Goal: Task Accomplishment & Management: Complete application form

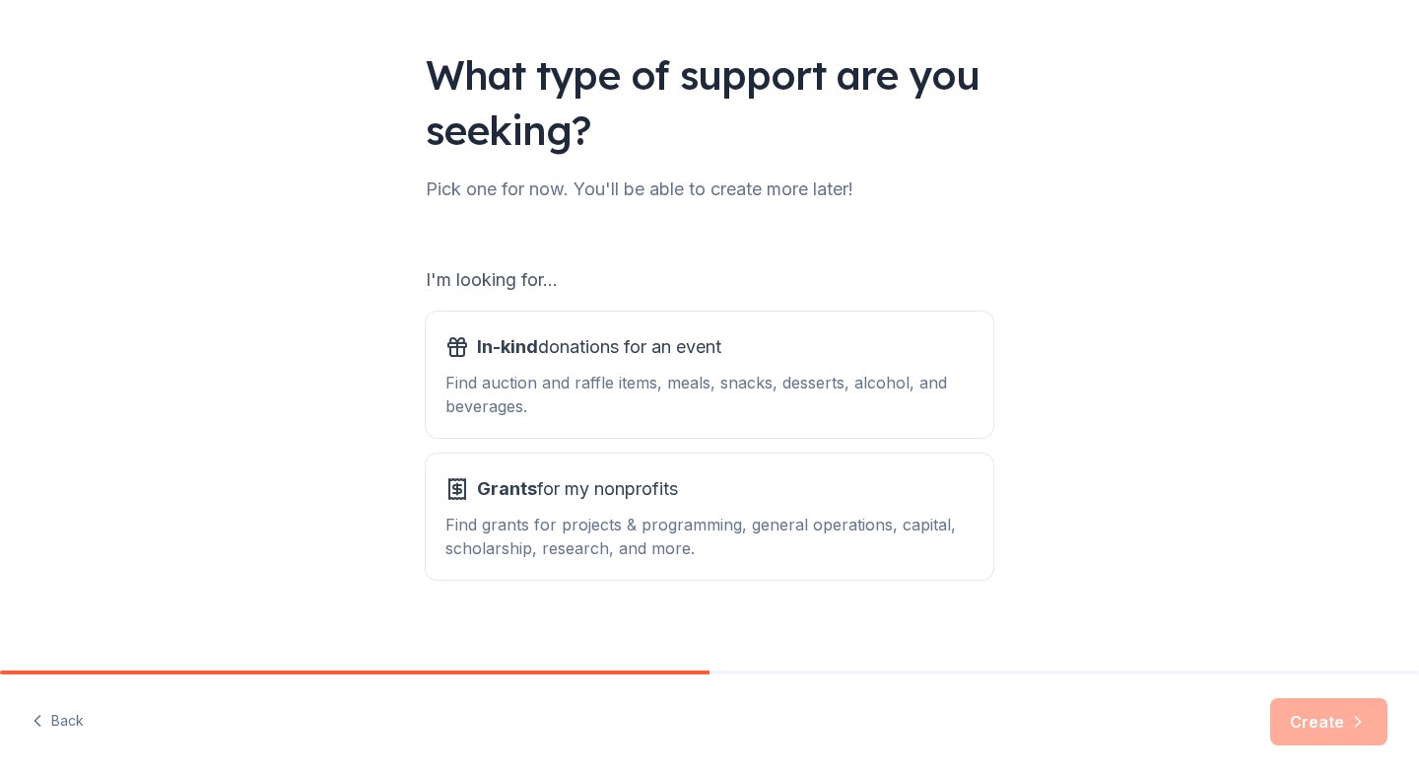
scroll to position [110, 0]
click at [709, 387] on div "Find auction and raffle items, meals, snacks, desserts, alcohol, and beverages." at bounding box center [709, 393] width 528 height 47
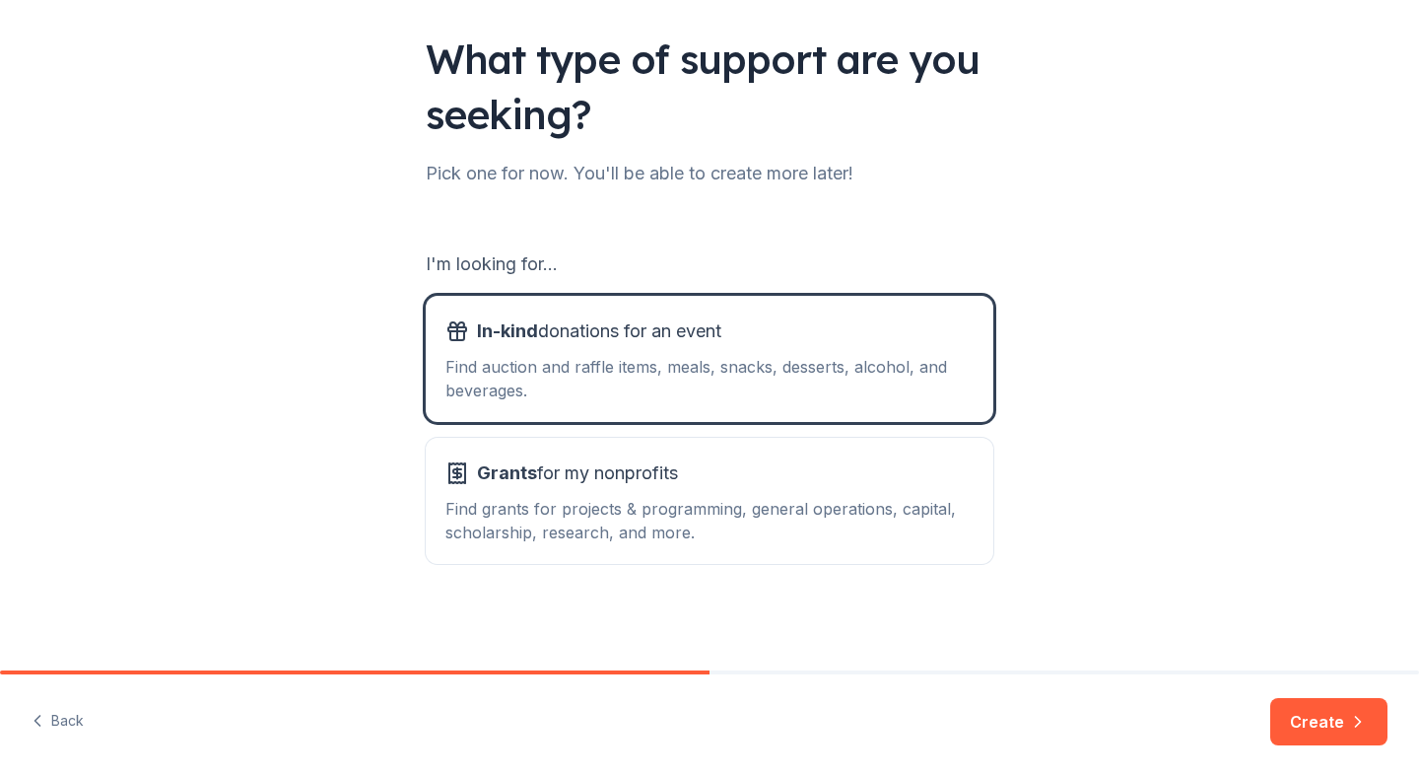
scroll to position [123, 0]
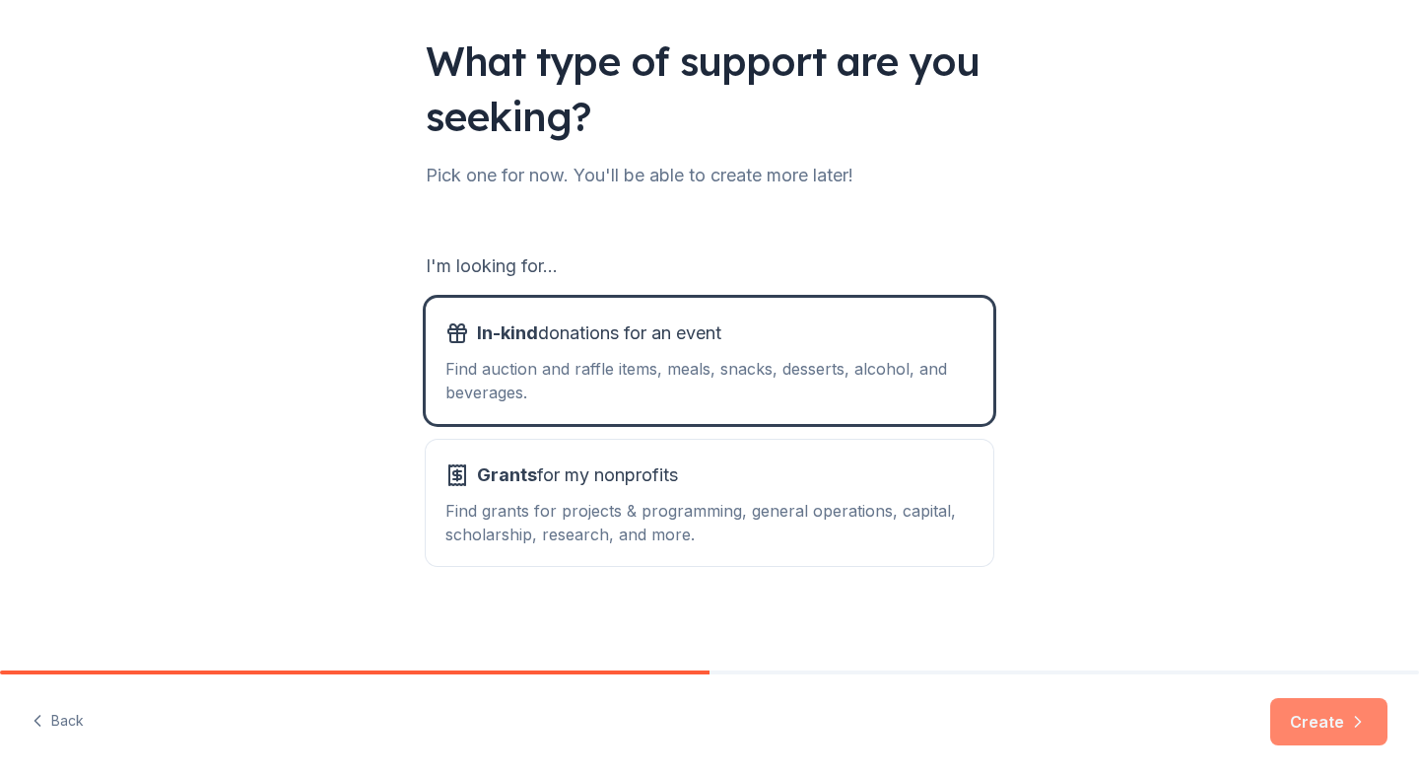
click at [1329, 717] on button "Create" at bounding box center [1328, 721] width 117 height 47
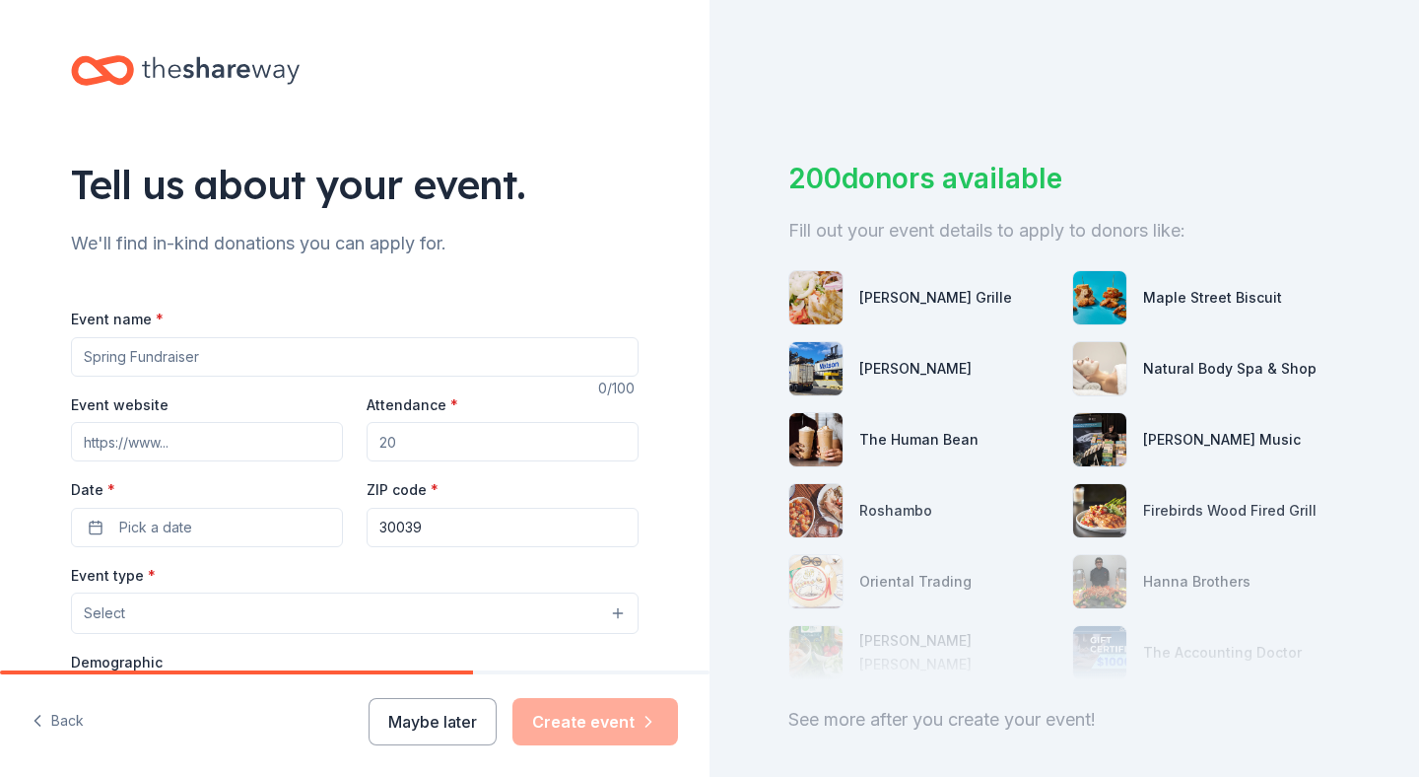
click at [286, 354] on input "Event name *" at bounding box center [355, 356] width 568 height 39
type input "Faith, Food, and Fellowship"
click at [233, 445] on input "Event website" at bounding box center [207, 441] width 272 height 39
type input "welmanacademy.com"
click at [101, 524] on button "Pick a date" at bounding box center [207, 527] width 272 height 39
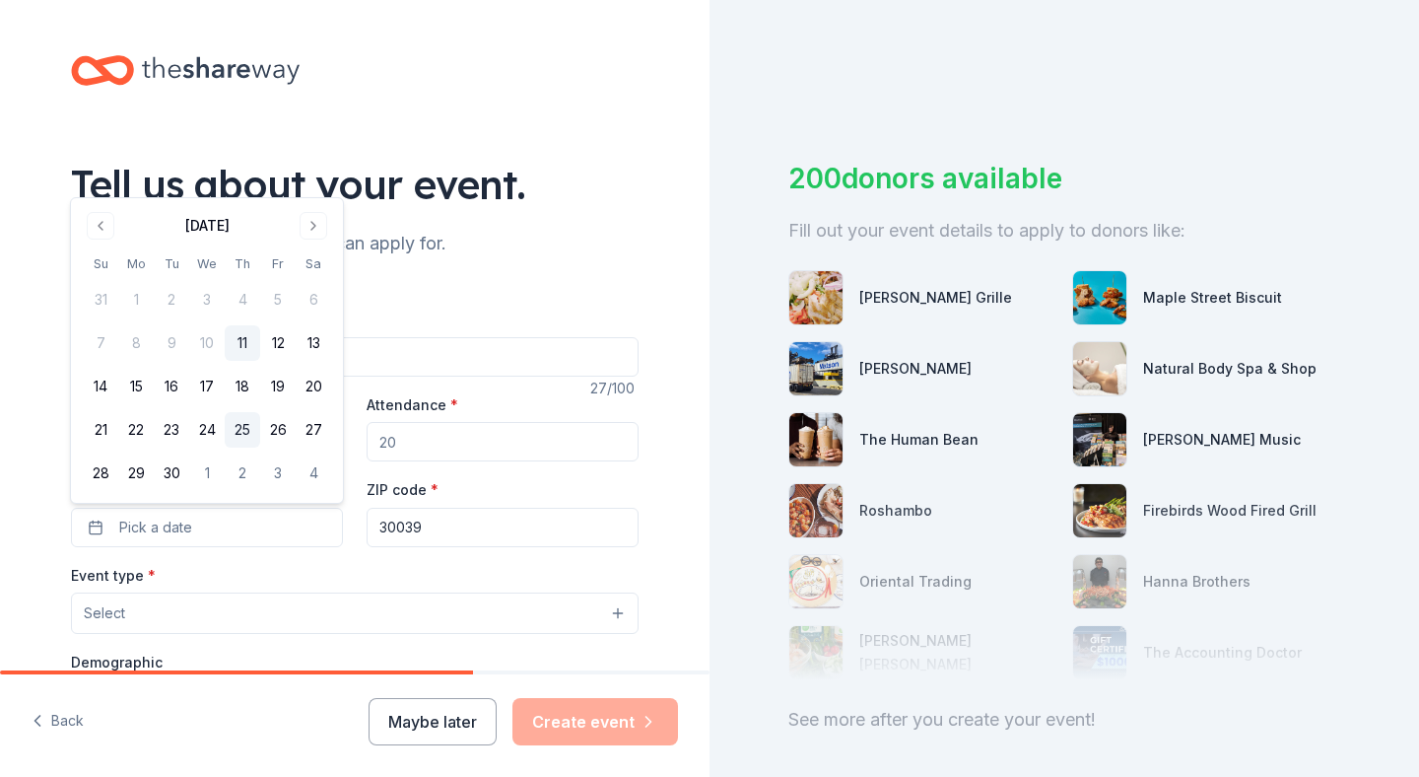
click at [246, 427] on button "25" at bounding box center [242, 429] width 35 height 35
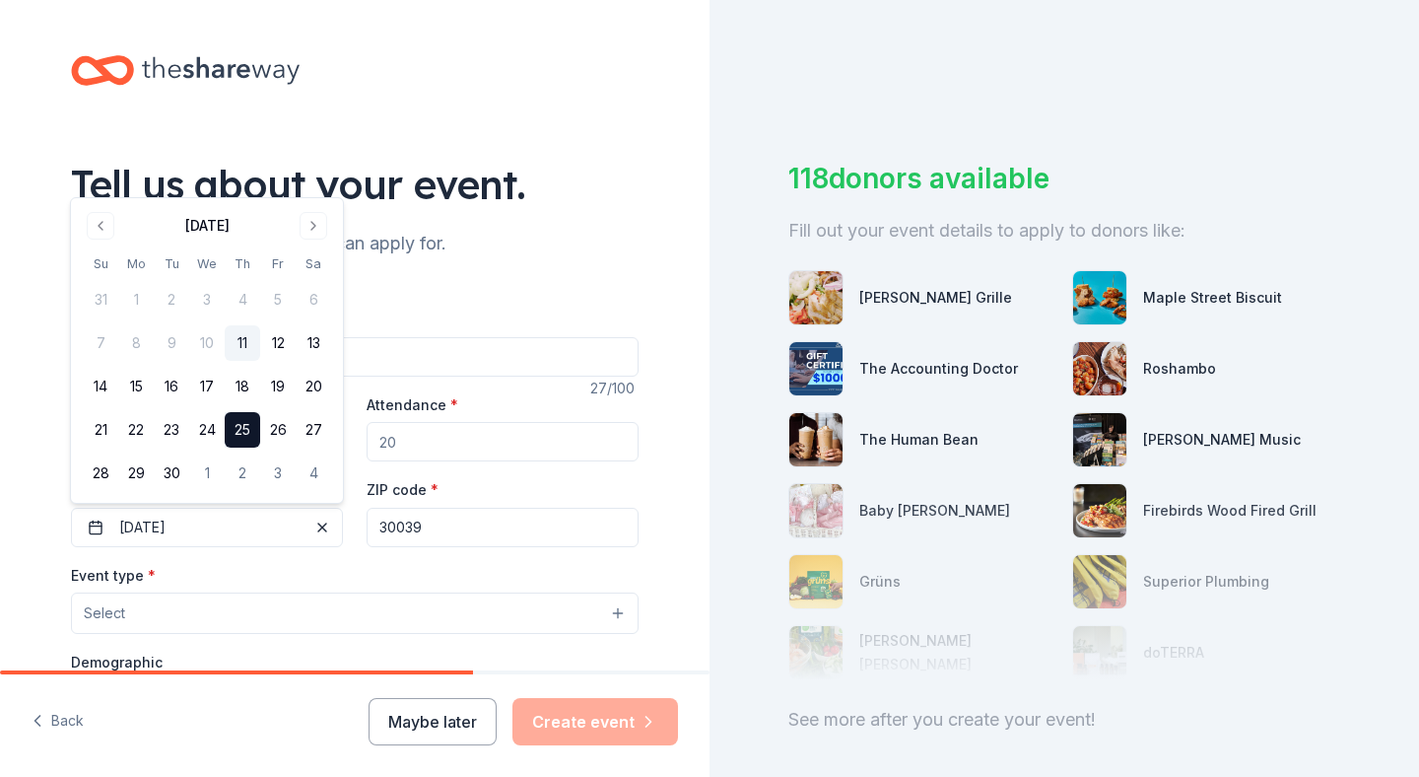
click at [538, 260] on div "Tell us about your event. We'll find in-kind donations you can apply for. Event…" at bounding box center [354, 656] width 631 height 1312
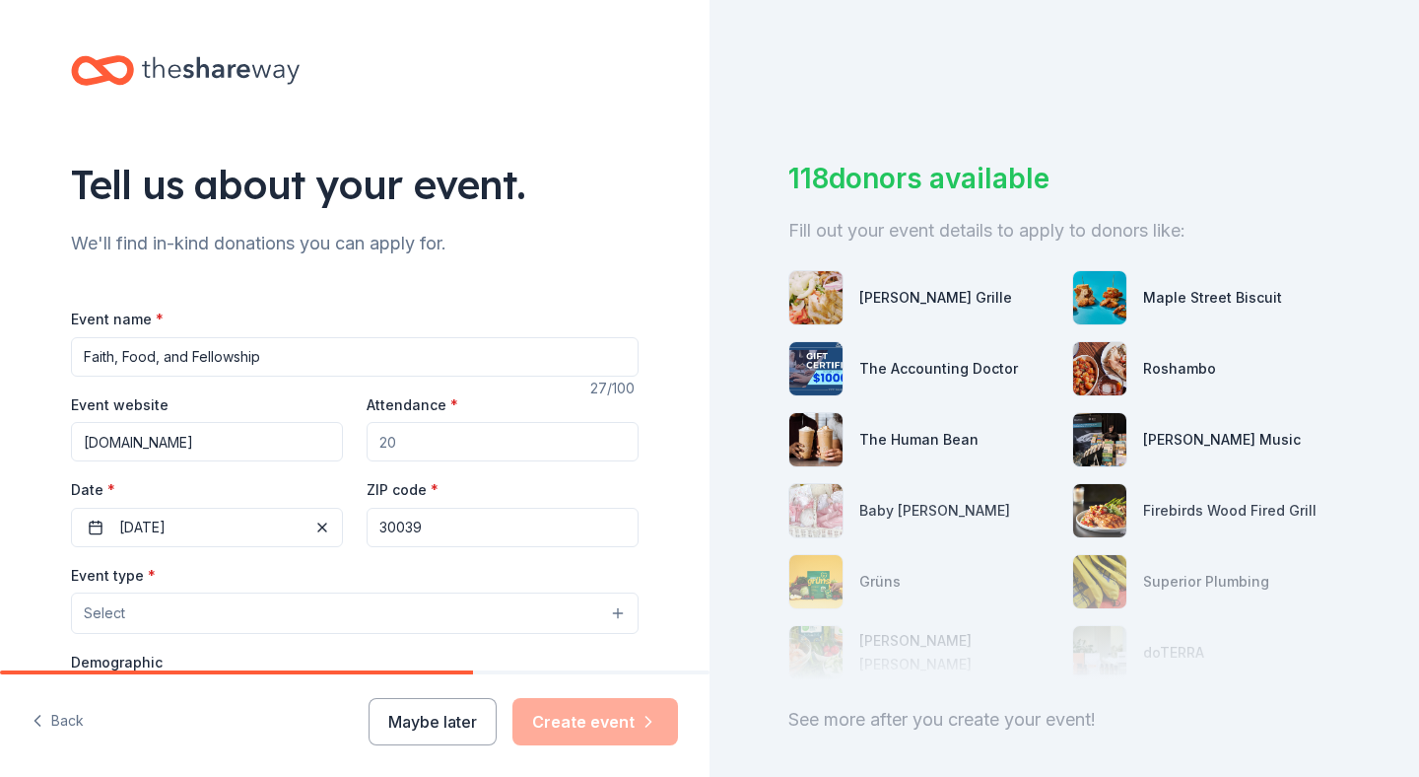
click at [434, 446] on input "Attendance *" at bounding box center [503, 441] width 272 height 39
type input "60"
click at [440, 527] on input "30039" at bounding box center [503, 527] width 272 height 39
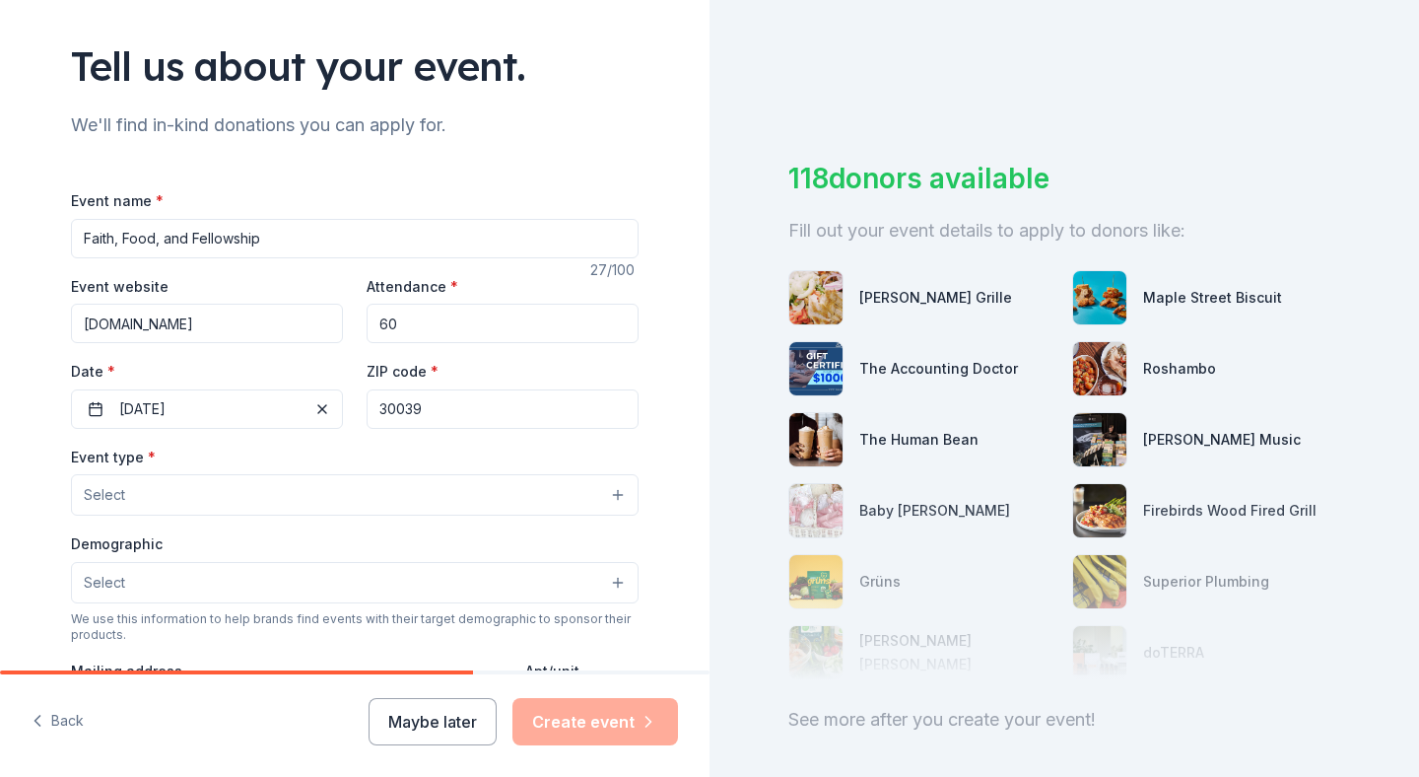
scroll to position [120, 0]
click at [618, 496] on button "Select" at bounding box center [355, 492] width 568 height 41
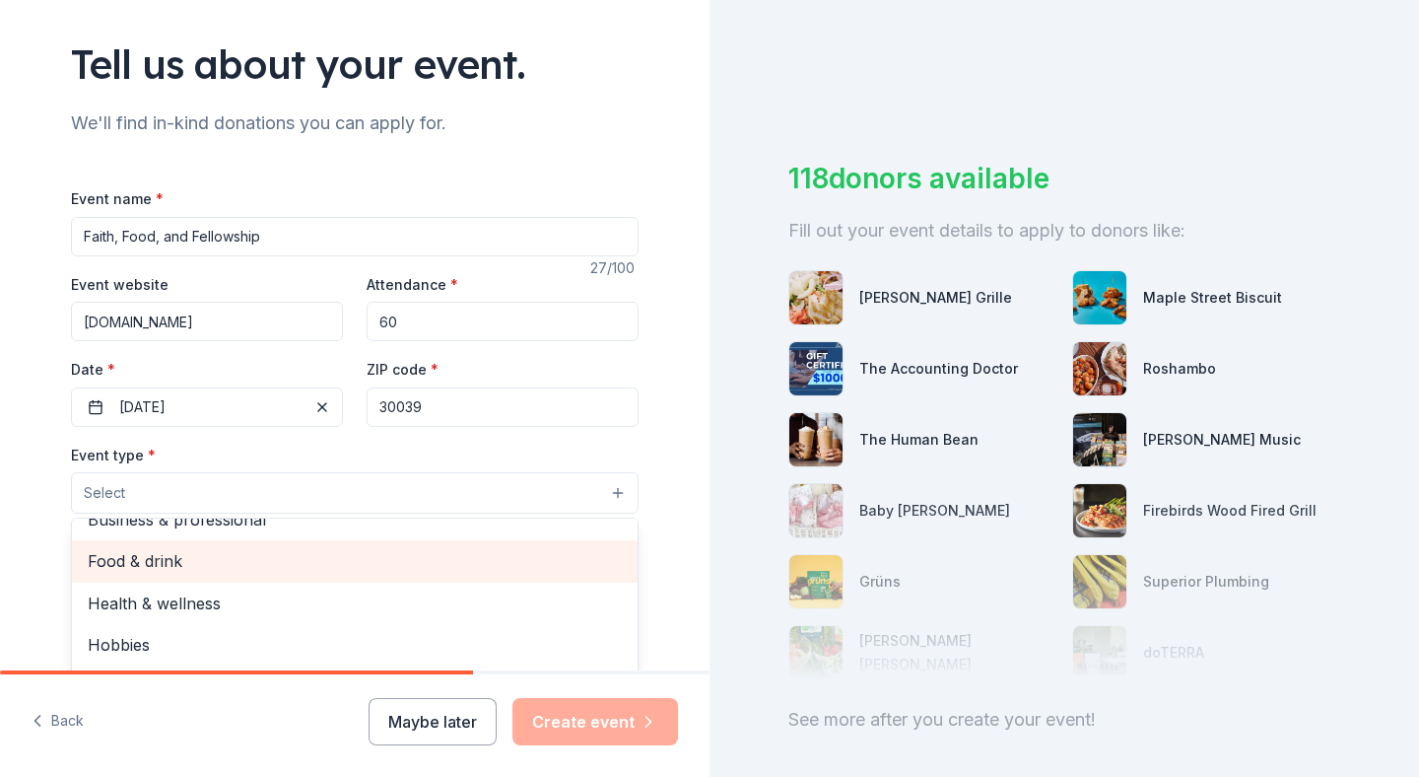
scroll to position [0, 0]
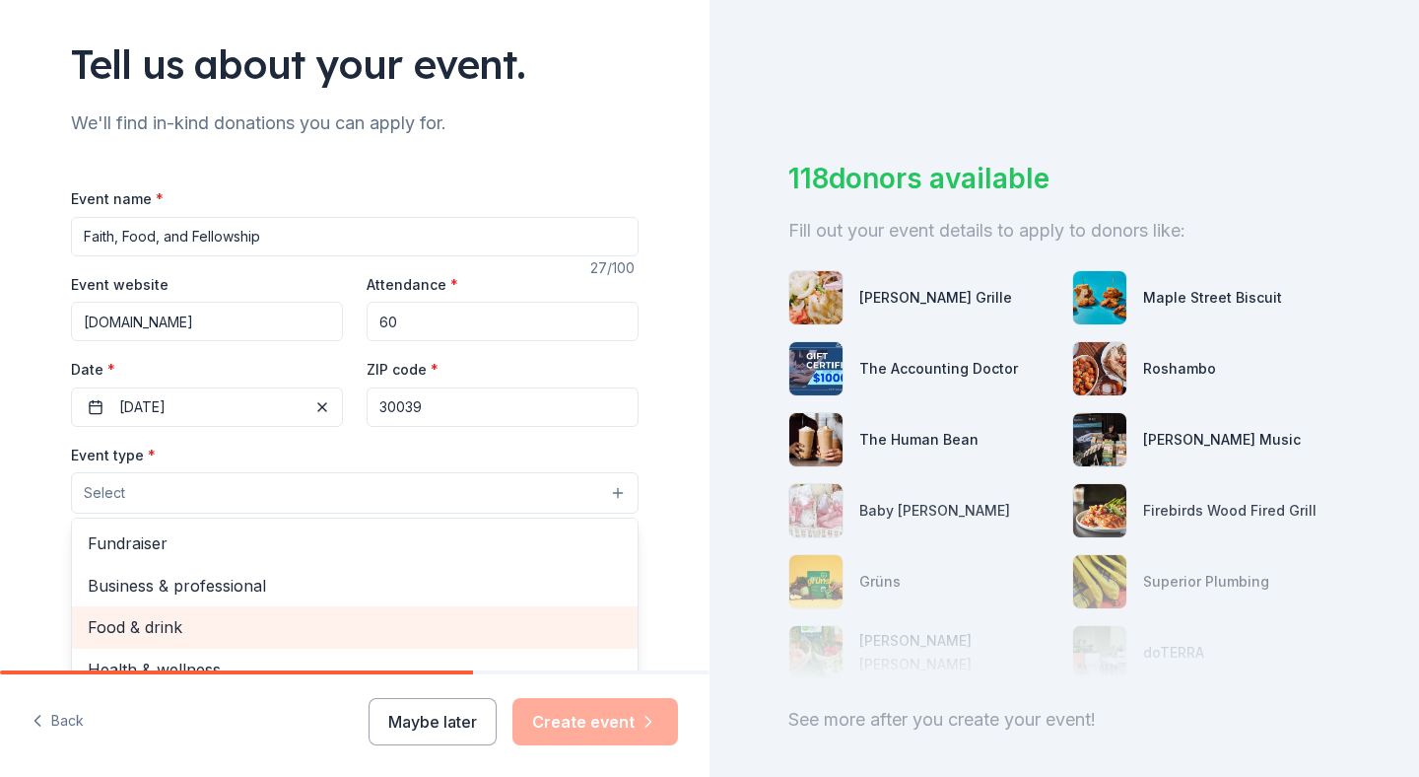
click at [156, 632] on span "Food & drink" at bounding box center [355, 627] width 534 height 26
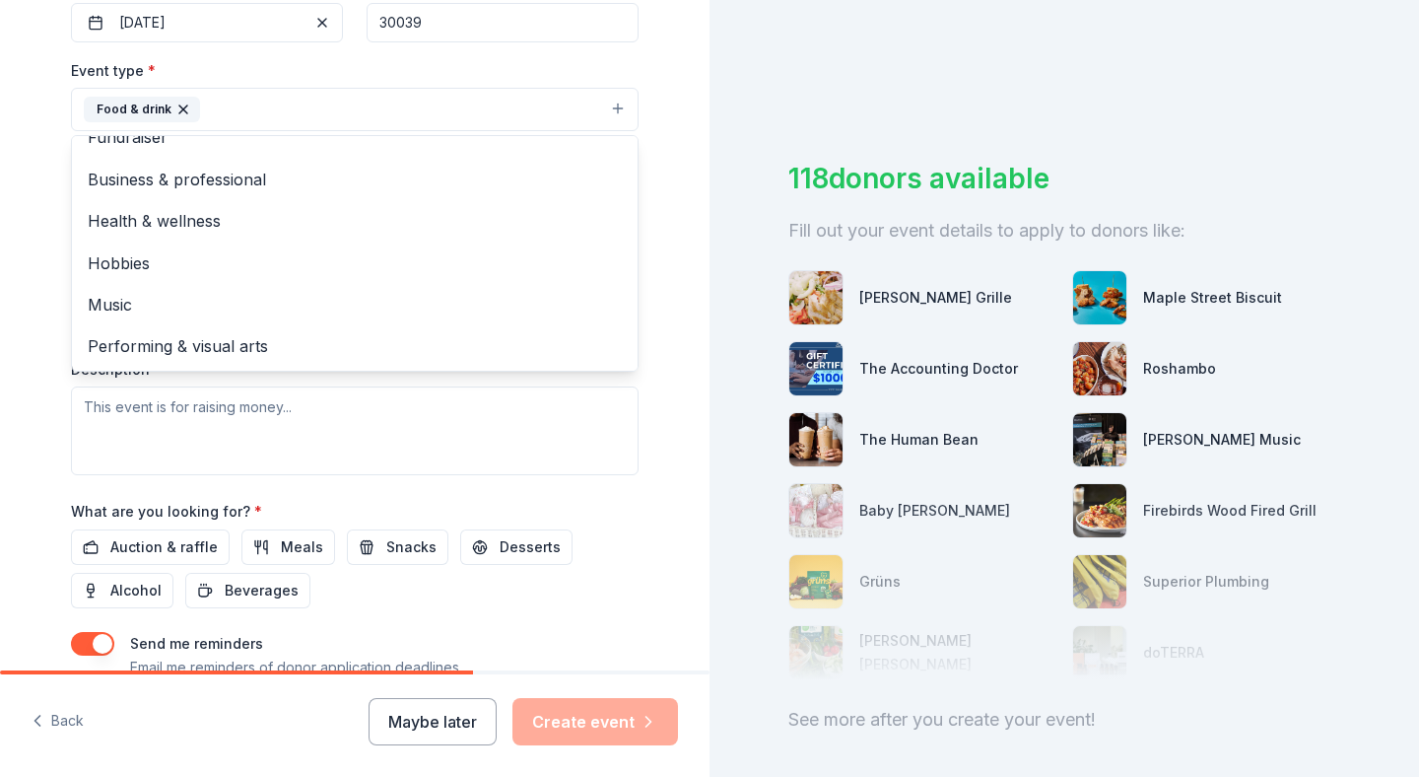
scroll to position [506, 0]
click at [667, 268] on div "Tell us about your event. We'll find in-kind donations you can apply for. Event…" at bounding box center [354, 151] width 631 height 1314
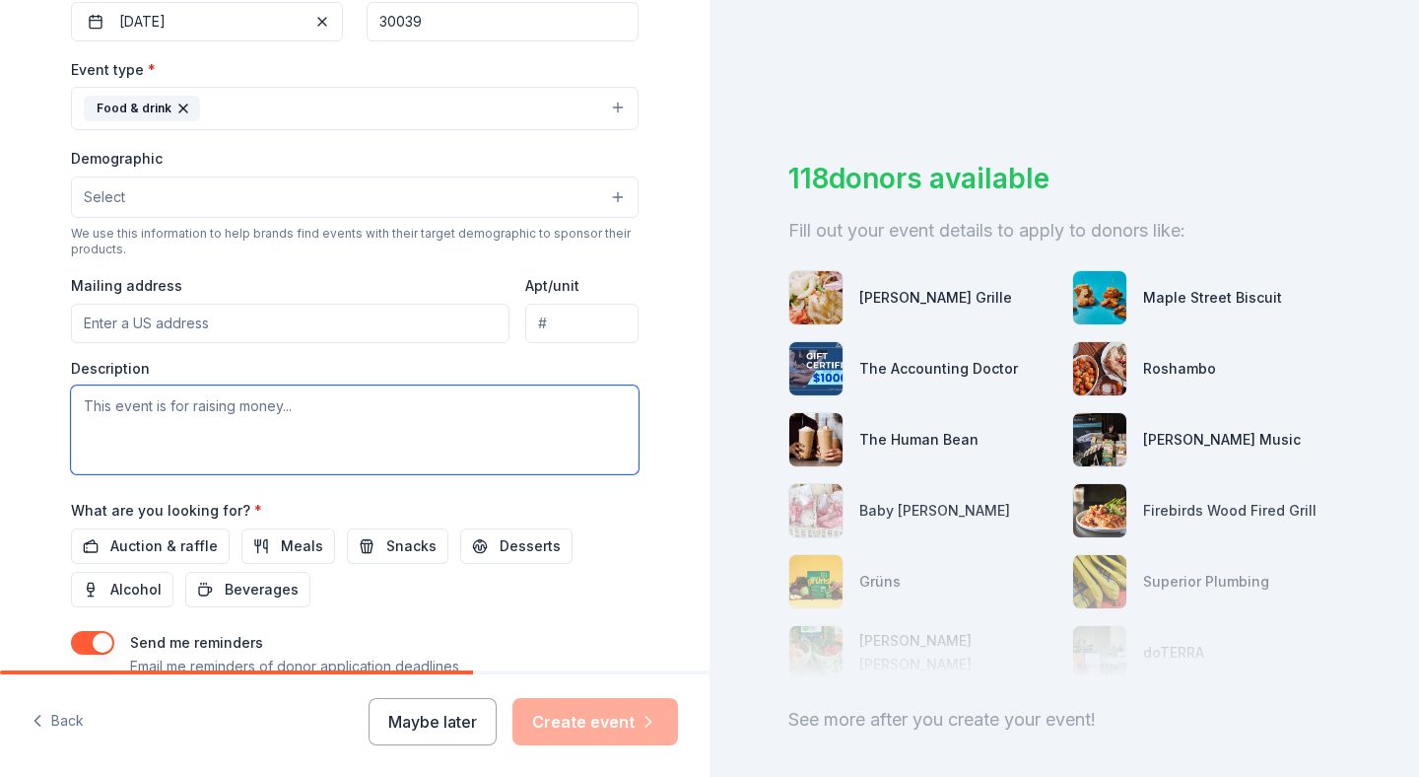
click at [312, 430] on textarea at bounding box center [355, 429] width 568 height 89
paste textarea "Faith, Food, and Fellowship: Focus on the Family The Tabernacle Family Worship …"
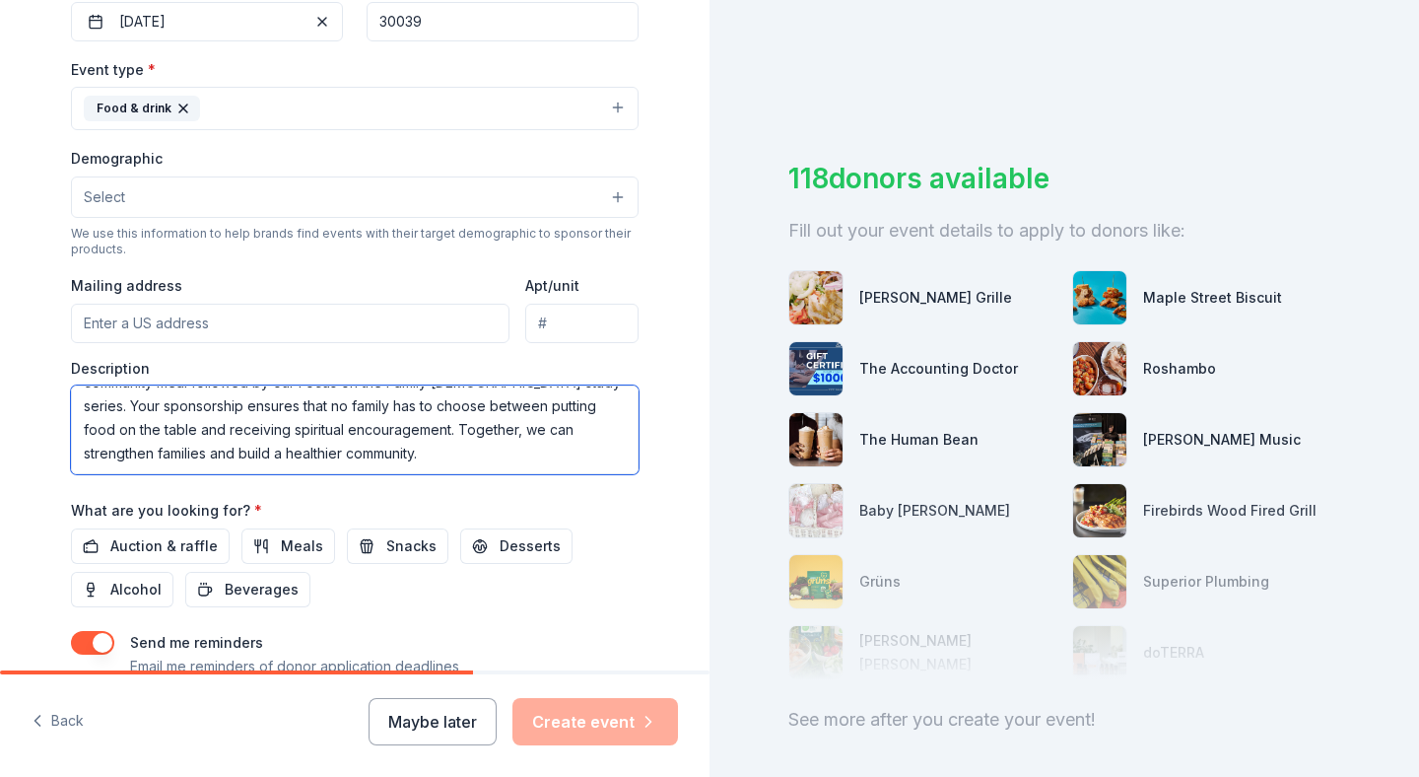
scroll to position [0, 0]
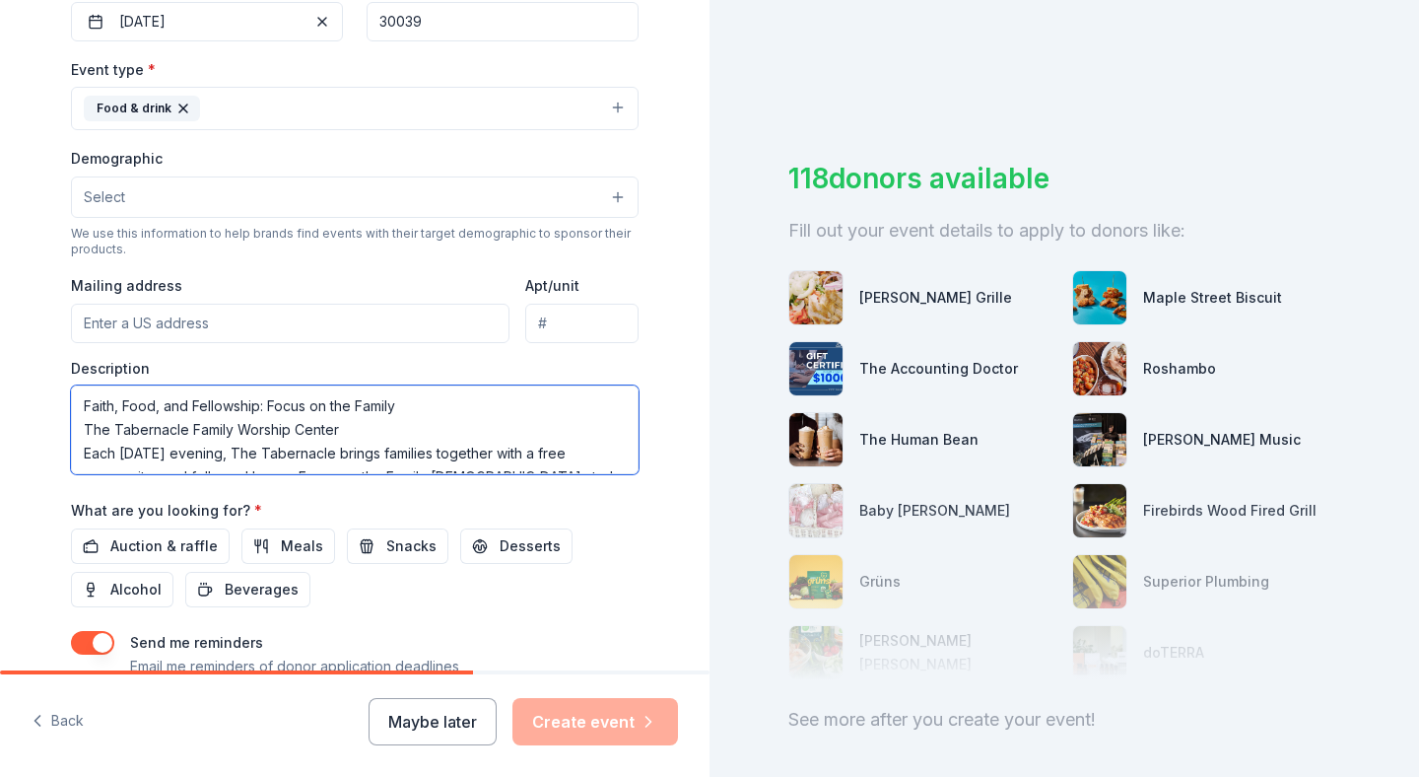
click at [340, 432] on textarea "Faith, Food, and Fellowship: Focus on the Family The Tabernacle Family Worship …" at bounding box center [355, 429] width 568 height 89
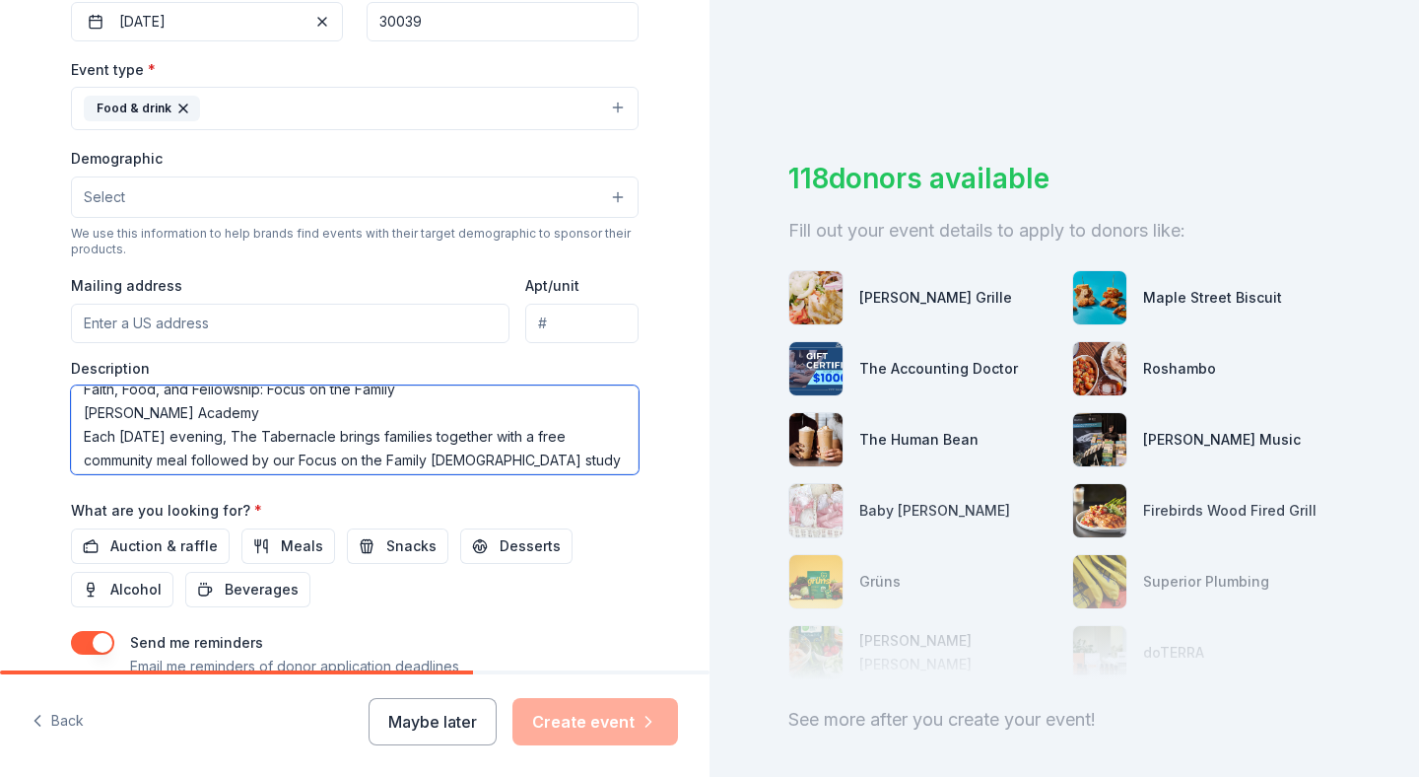
click at [347, 440] on textarea "Faith, Food, and Fellowship: Focus on the Family Welman Academy Each Thursday e…" at bounding box center [355, 429] width 568 height 89
click at [225, 412] on textarea "Faith, Food, and Fellowship: Focus on the Family Welman Academy Each Thursday e…" at bounding box center [355, 429] width 568 height 89
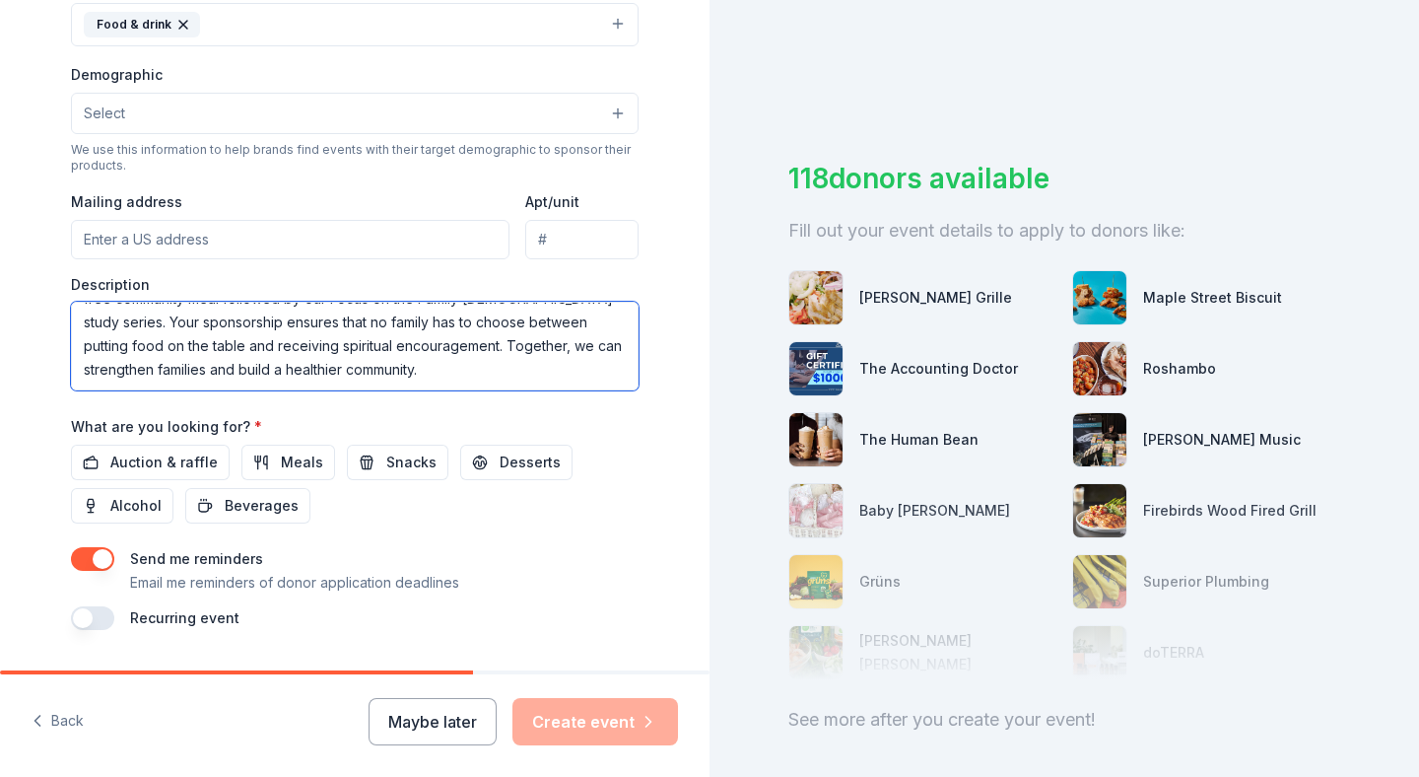
scroll to position [592, 0]
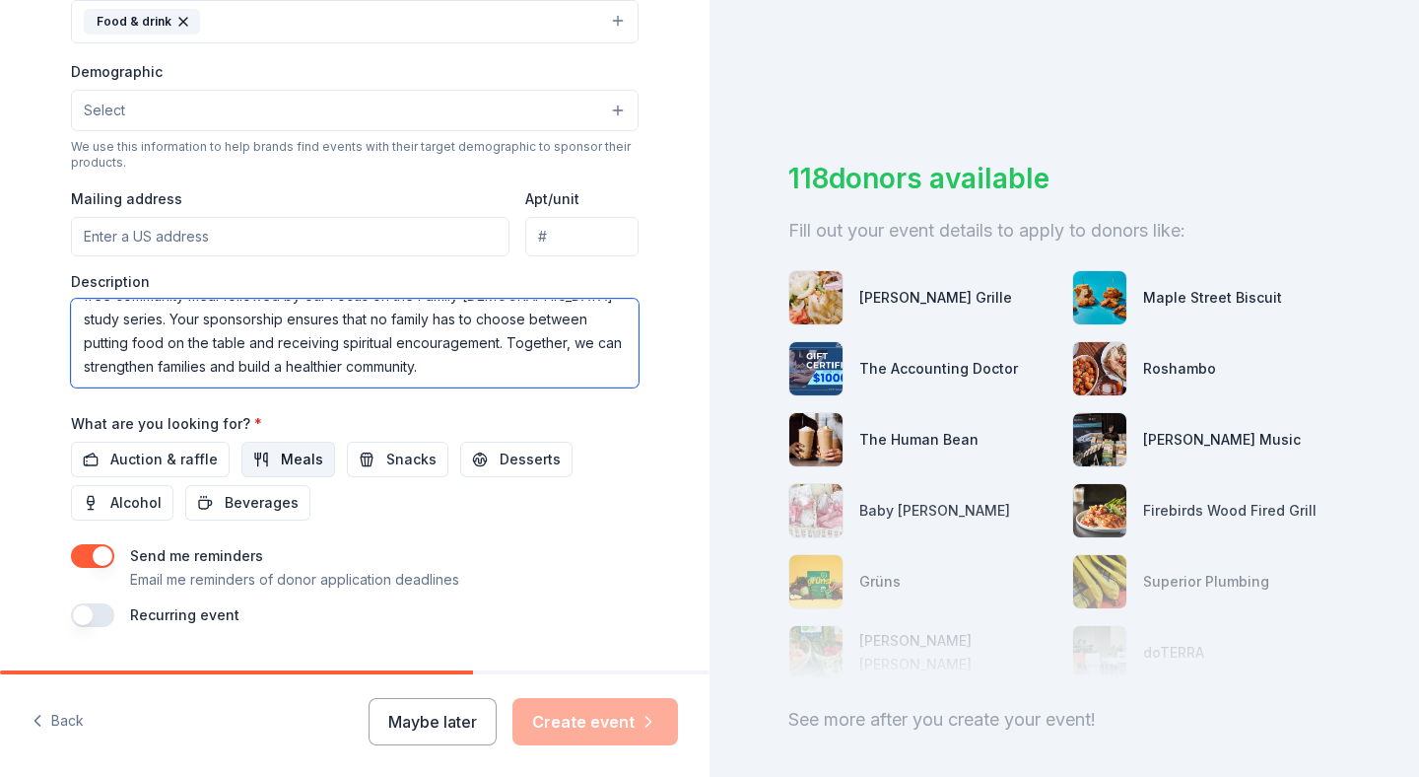
type textarea "Faith, Food, and Fellowship: Focus on the Family Each Thursday evening, Welman …"
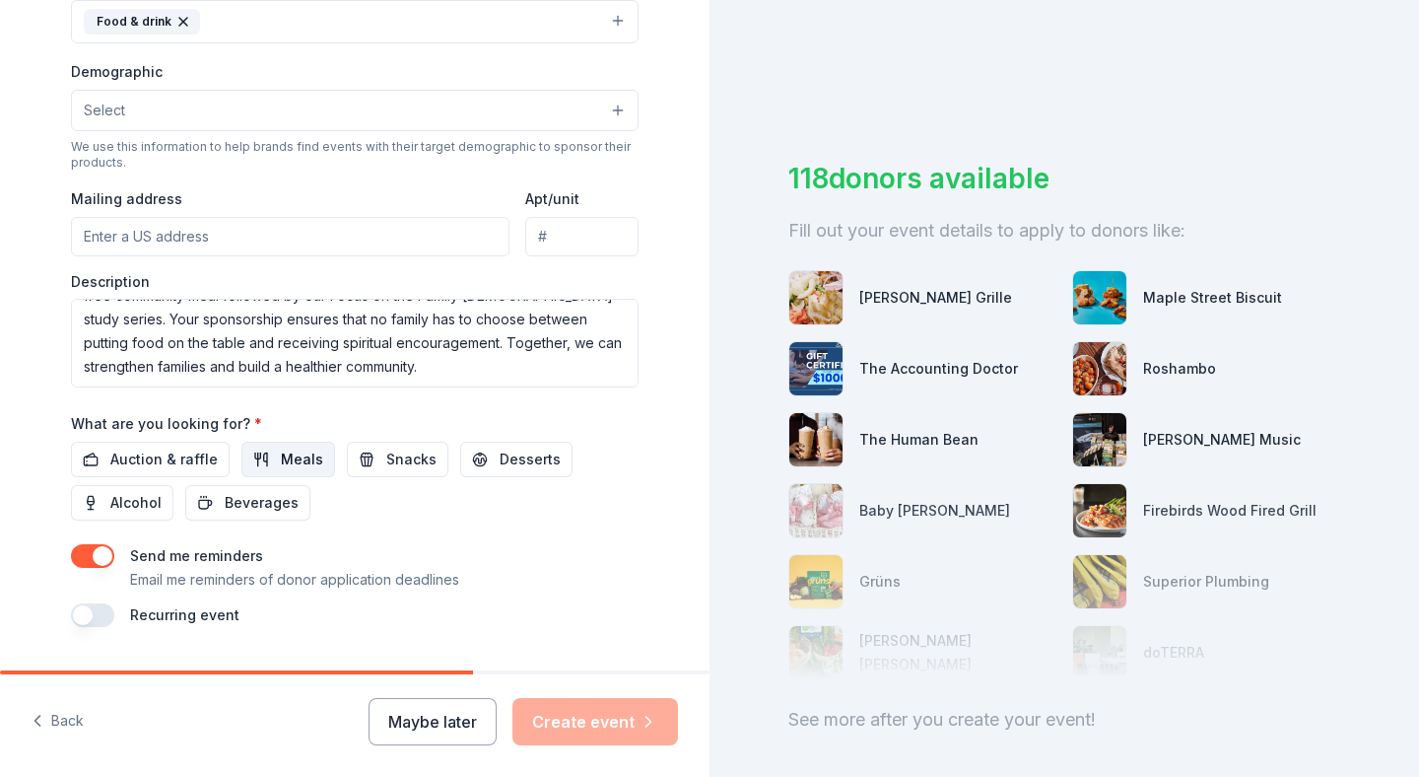
click at [282, 448] on span "Meals" at bounding box center [302, 459] width 42 height 24
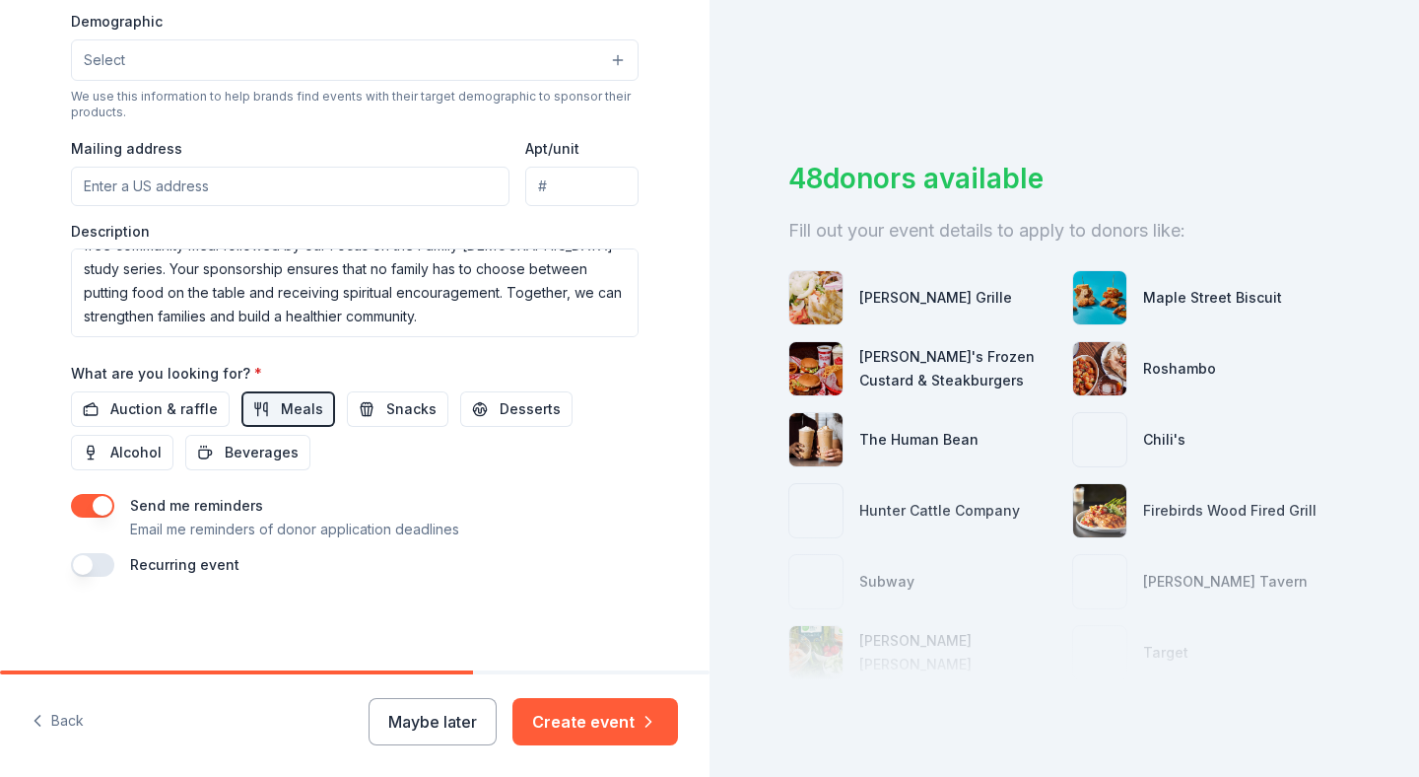
scroll to position [644, 0]
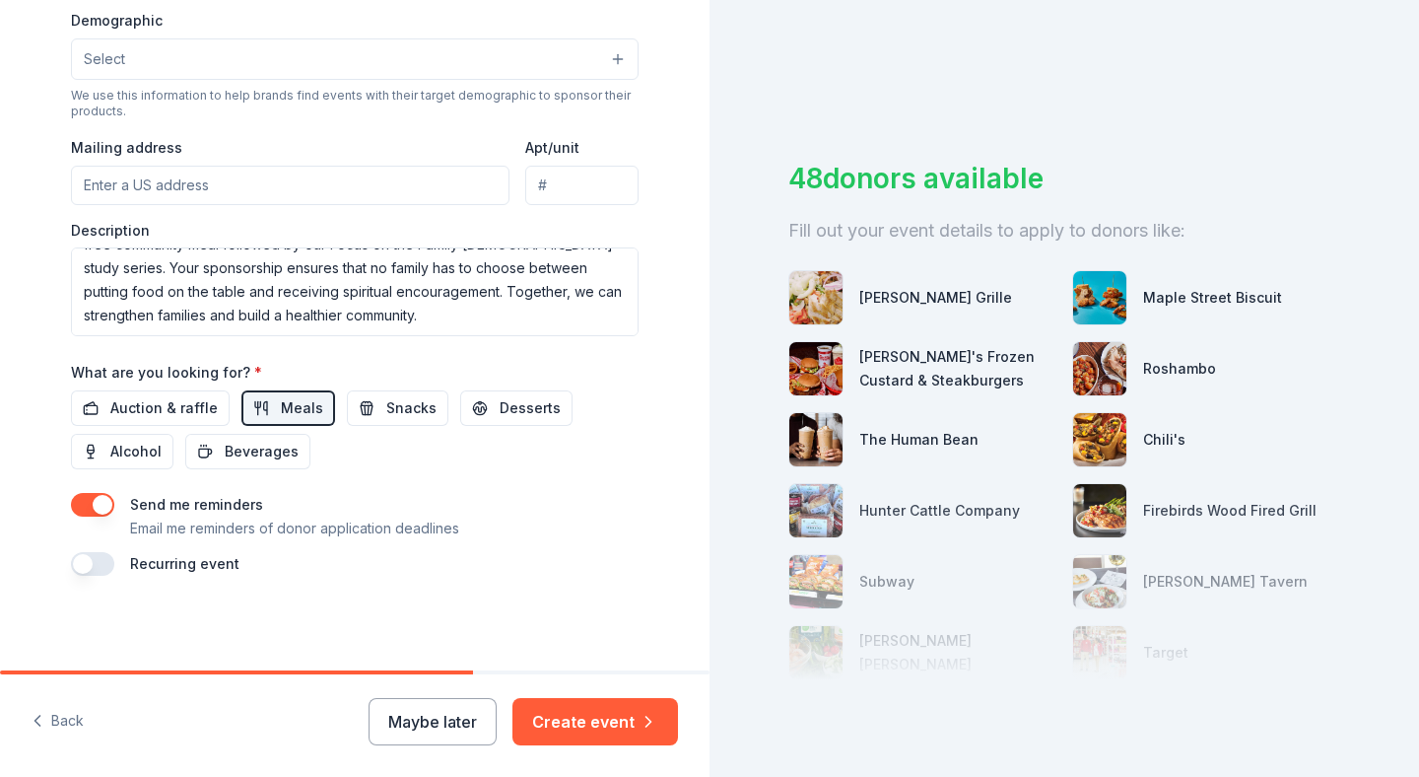
click at [94, 556] on button "button" at bounding box center [92, 564] width 43 height 24
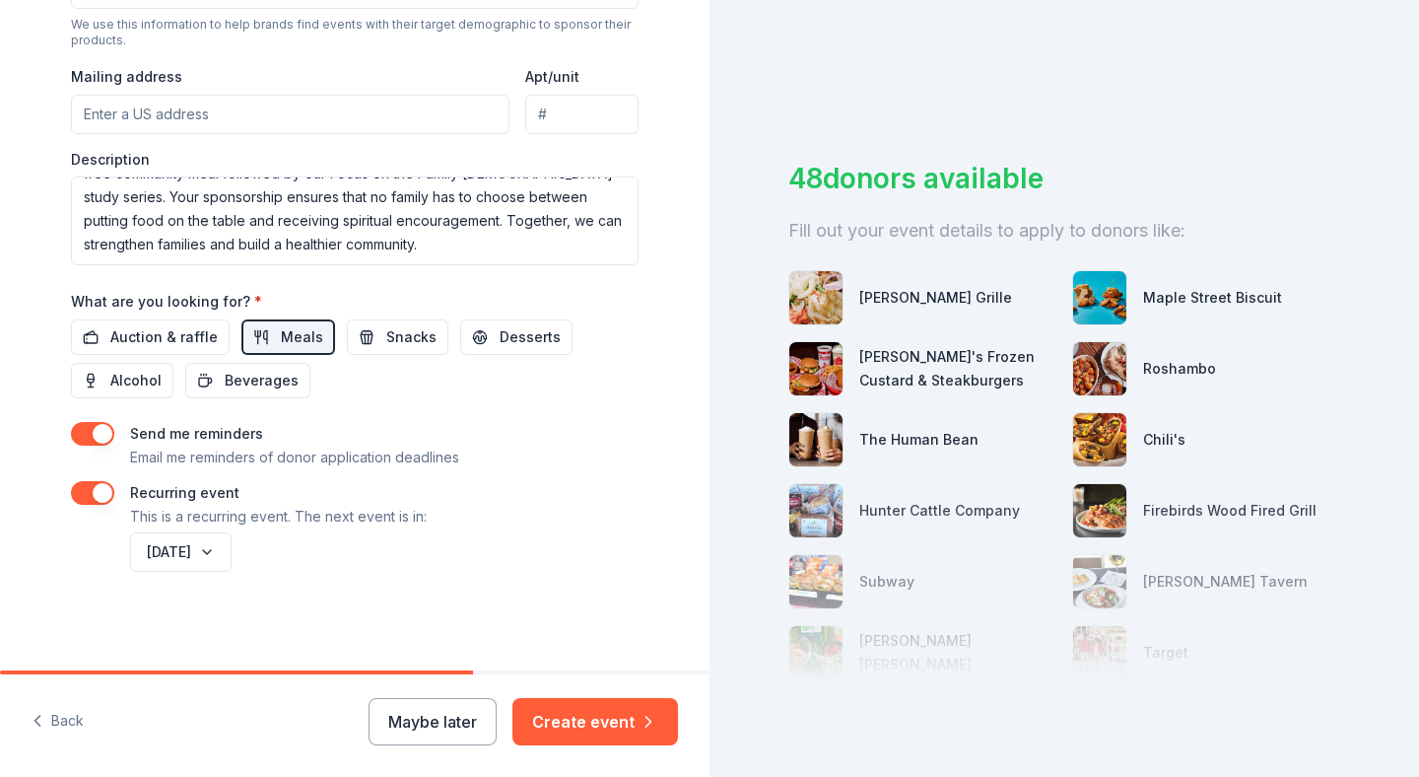
scroll to position [714, 0]
click at [232, 552] on button "September 2026" at bounding box center [181, 552] width 102 height 39
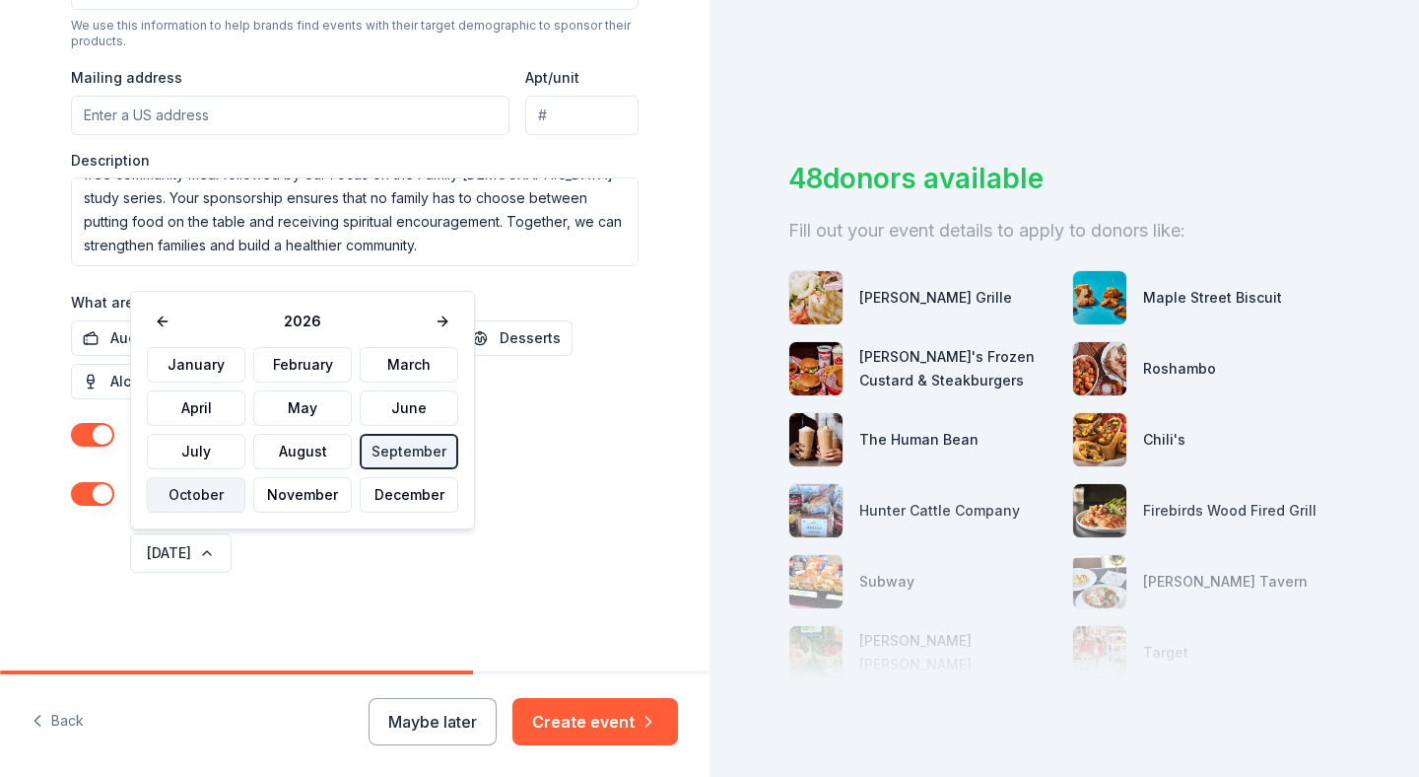
click at [213, 487] on button "October" at bounding box center [196, 494] width 99 height 35
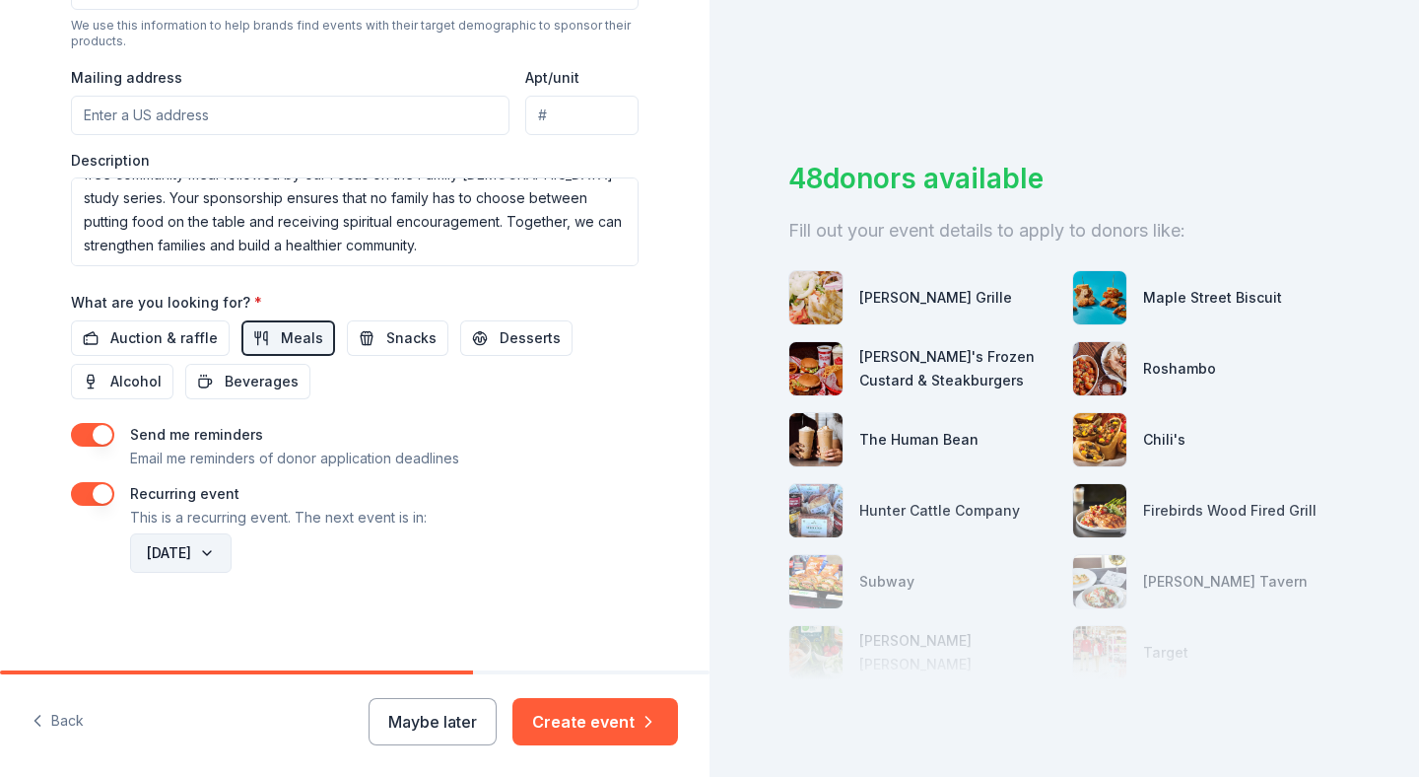
click at [232, 547] on button "October 2026" at bounding box center [181, 552] width 102 height 39
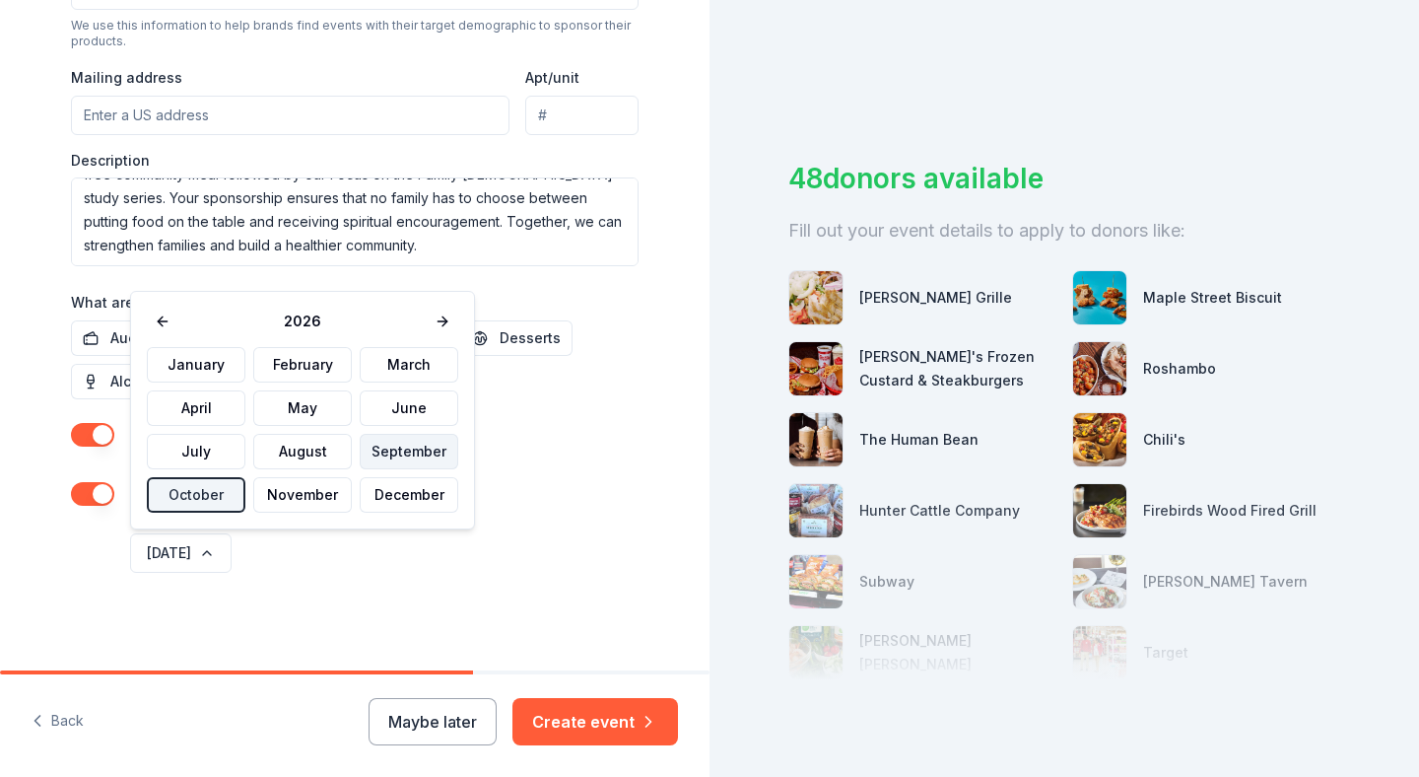
click at [397, 449] on button "September" at bounding box center [409, 451] width 99 height 35
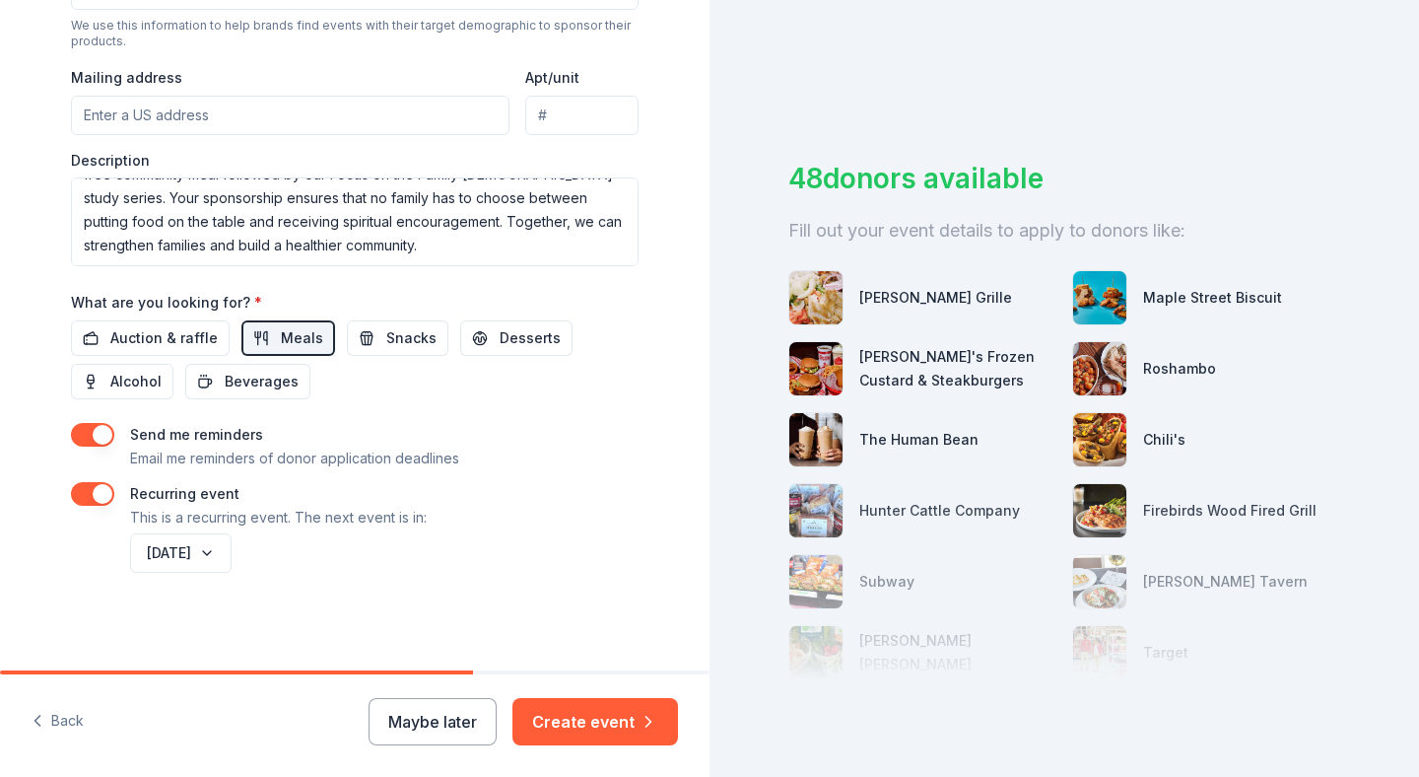
scroll to position [714, 0]
click at [99, 494] on button "button" at bounding box center [92, 493] width 43 height 24
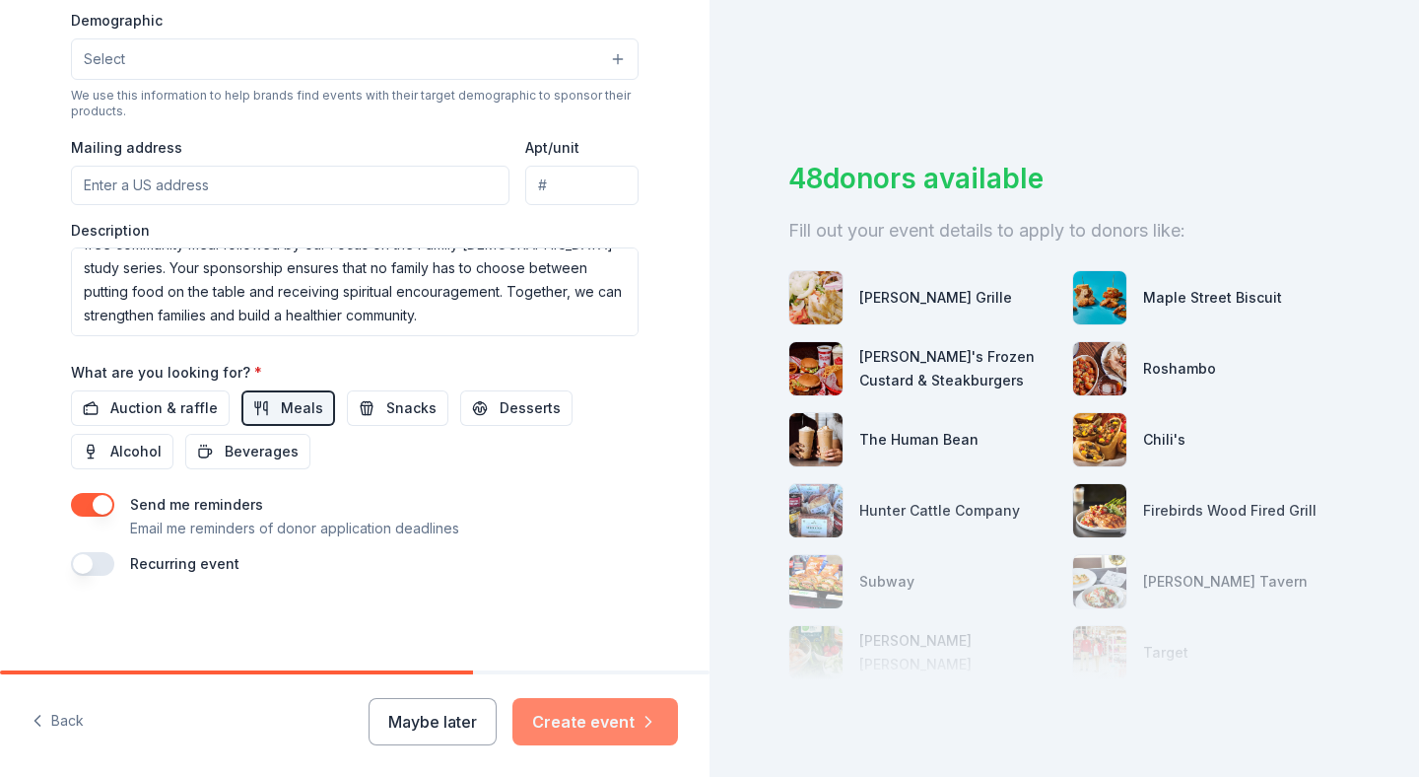
click at [584, 719] on button "Create event" at bounding box center [595, 721] width 166 height 47
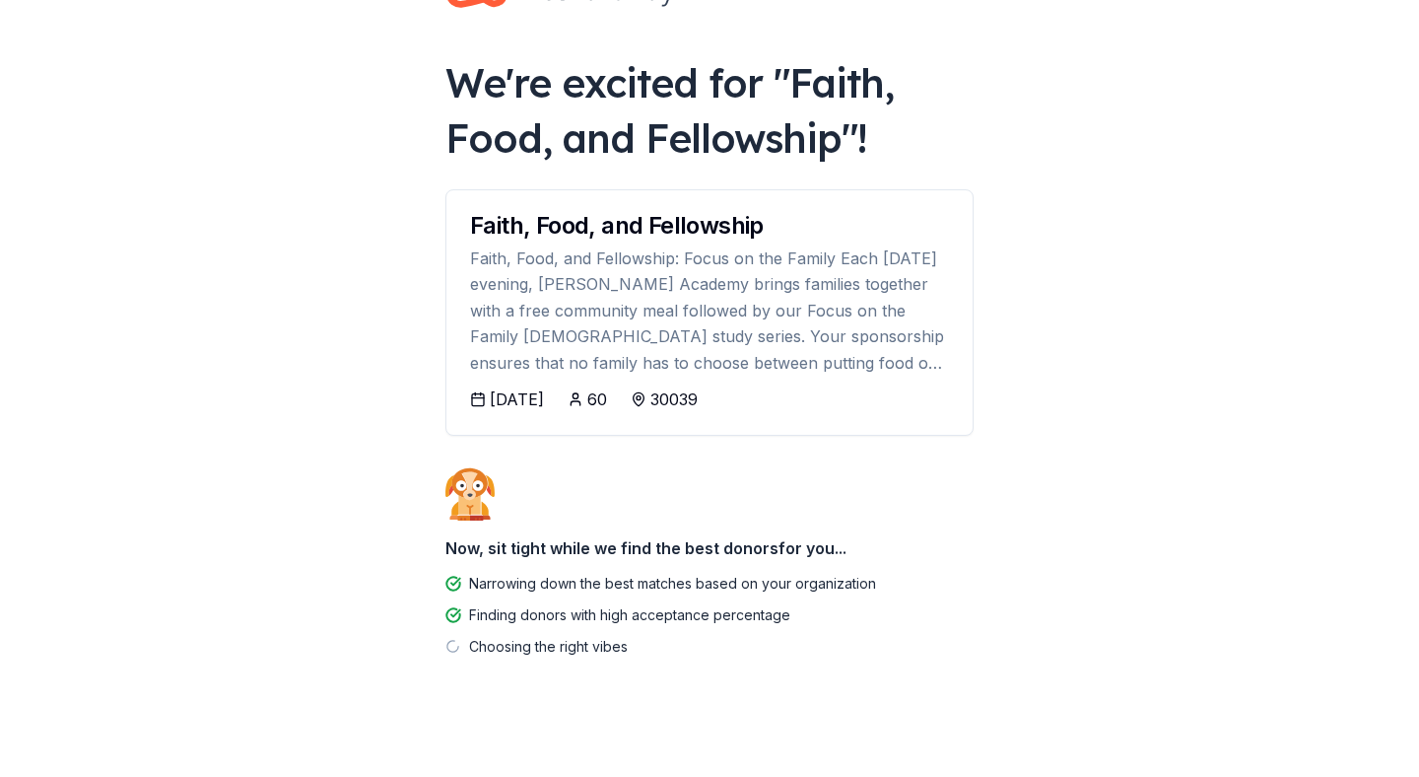
scroll to position [82, 0]
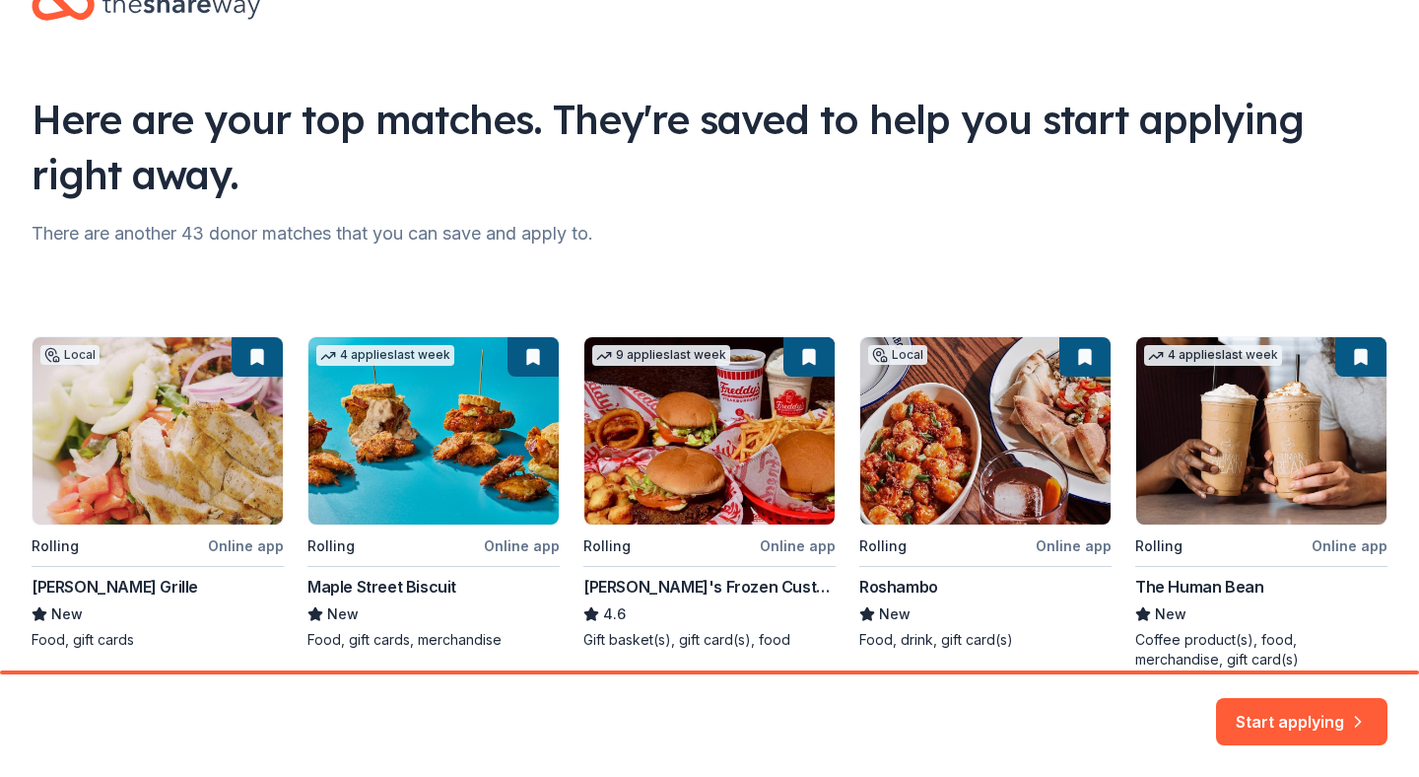
scroll to position [159, 0]
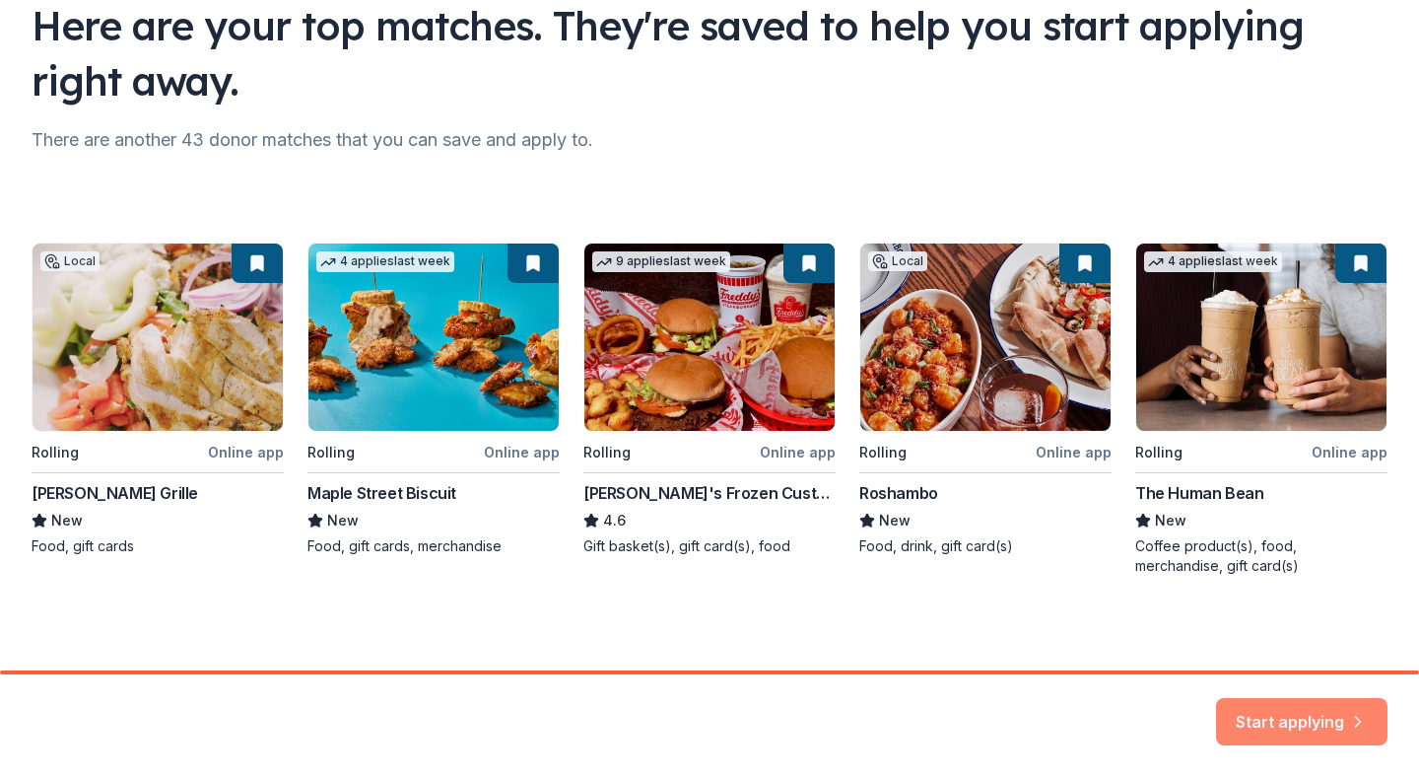
click at [1300, 714] on button "Start applying" at bounding box center [1301, 710] width 171 height 47
click at [1300, 714] on div "Start applying" at bounding box center [1301, 721] width 171 height 47
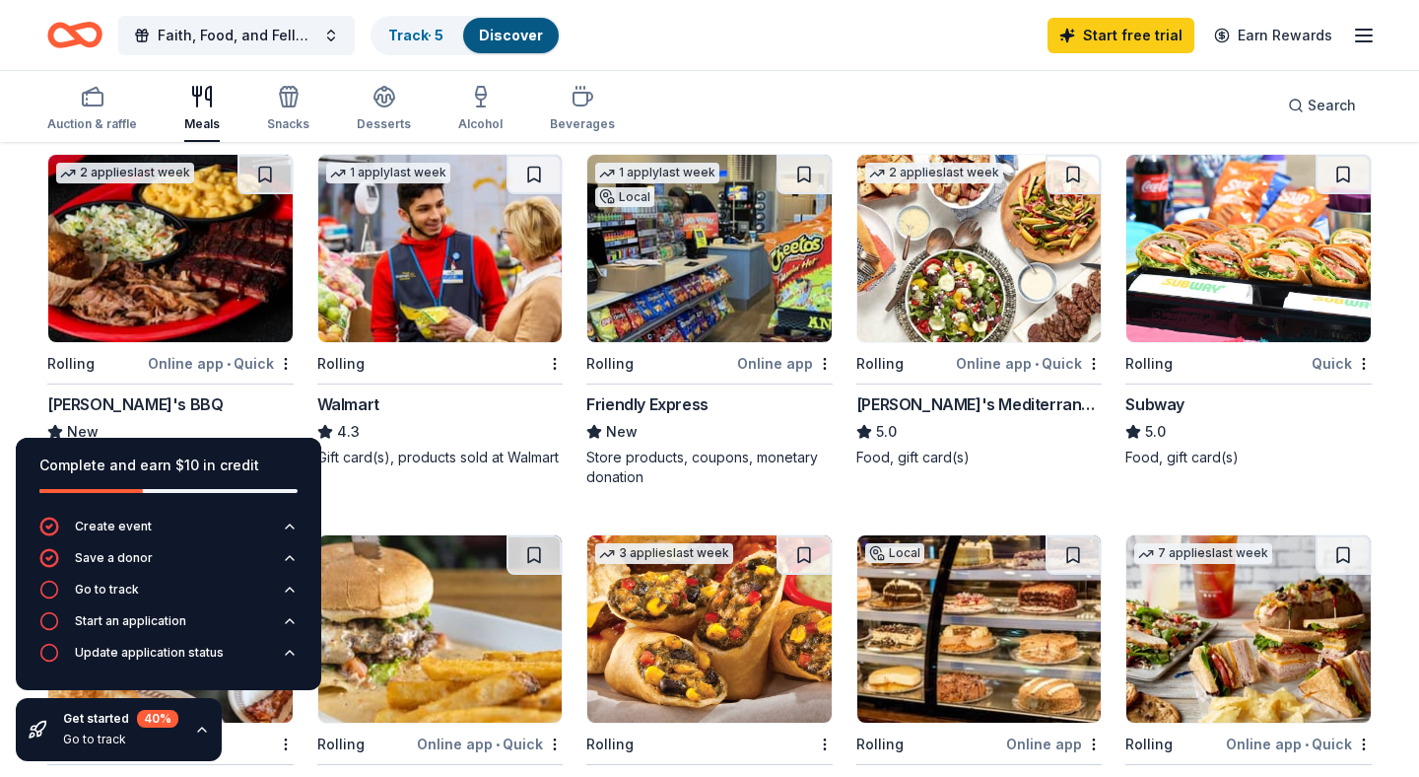
scroll to position [967, 0]
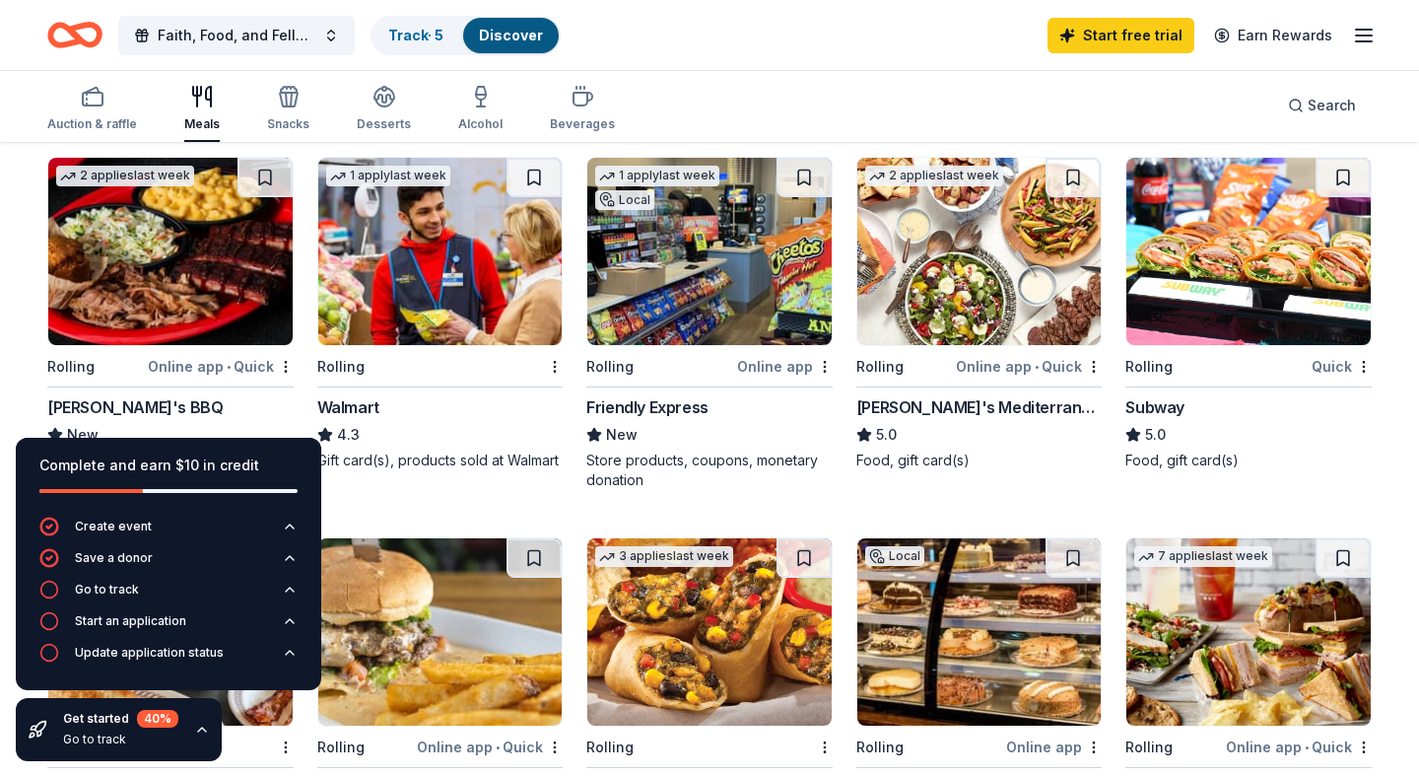
click at [1258, 256] on img at bounding box center [1248, 251] width 244 height 187
click at [423, 33] on link "Track · 8" at bounding box center [416, 35] width 56 height 17
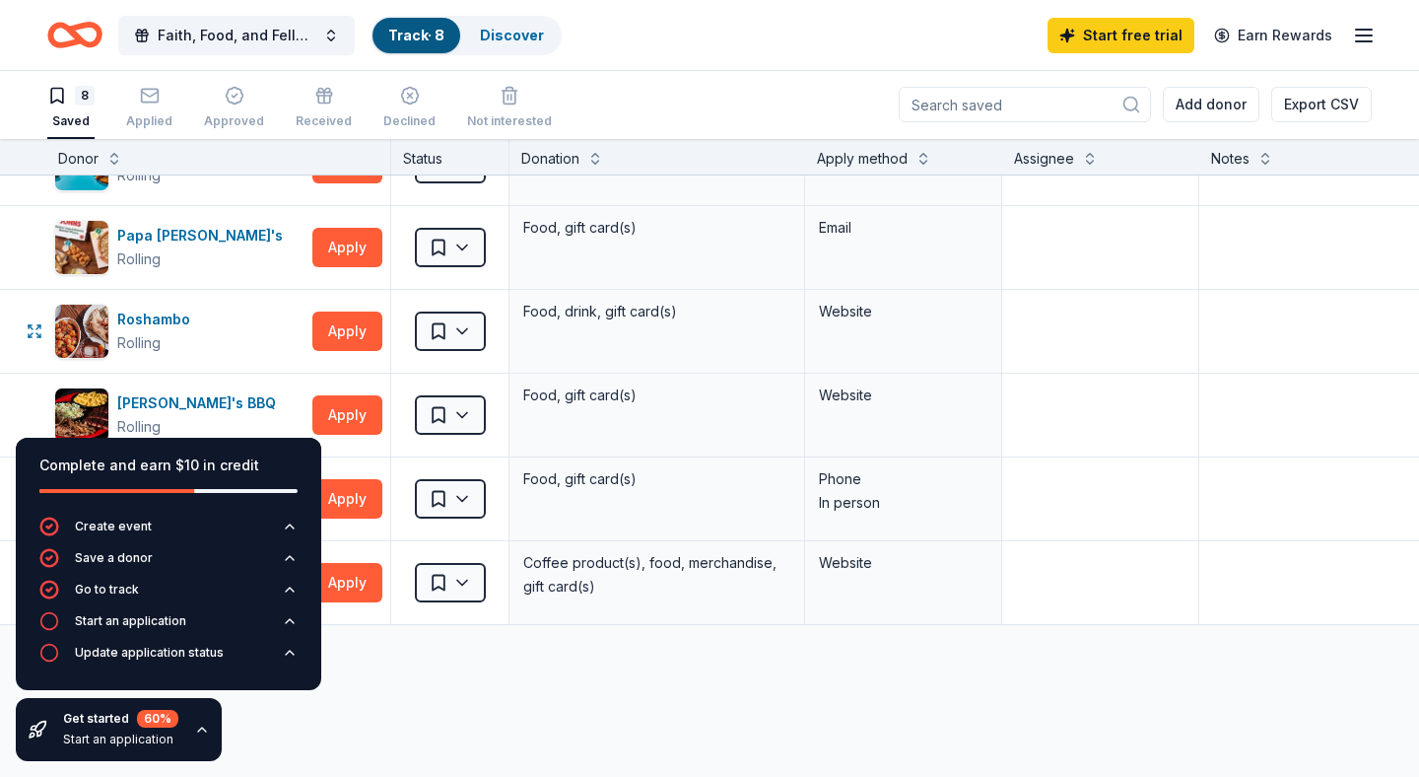
scroll to position [213, 1]
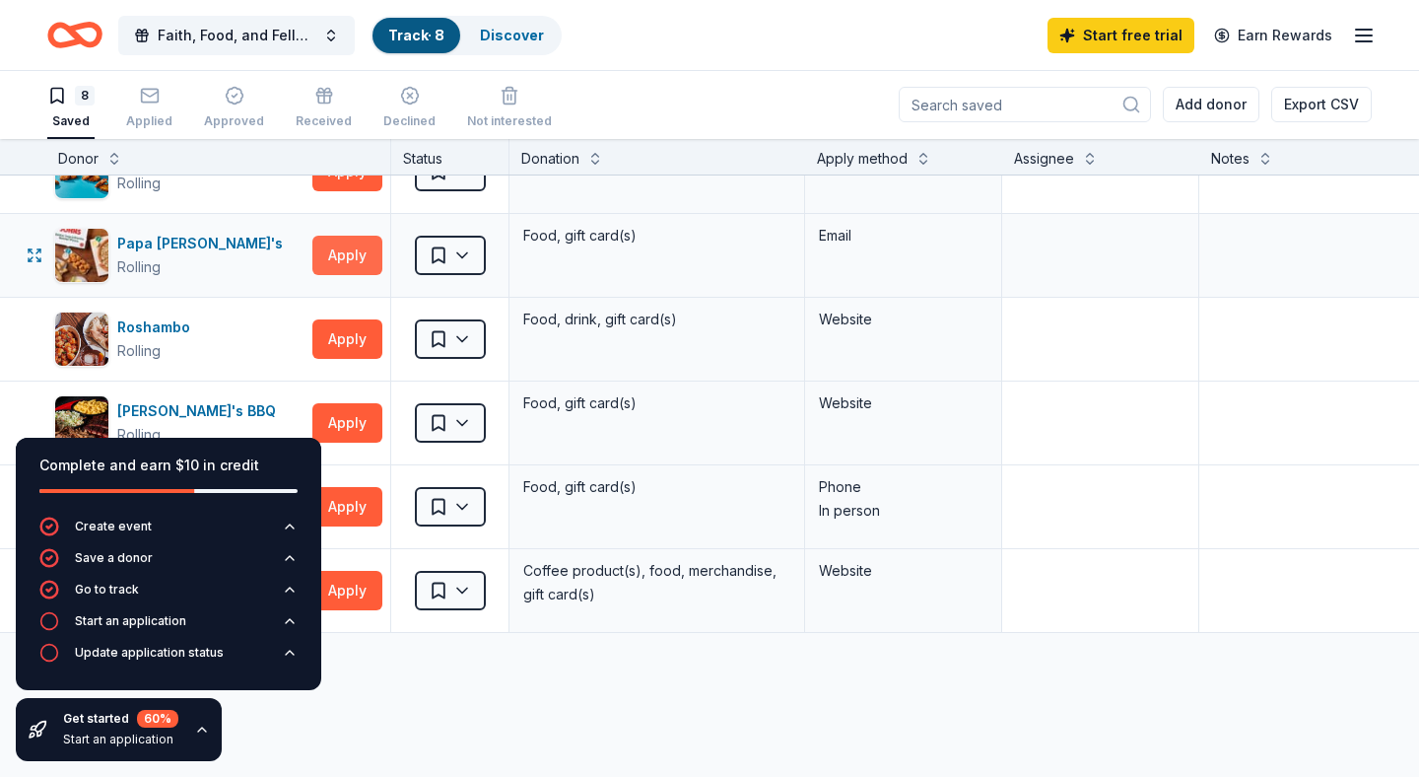
click at [350, 256] on button "Apply" at bounding box center [347, 255] width 70 height 39
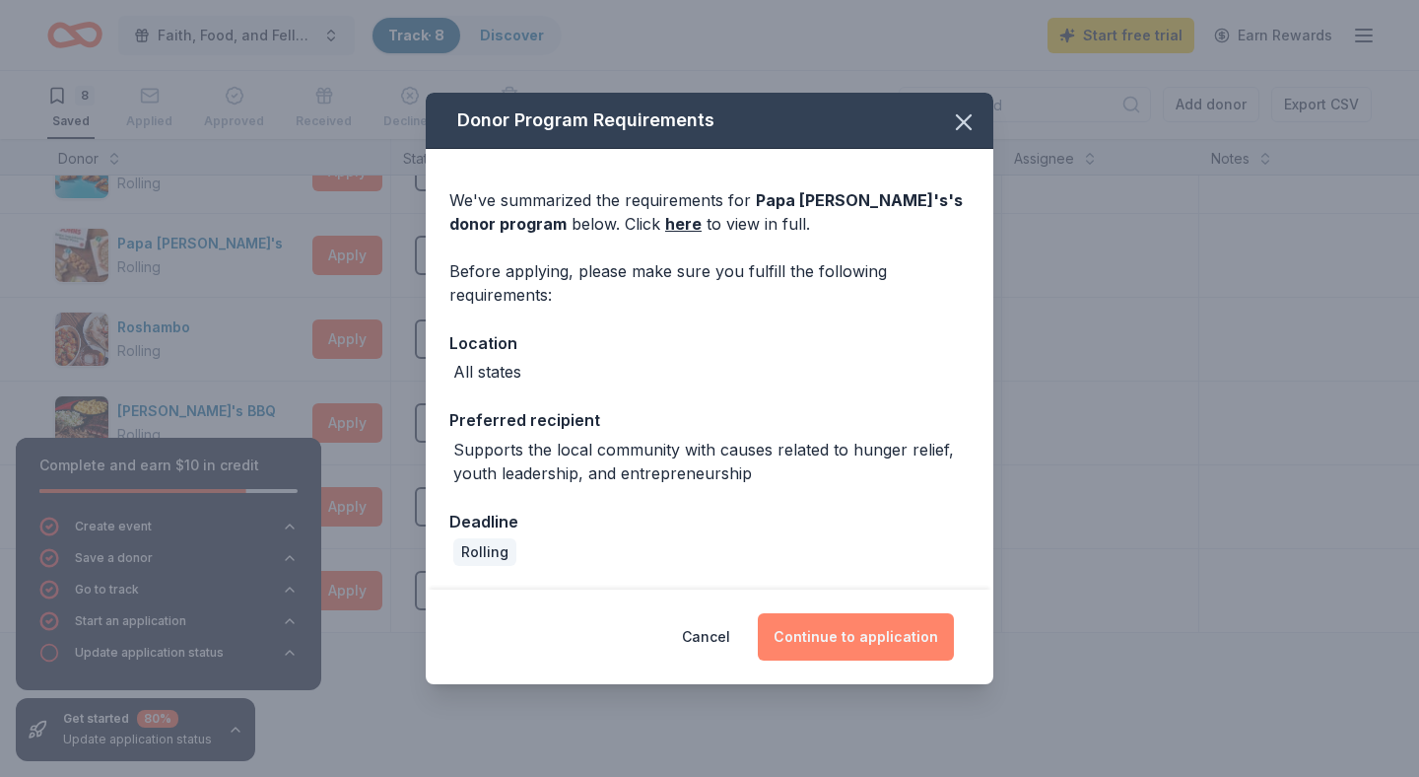
click at [832, 637] on button "Continue to application" at bounding box center [856, 636] width 196 height 47
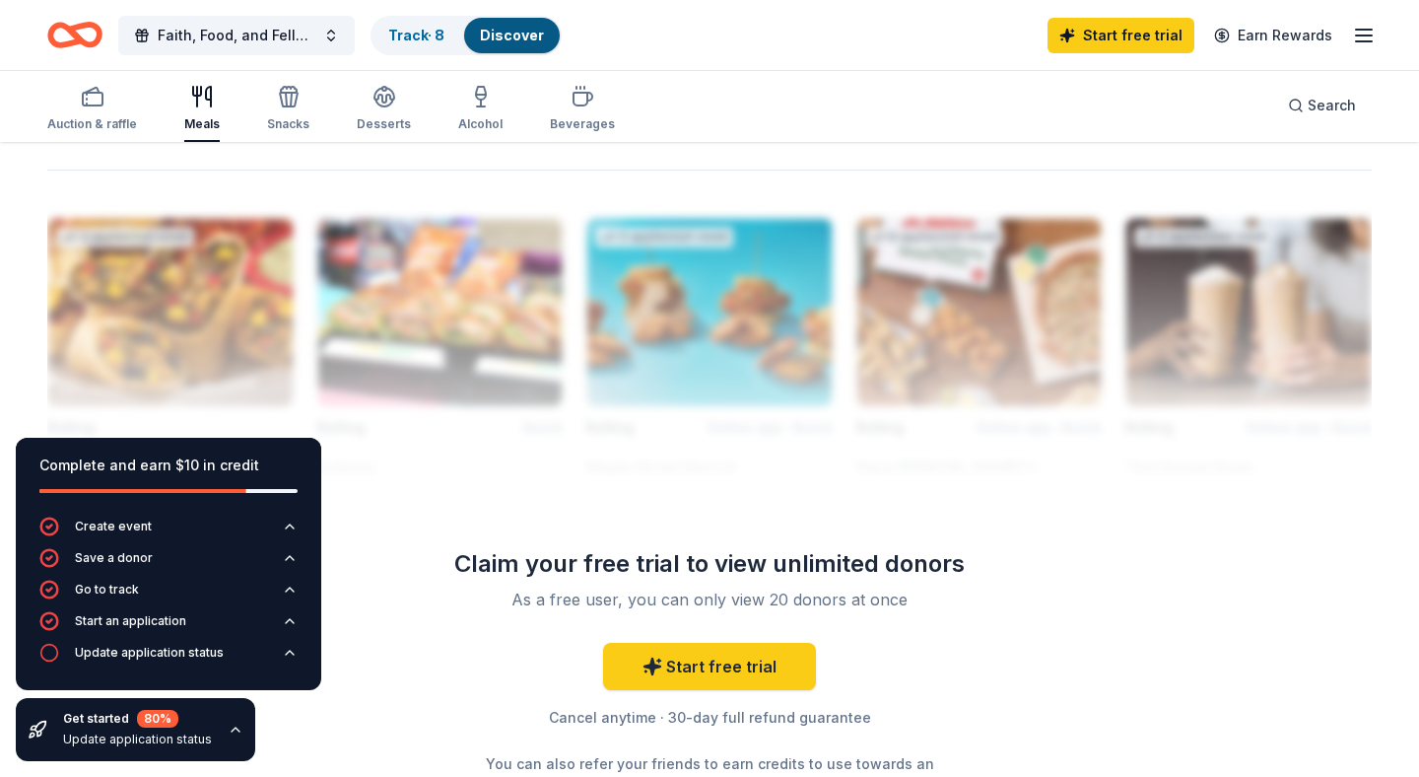
scroll to position [1697, 0]
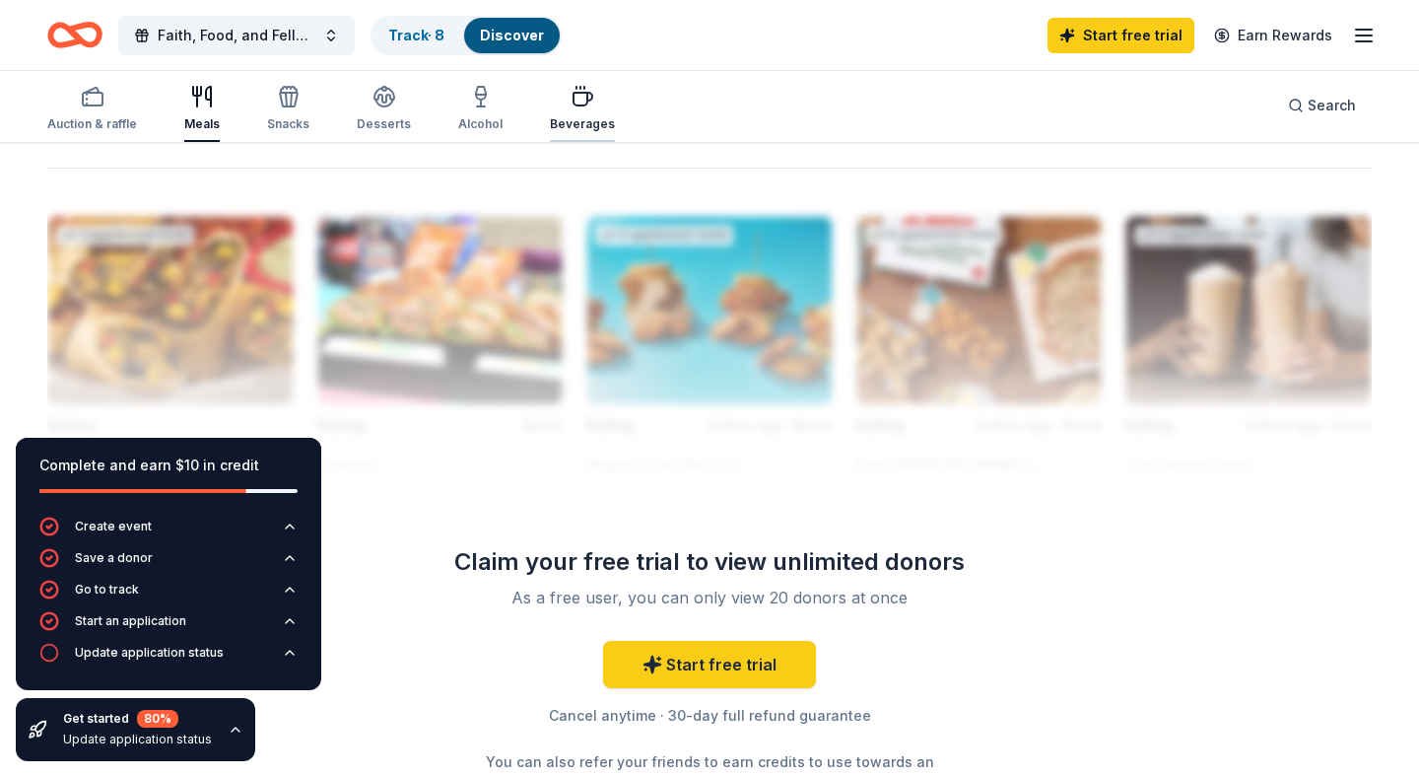
click at [571, 107] on icon "button" at bounding box center [583, 97] width 24 height 24
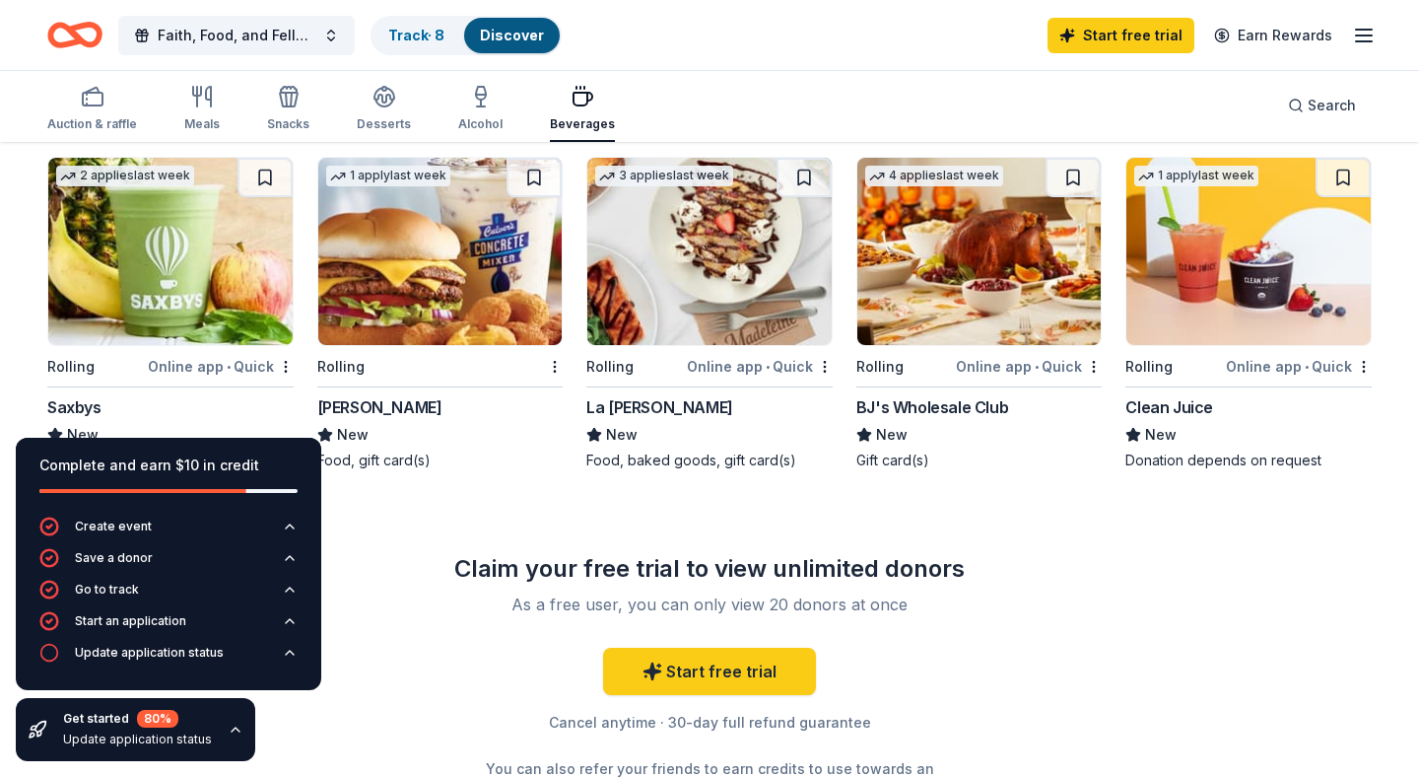
scroll to position [907, 0]
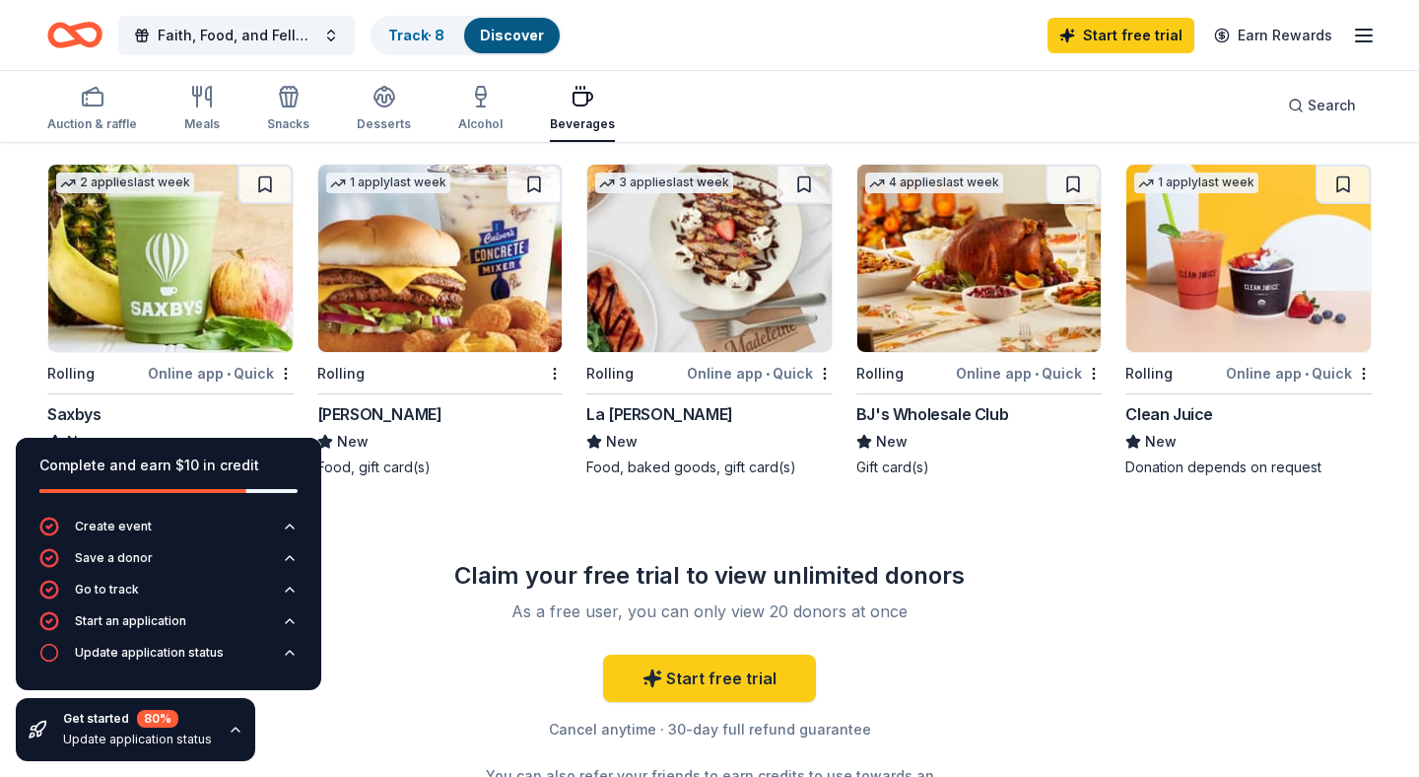
click at [701, 292] on img at bounding box center [709, 258] width 244 height 187
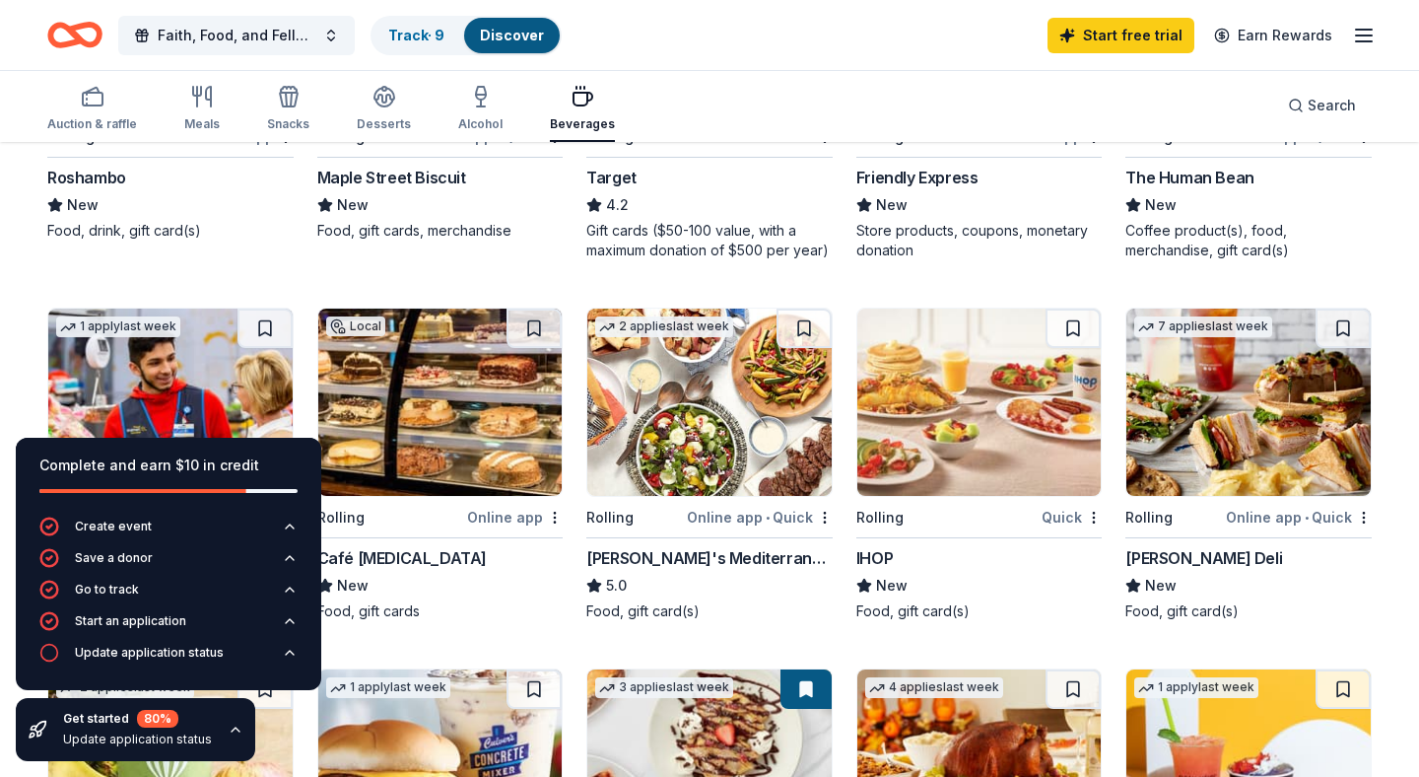
scroll to position [0, 0]
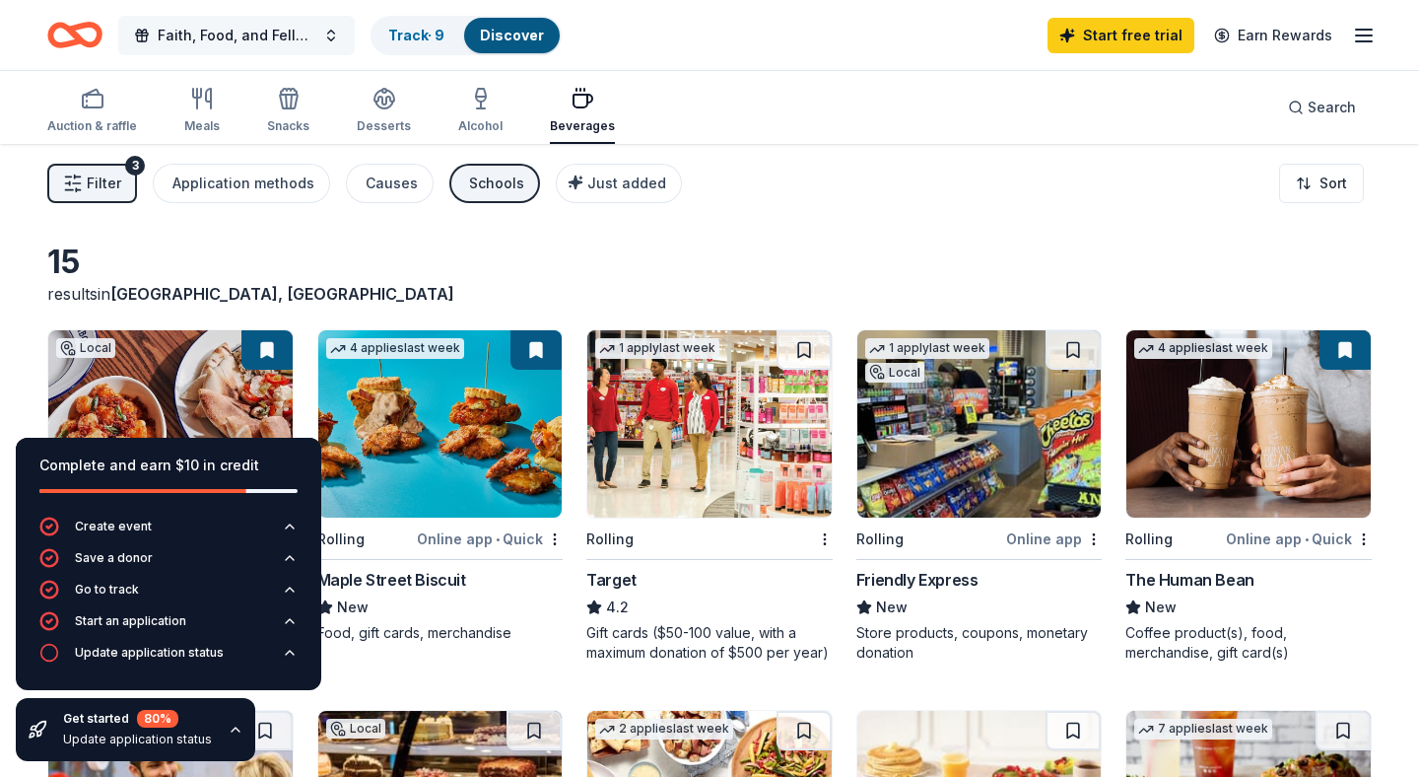
click at [330, 34] on button "Faith, Food, and Fellowship" at bounding box center [236, 35] width 237 height 39
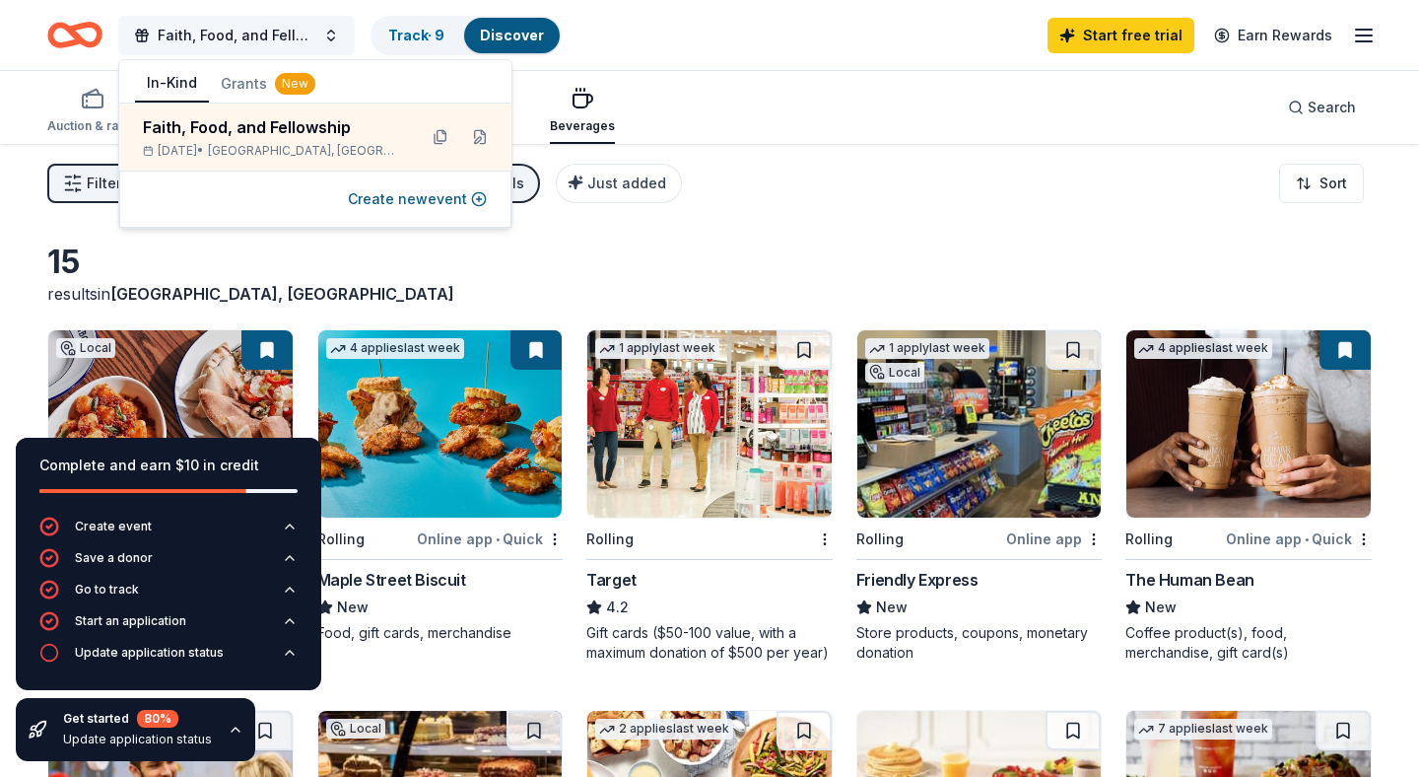
click at [329, 35] on button "Faith, Food, and Fellowship" at bounding box center [236, 35] width 237 height 39
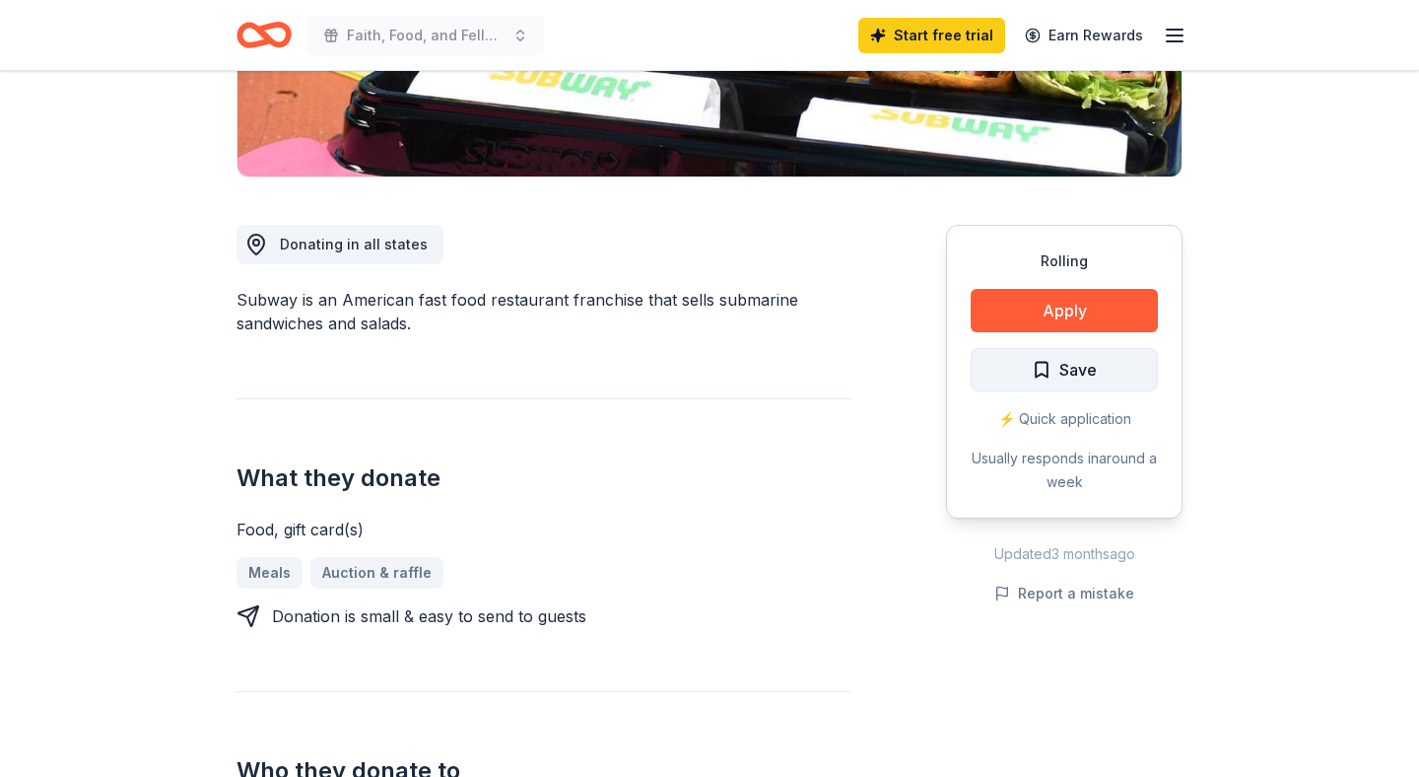
scroll to position [441, 0]
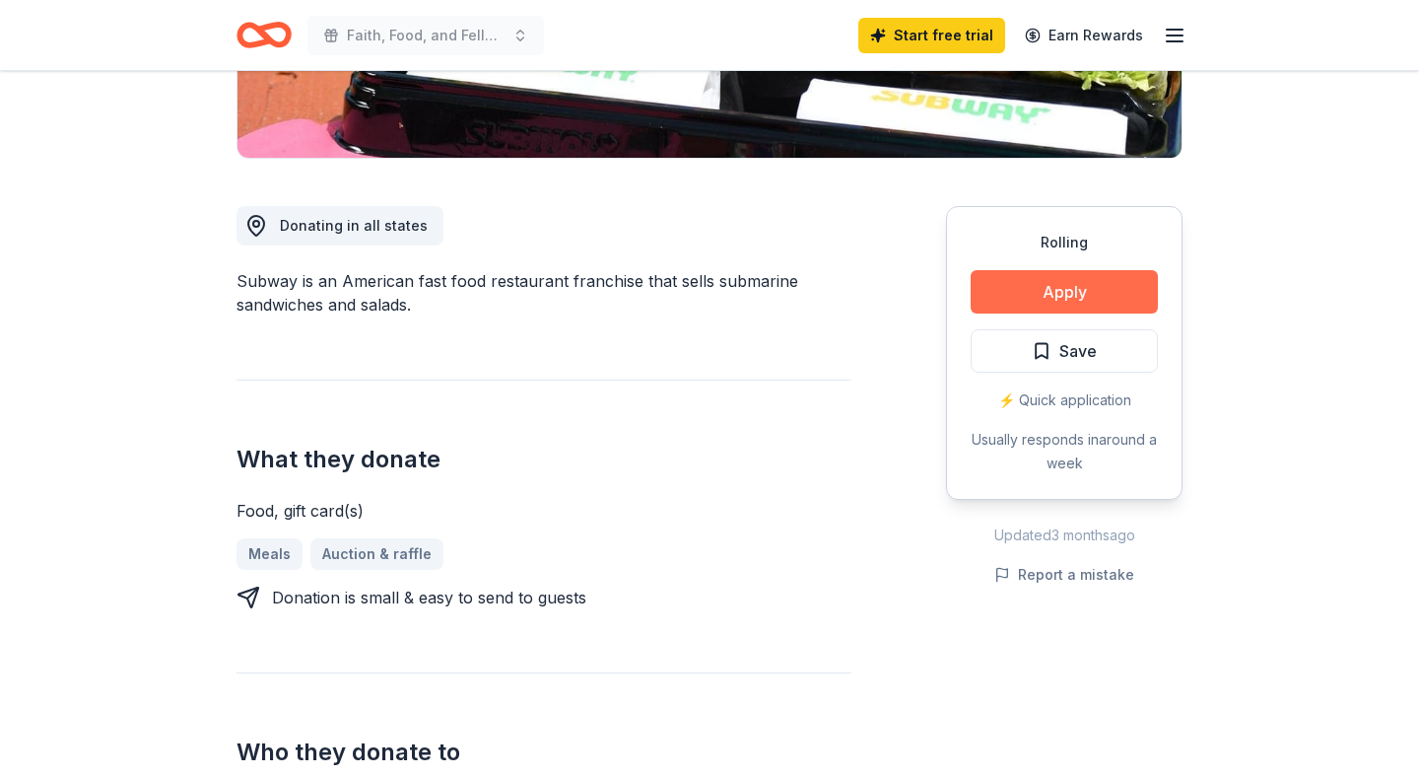
click at [1093, 284] on button "Apply" at bounding box center [1064, 291] width 187 height 43
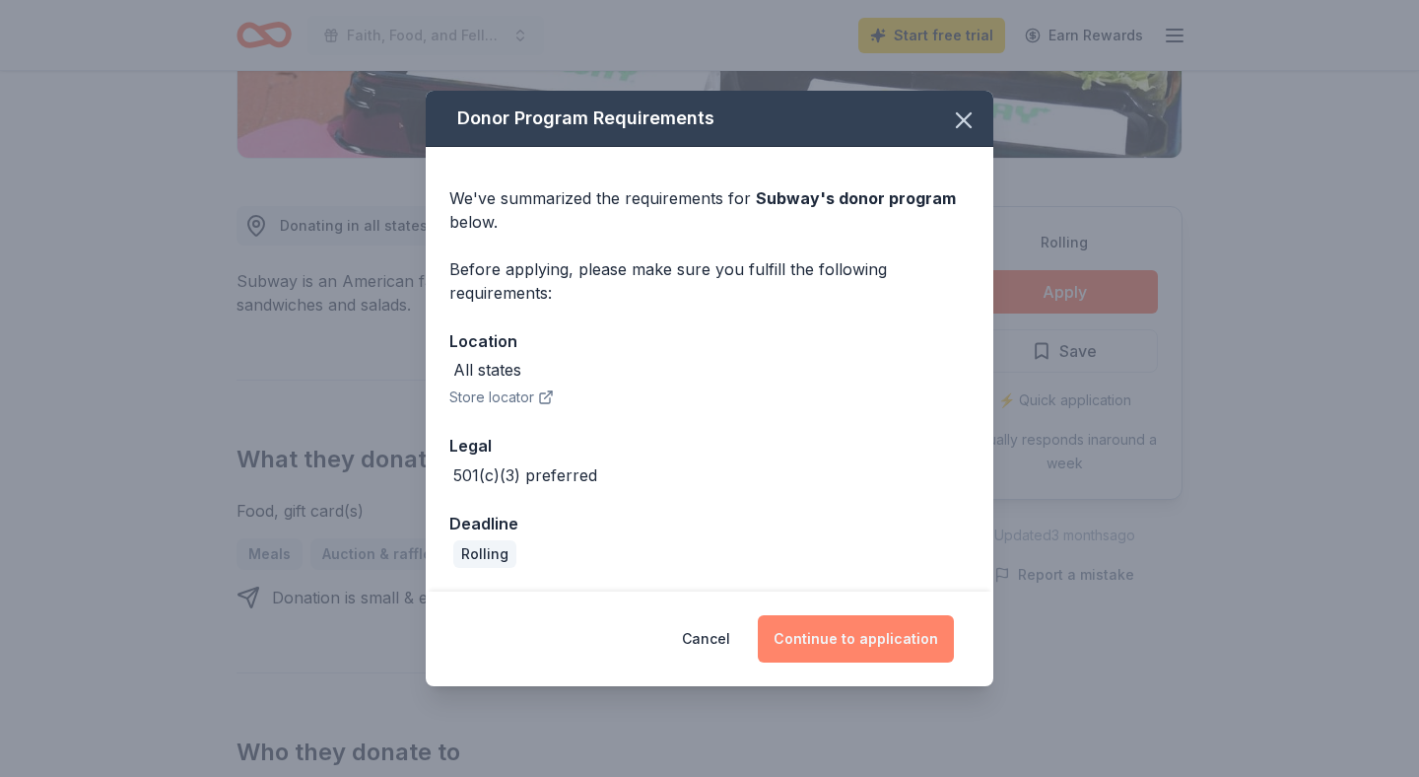
click at [840, 633] on button "Continue to application" at bounding box center [856, 638] width 196 height 47
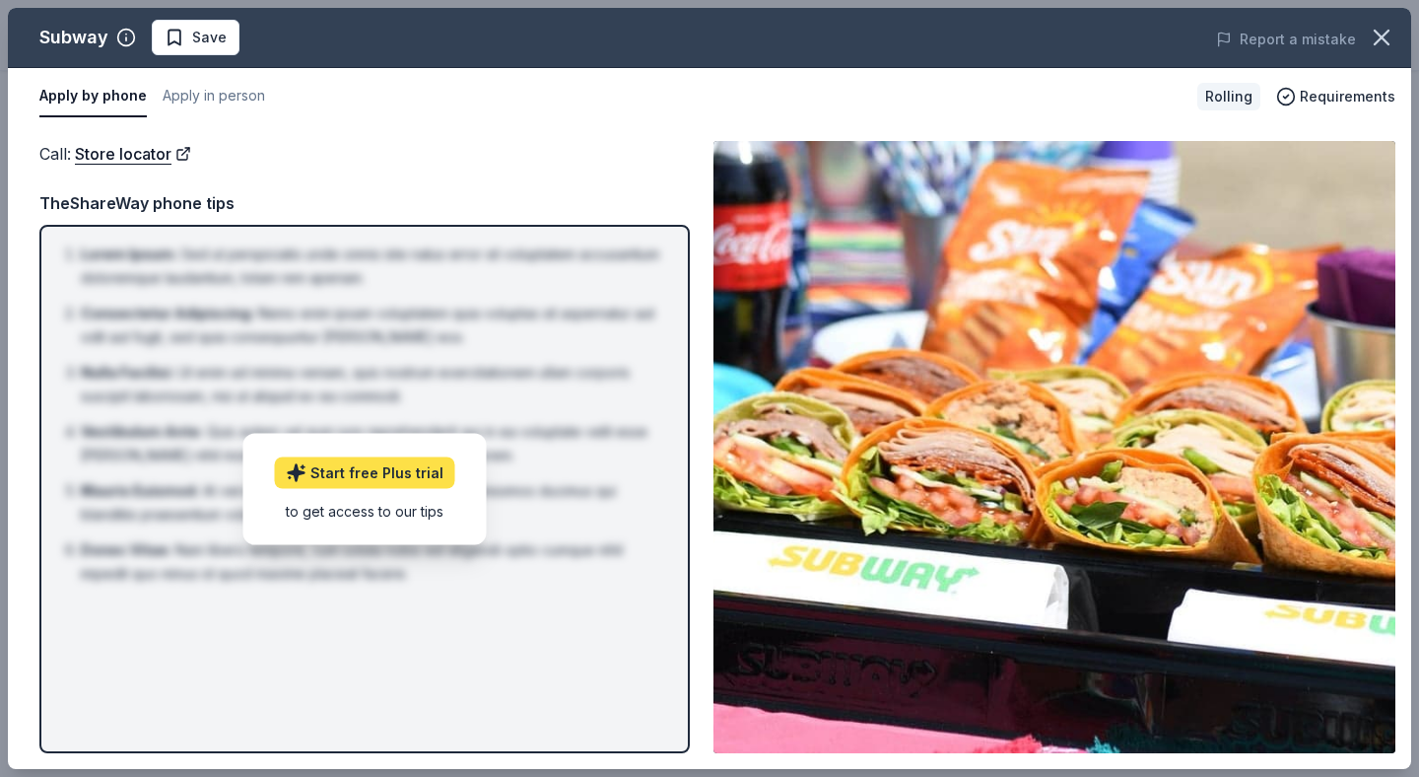
click at [374, 472] on link "Start free Plus trial" at bounding box center [365, 472] width 180 height 32
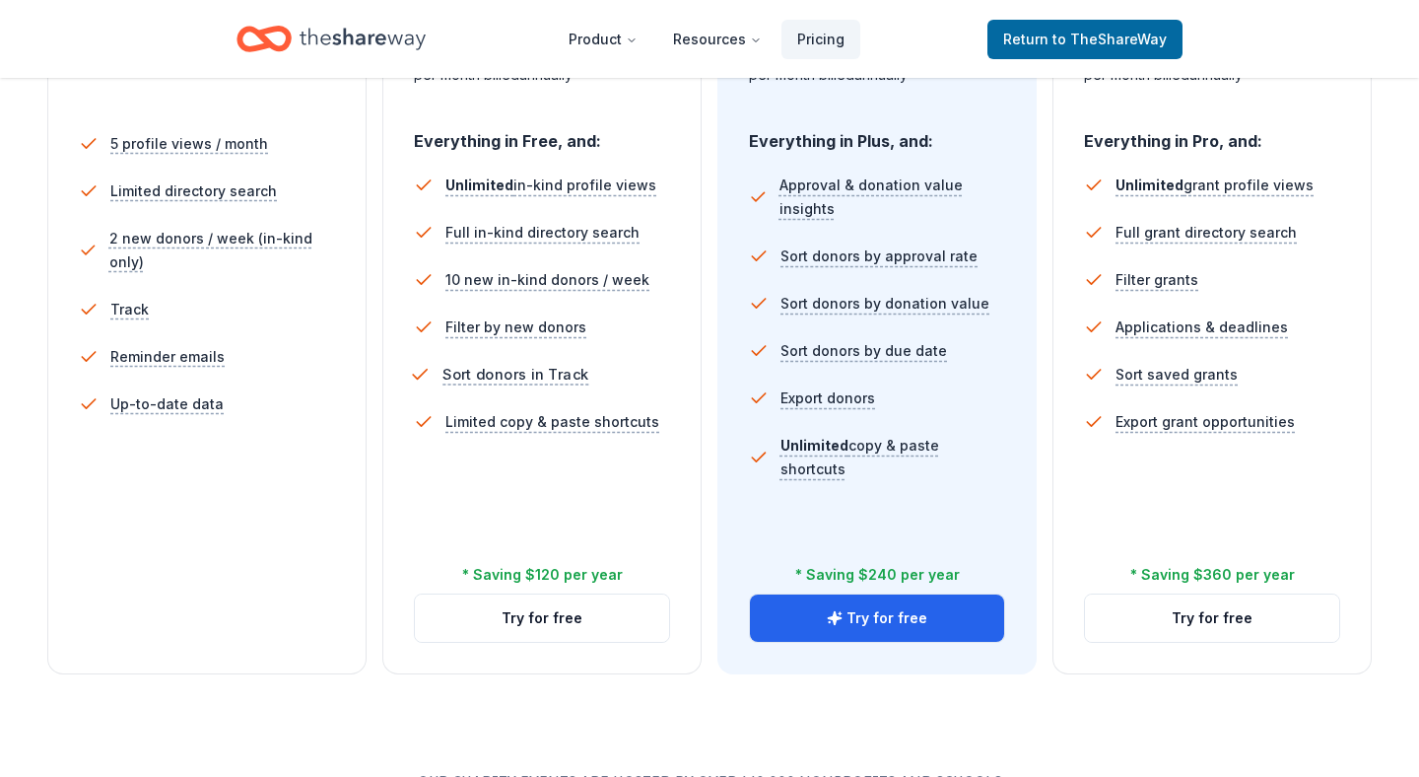
scroll to position [559, 0]
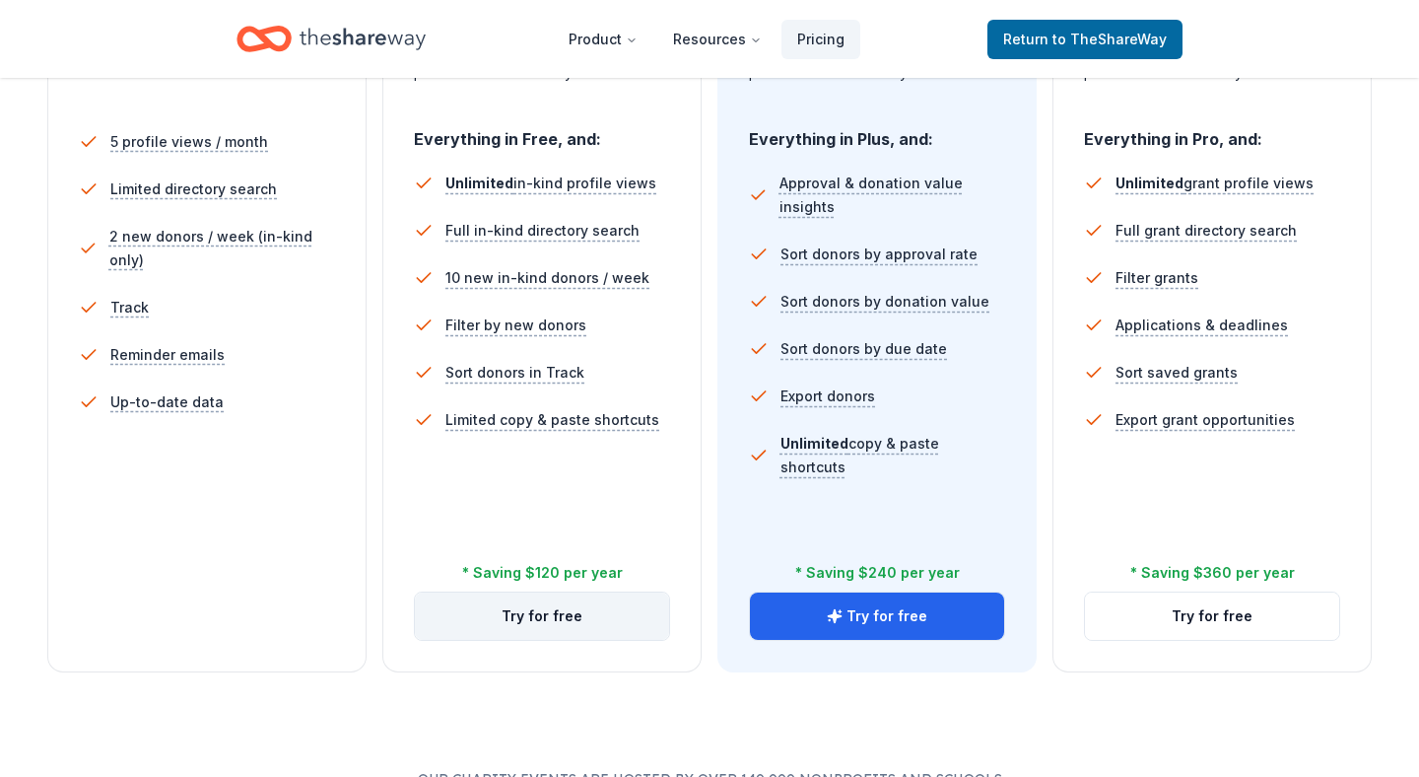
click at [546, 619] on button "Try for free" at bounding box center [542, 615] width 254 height 47
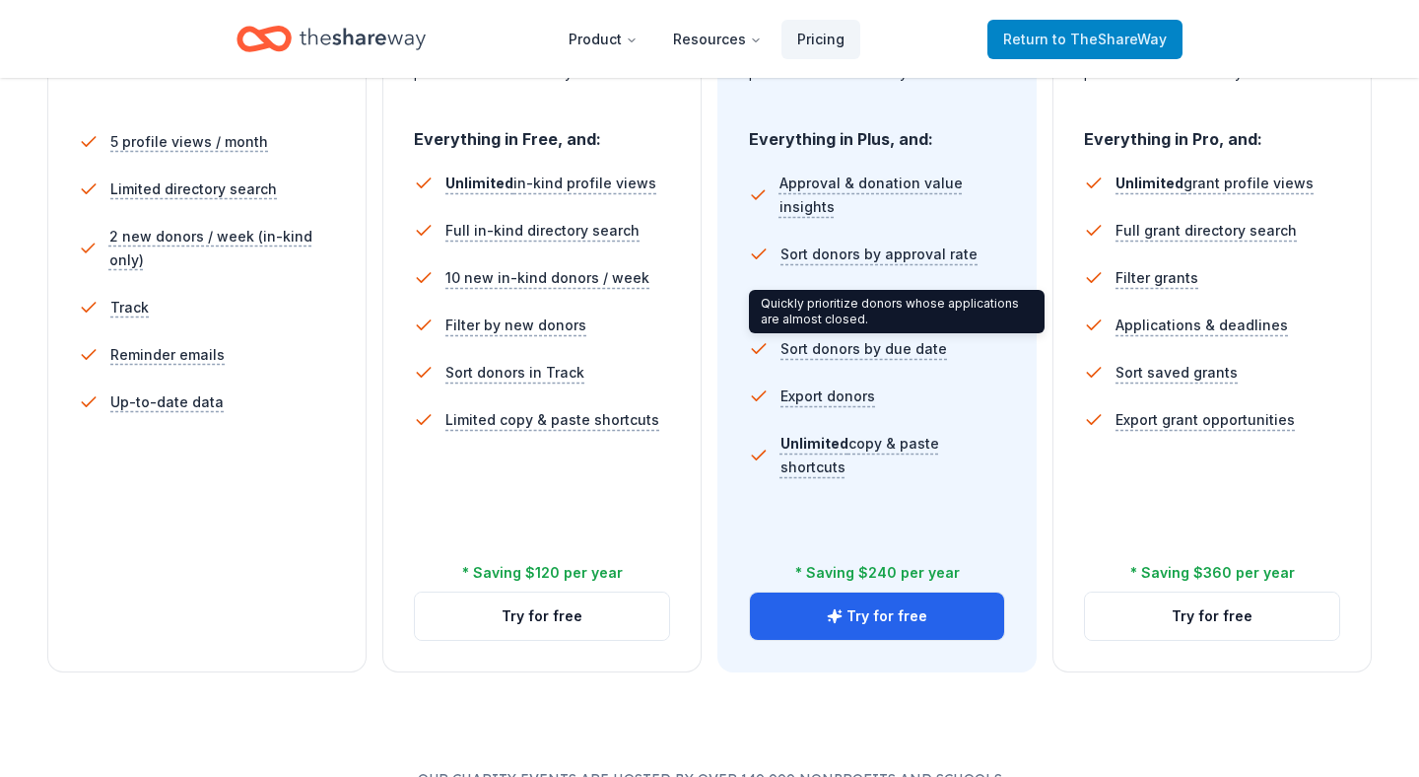
scroll to position [559, 0]
click at [1072, 31] on span "to TheShareWay" at bounding box center [1110, 39] width 114 height 17
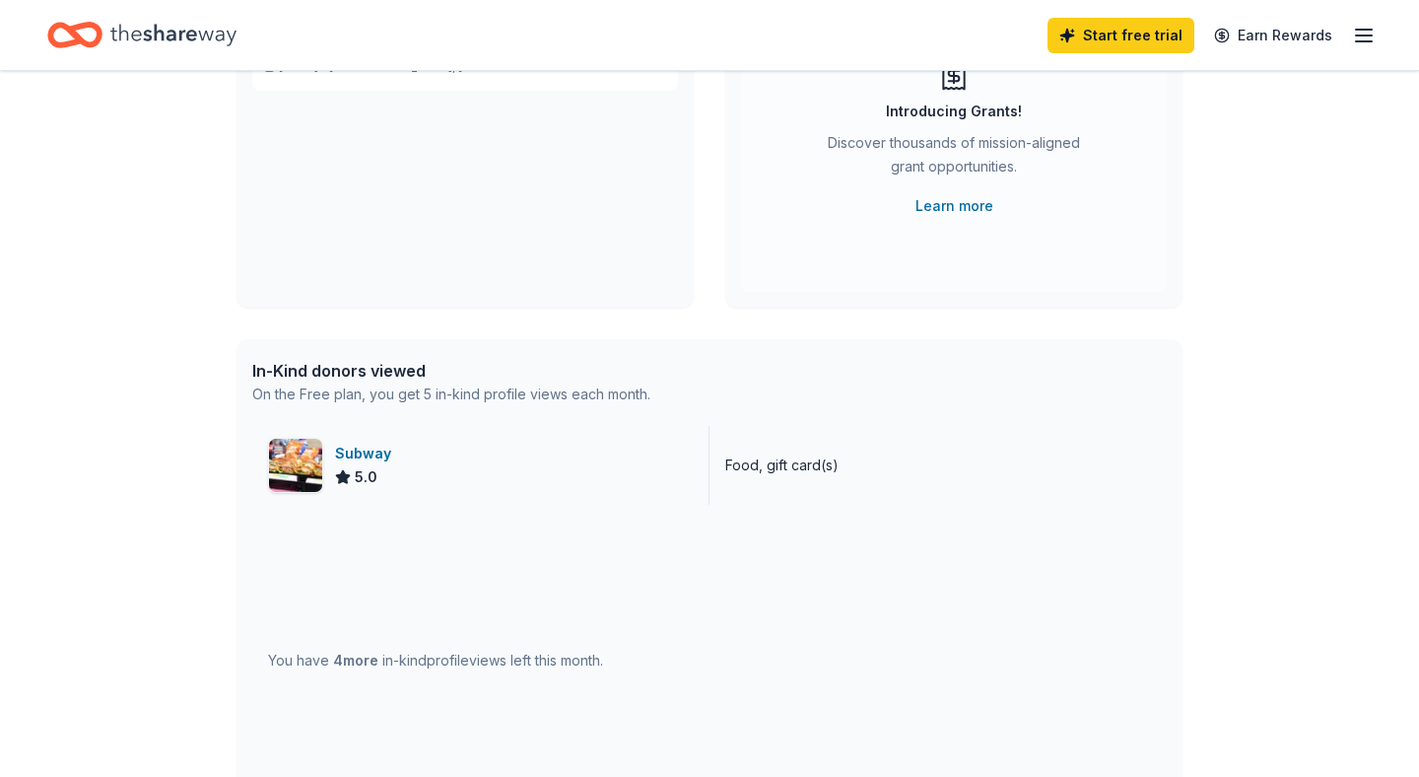
scroll to position [261, 0]
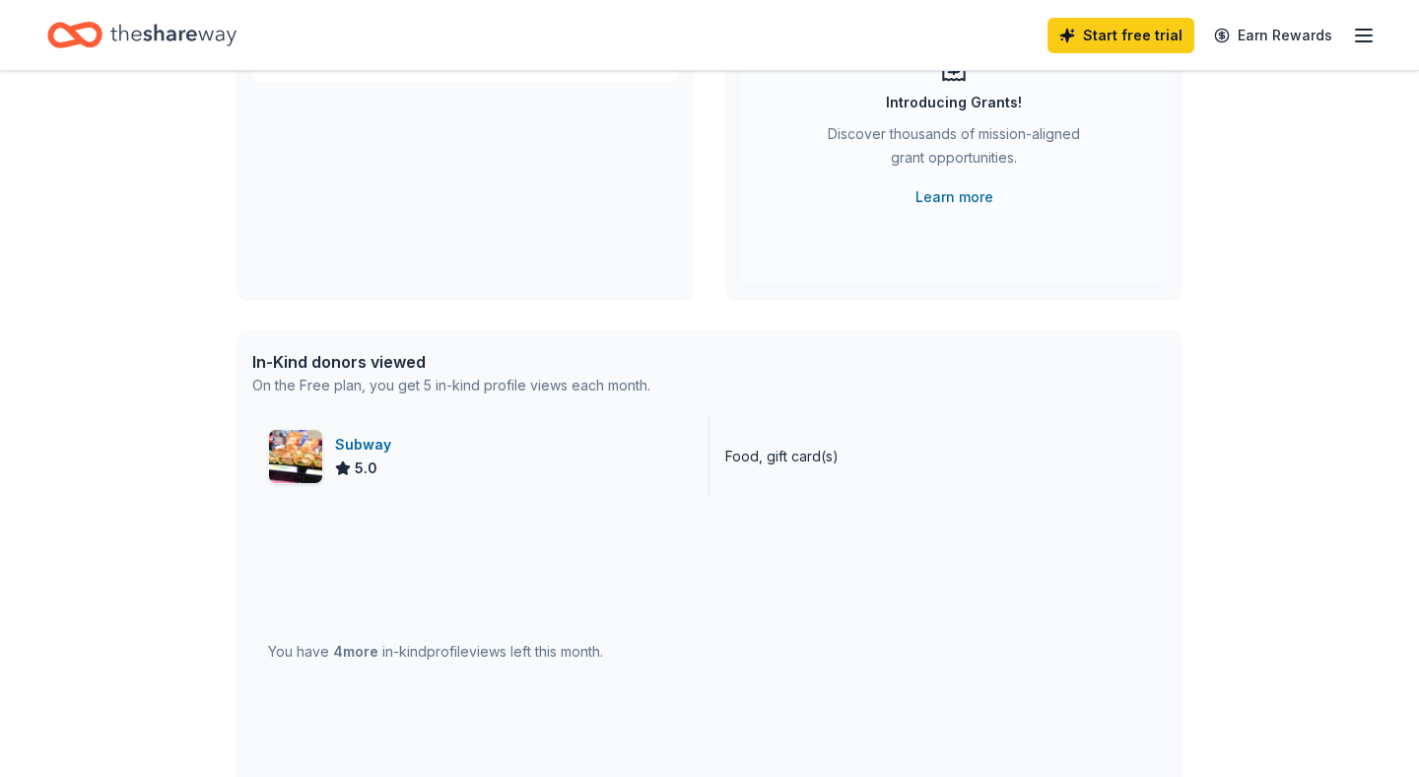
click at [290, 457] on img at bounding box center [295, 456] width 53 height 53
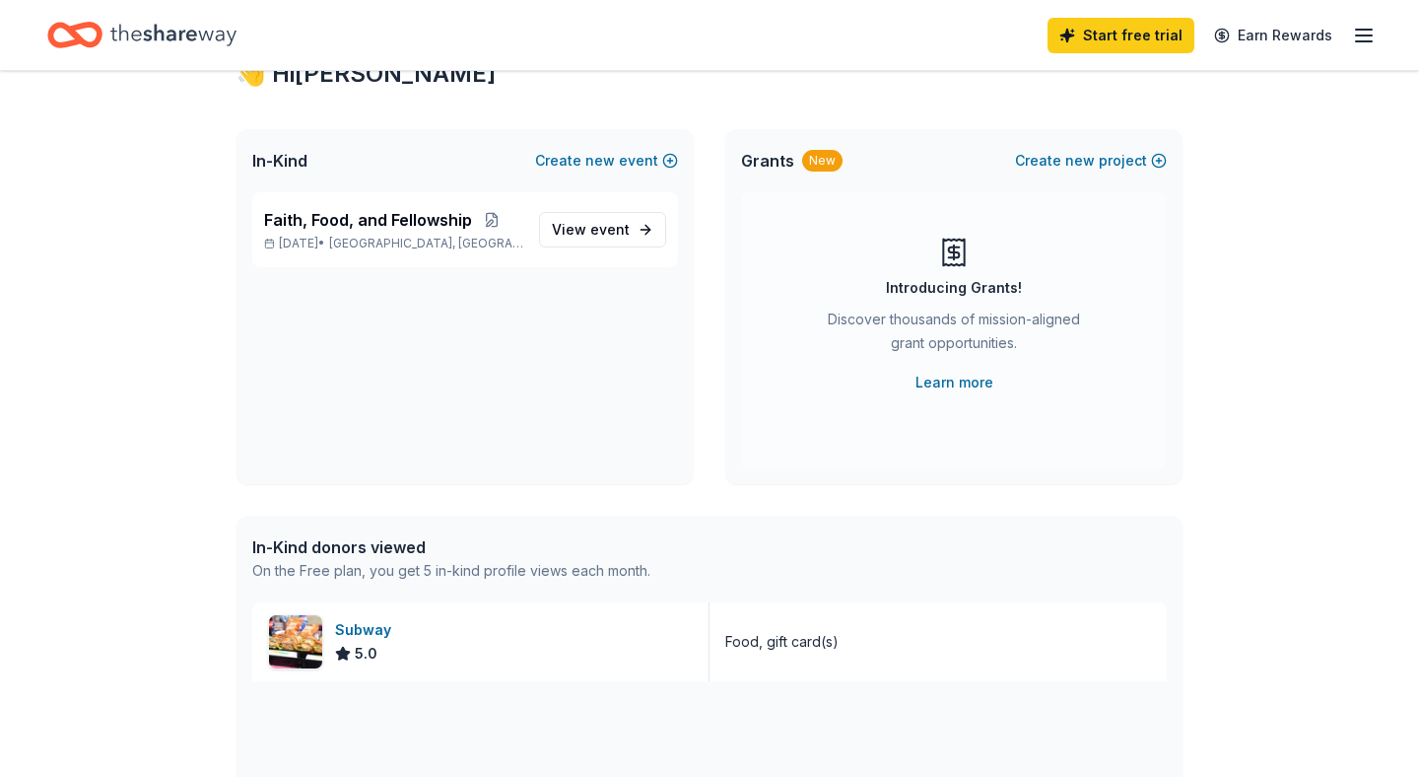
scroll to position [0, 0]
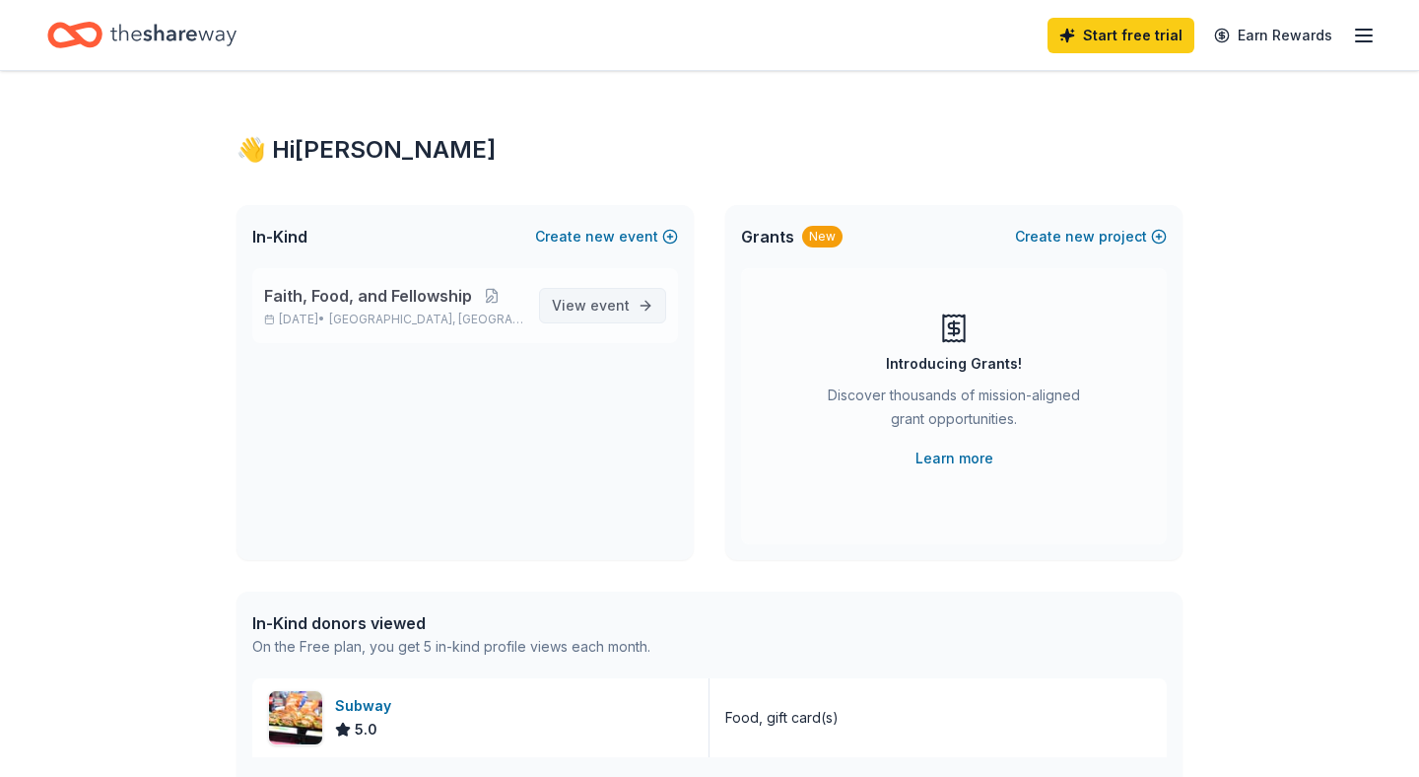
click at [621, 306] on span "event" at bounding box center [609, 305] width 39 height 17
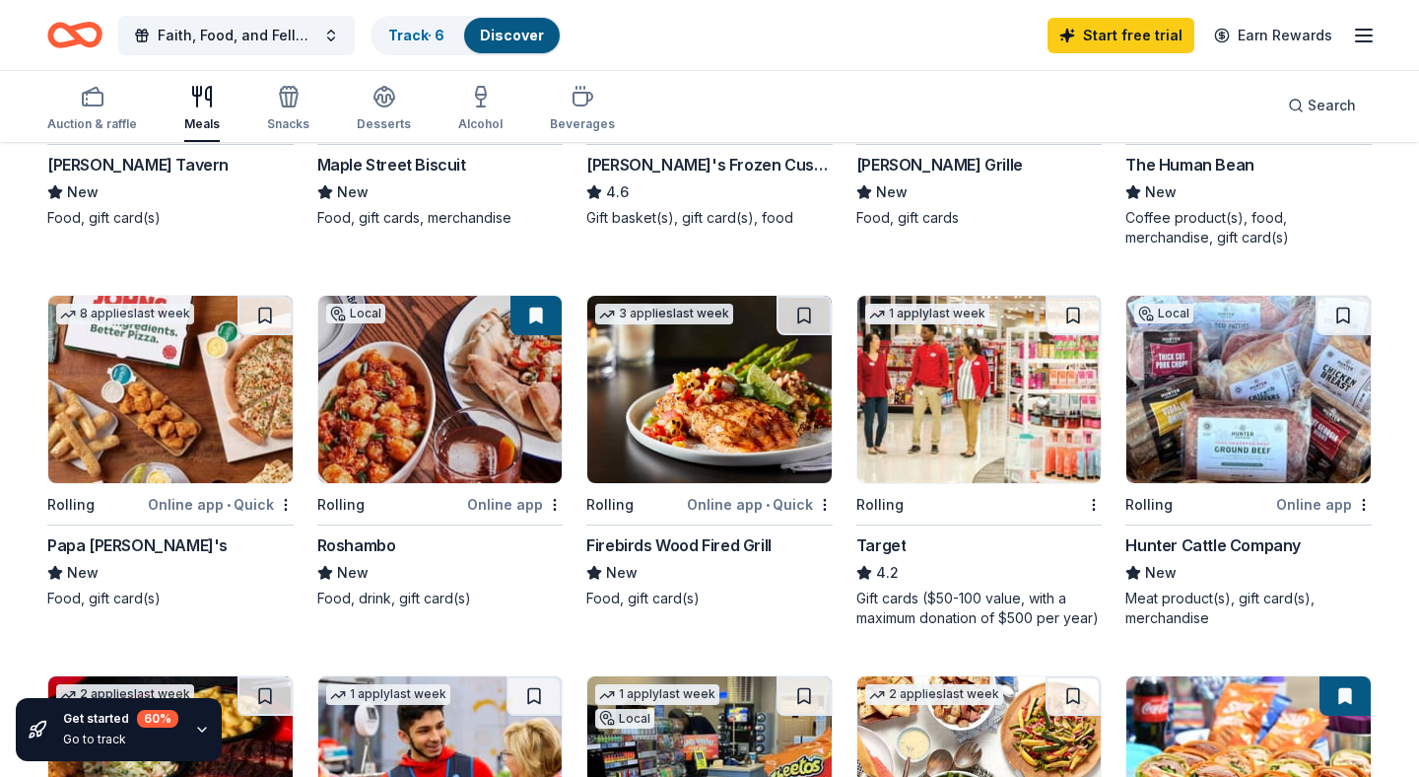
scroll to position [449, 0]
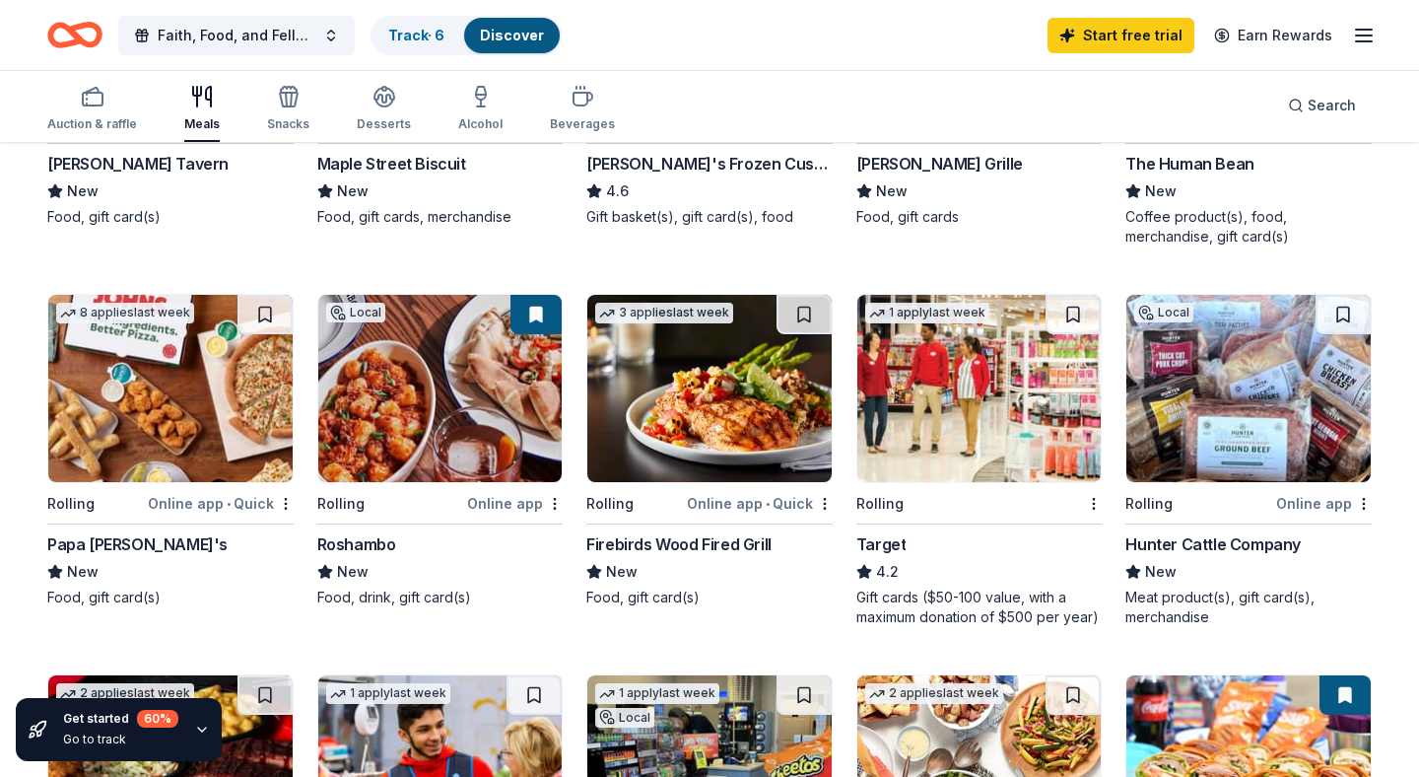
click at [181, 392] on img at bounding box center [170, 388] width 244 height 187
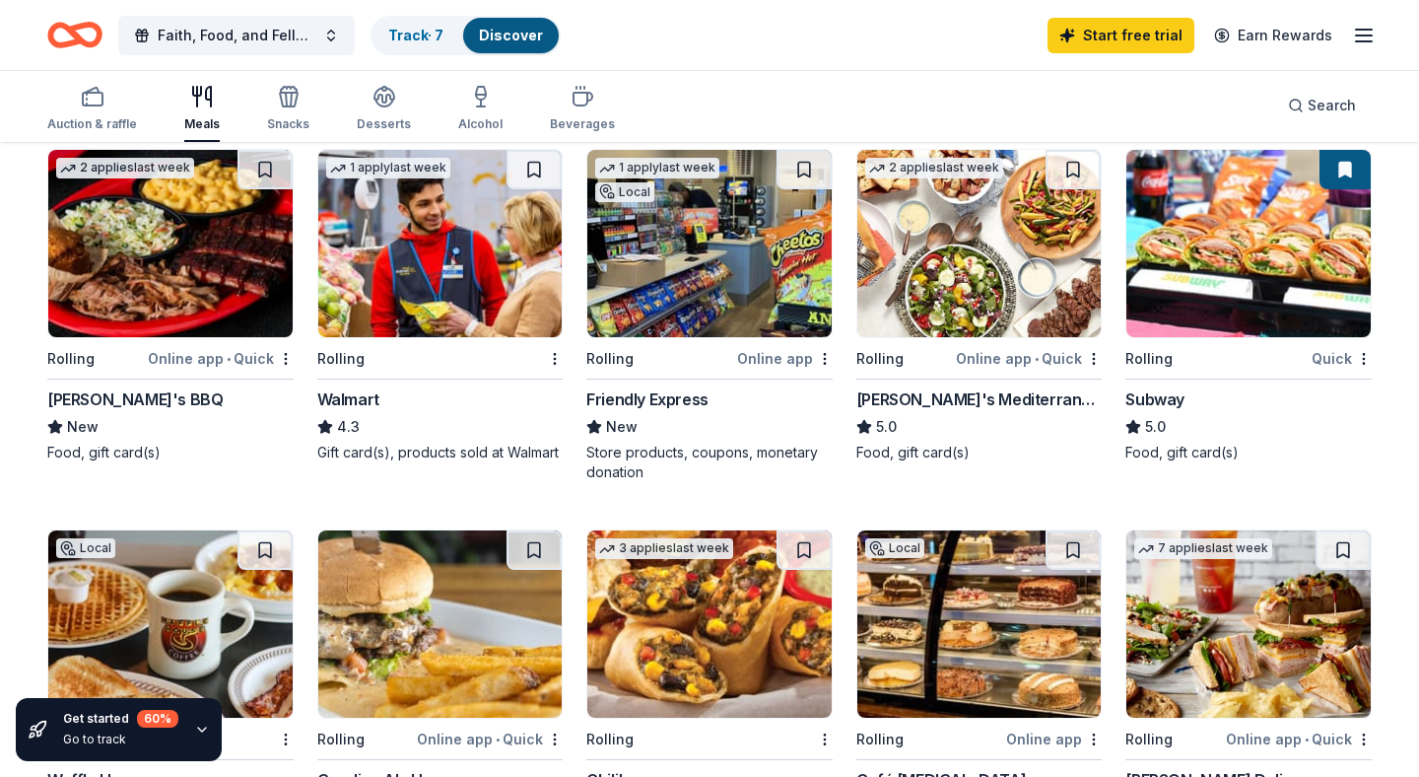
scroll to position [970, 0]
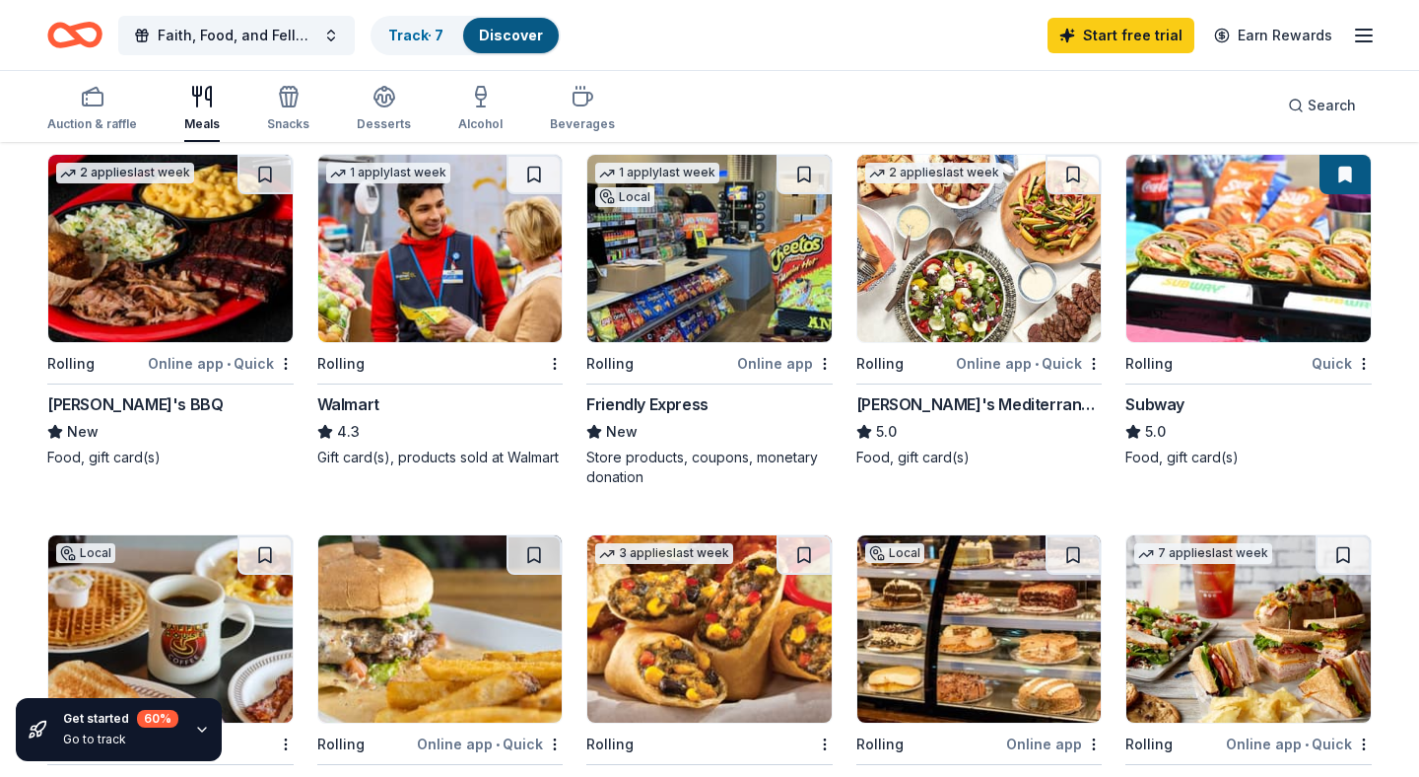
click at [186, 362] on div "Online app • Quick" at bounding box center [221, 363] width 146 height 25
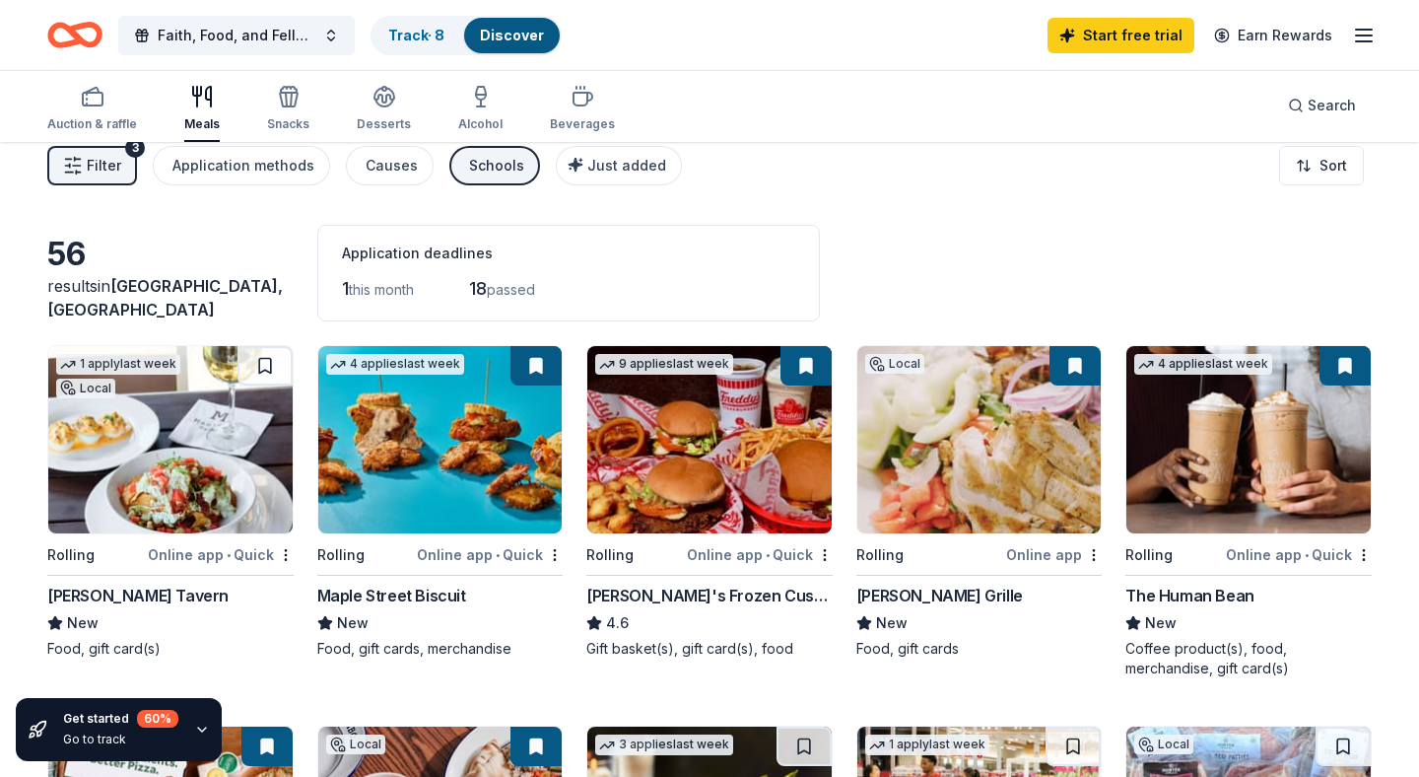
scroll to position [0, 0]
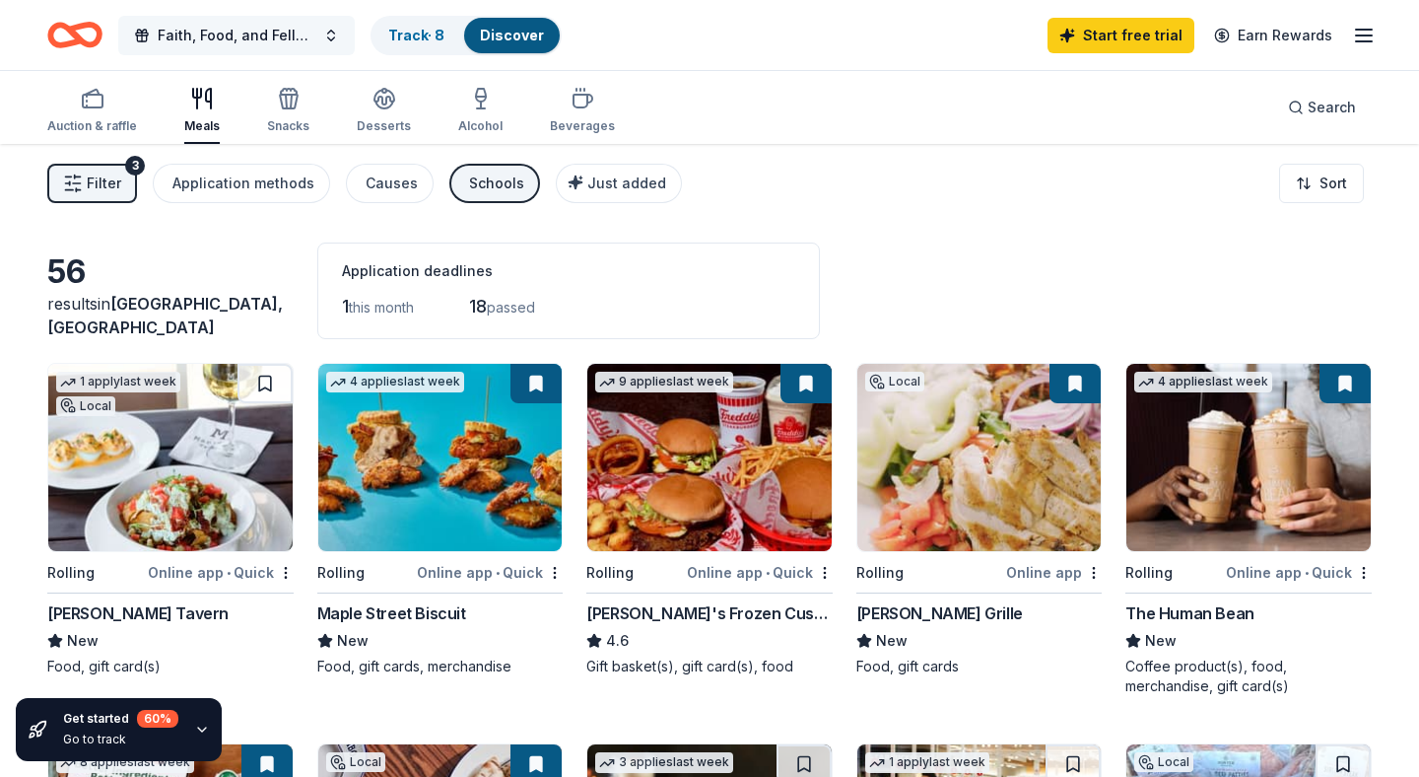
click at [229, 36] on span "Faith, Food, and Fellowship" at bounding box center [237, 36] width 158 height 24
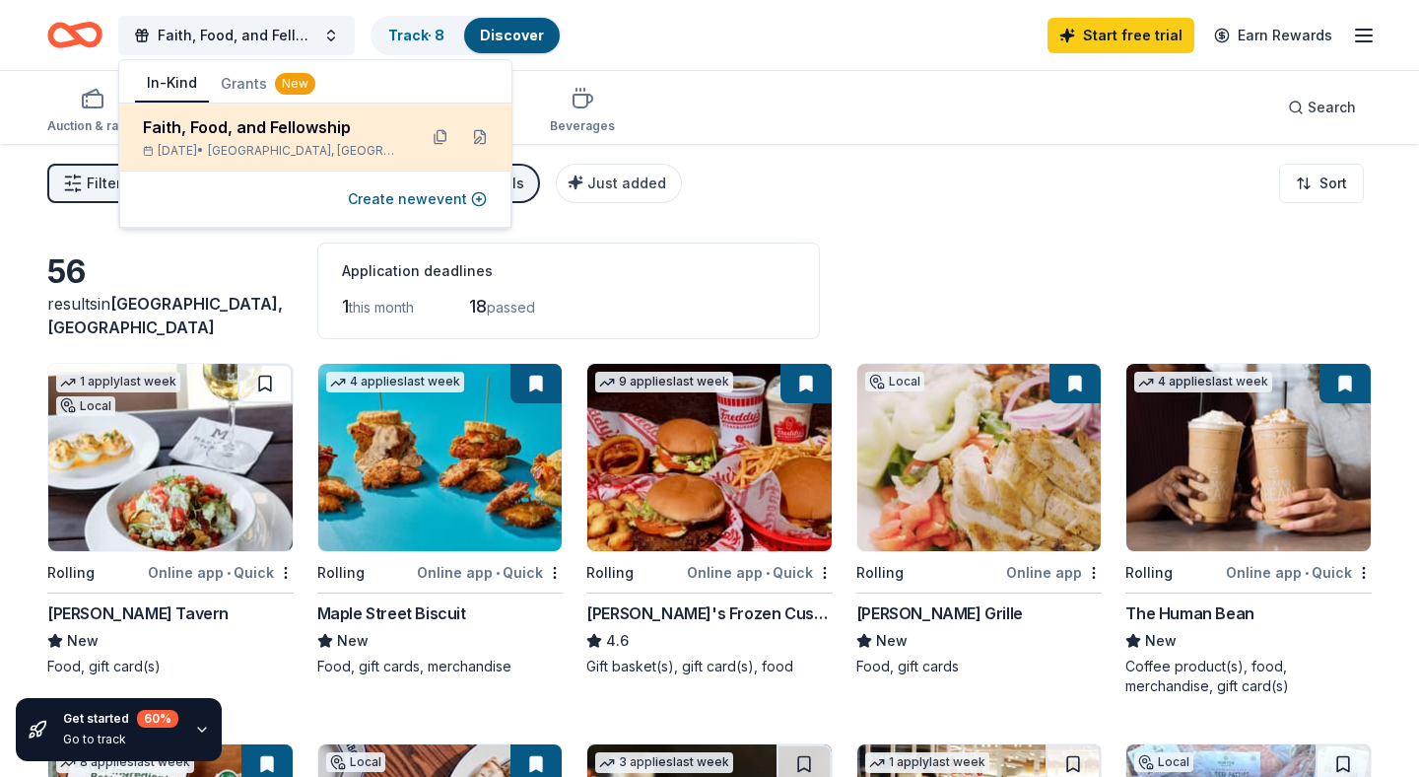
click at [260, 130] on div "Faith, Food, and Fellowship" at bounding box center [272, 127] width 258 height 24
click at [260, 131] on div "Faith, Food, and Fellowship" at bounding box center [272, 127] width 258 height 24
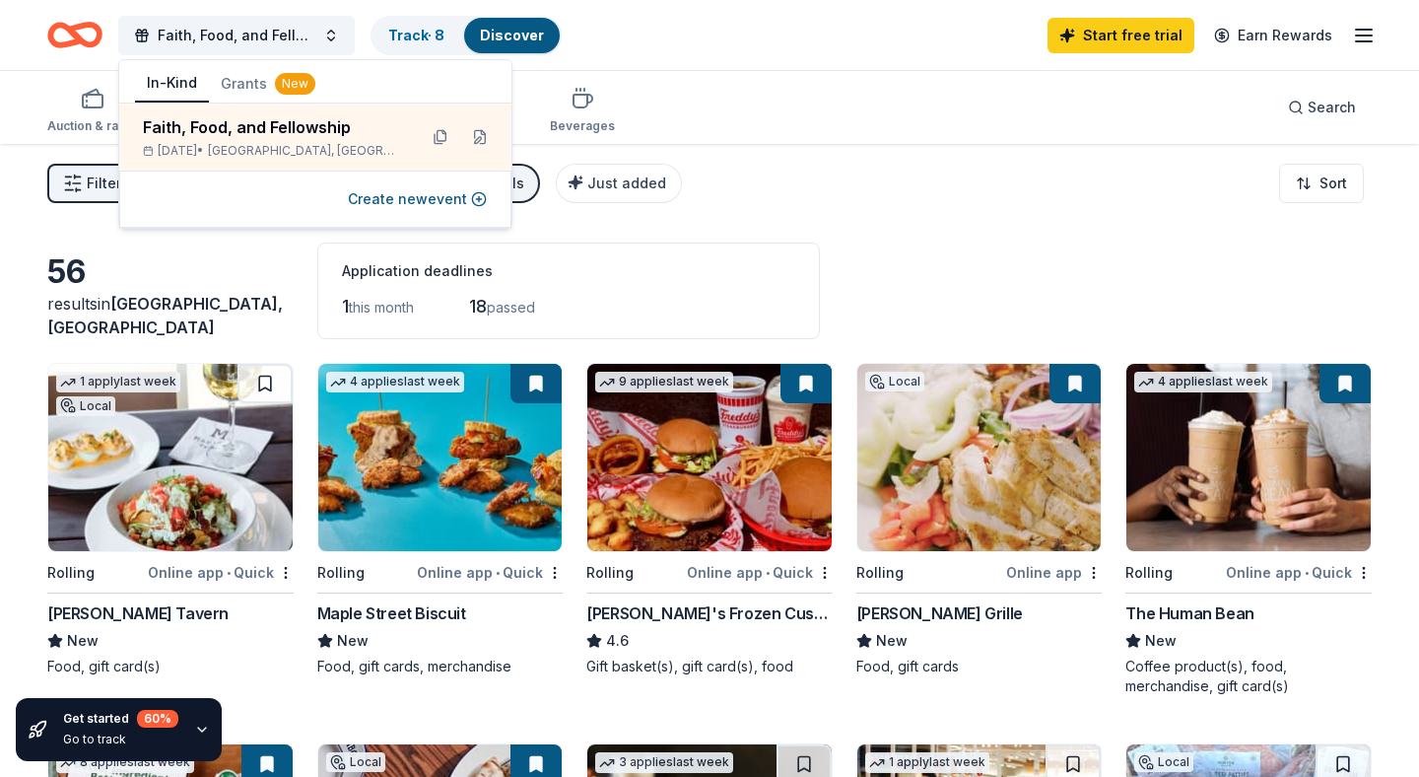
click at [719, 245] on div "Application deadlines 1 this month 18 passed" at bounding box center [568, 290] width 503 height 97
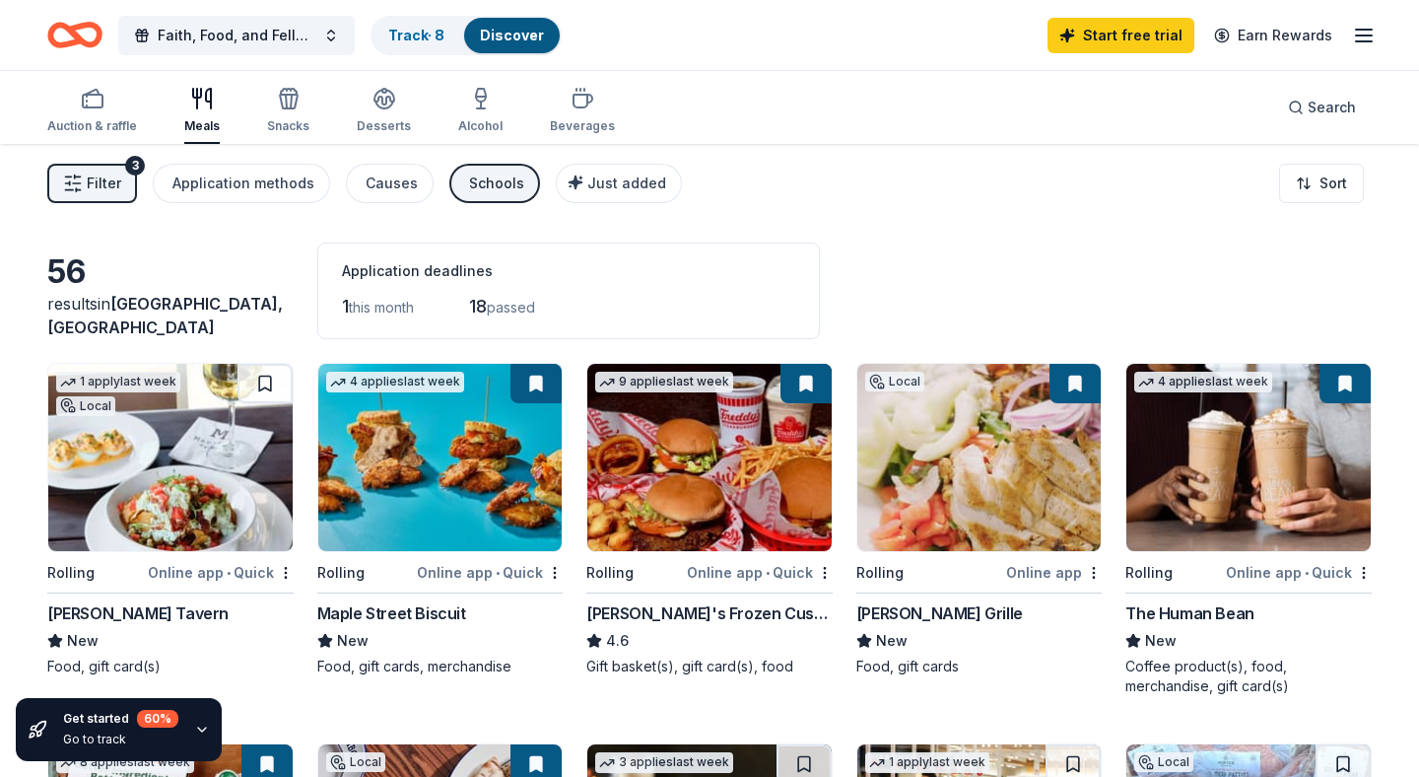
click at [95, 729] on div "Get started 60 % Go to track" at bounding box center [120, 729] width 115 height 39
click at [200, 729] on icon "button" at bounding box center [202, 729] width 8 height 4
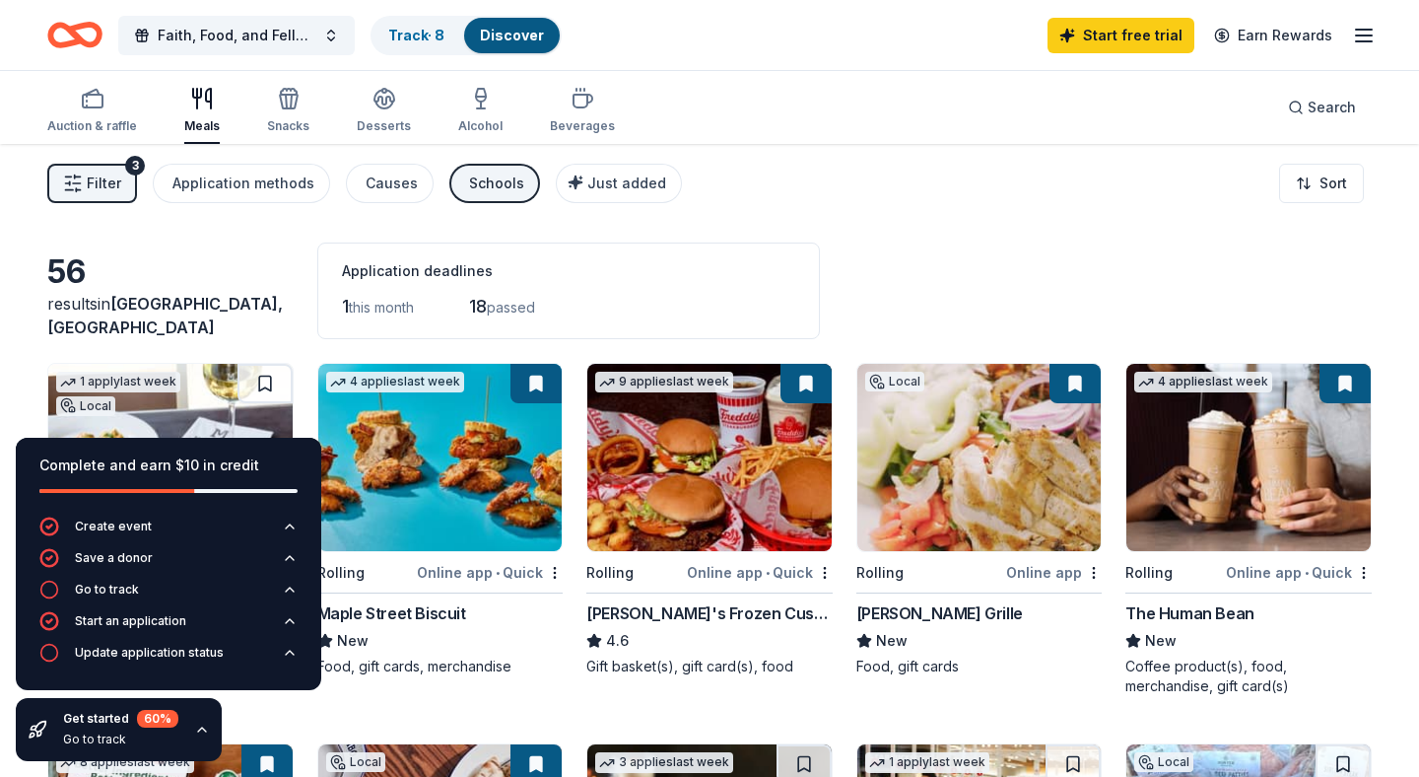
click at [643, 279] on div "Application deadlines" at bounding box center [568, 271] width 453 height 24
click at [292, 455] on div "Complete and earn $10 in credit" at bounding box center [168, 465] width 258 height 24
click at [197, 727] on icon "button" at bounding box center [202, 729] width 16 height 16
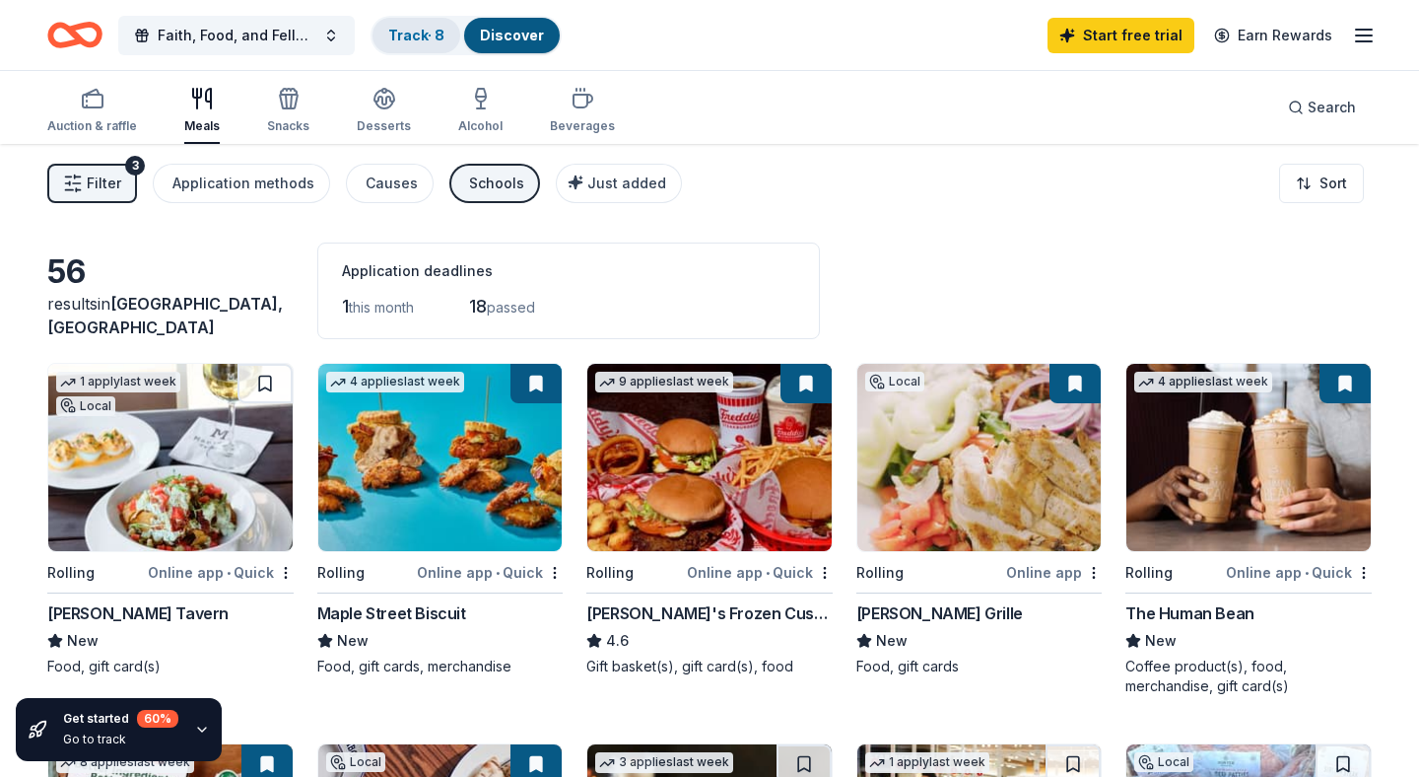
click at [420, 34] on link "Track · 8" at bounding box center [416, 35] width 56 height 17
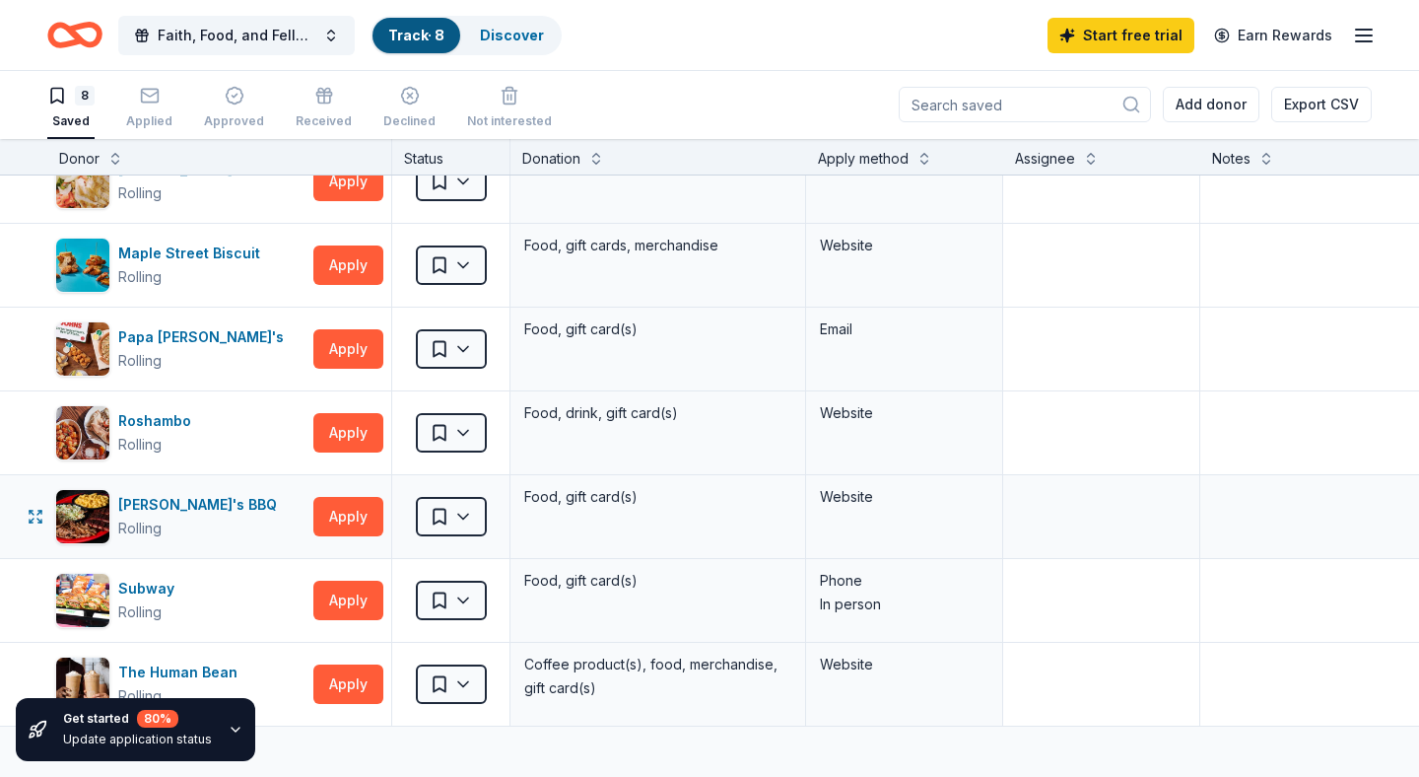
scroll to position [120, 0]
click at [852, 499] on div "Website" at bounding box center [904, 496] width 169 height 24
click at [848, 501] on div "Website" at bounding box center [904, 496] width 169 height 24
click at [351, 515] on button "Apply" at bounding box center [348, 515] width 70 height 39
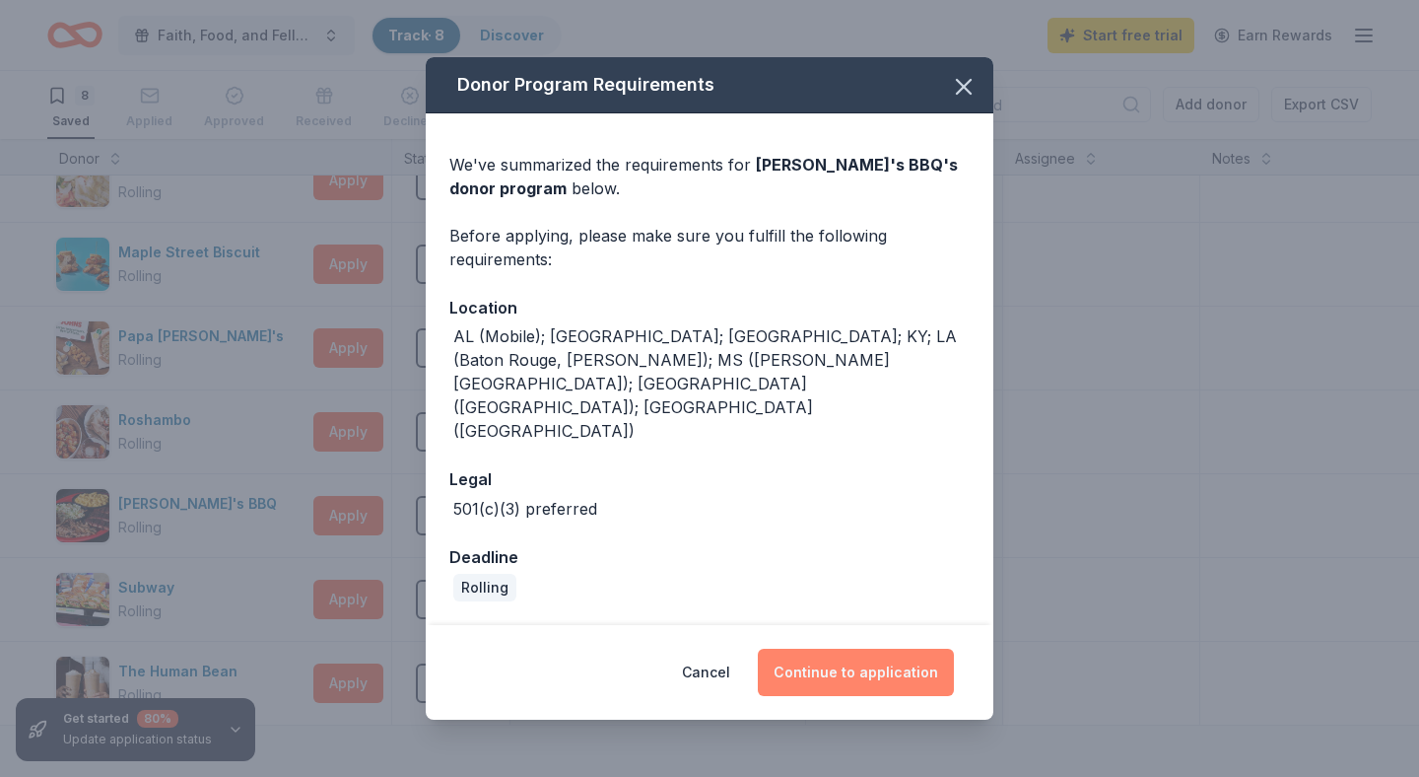
click at [862, 648] on button "Continue to application" at bounding box center [856, 671] width 196 height 47
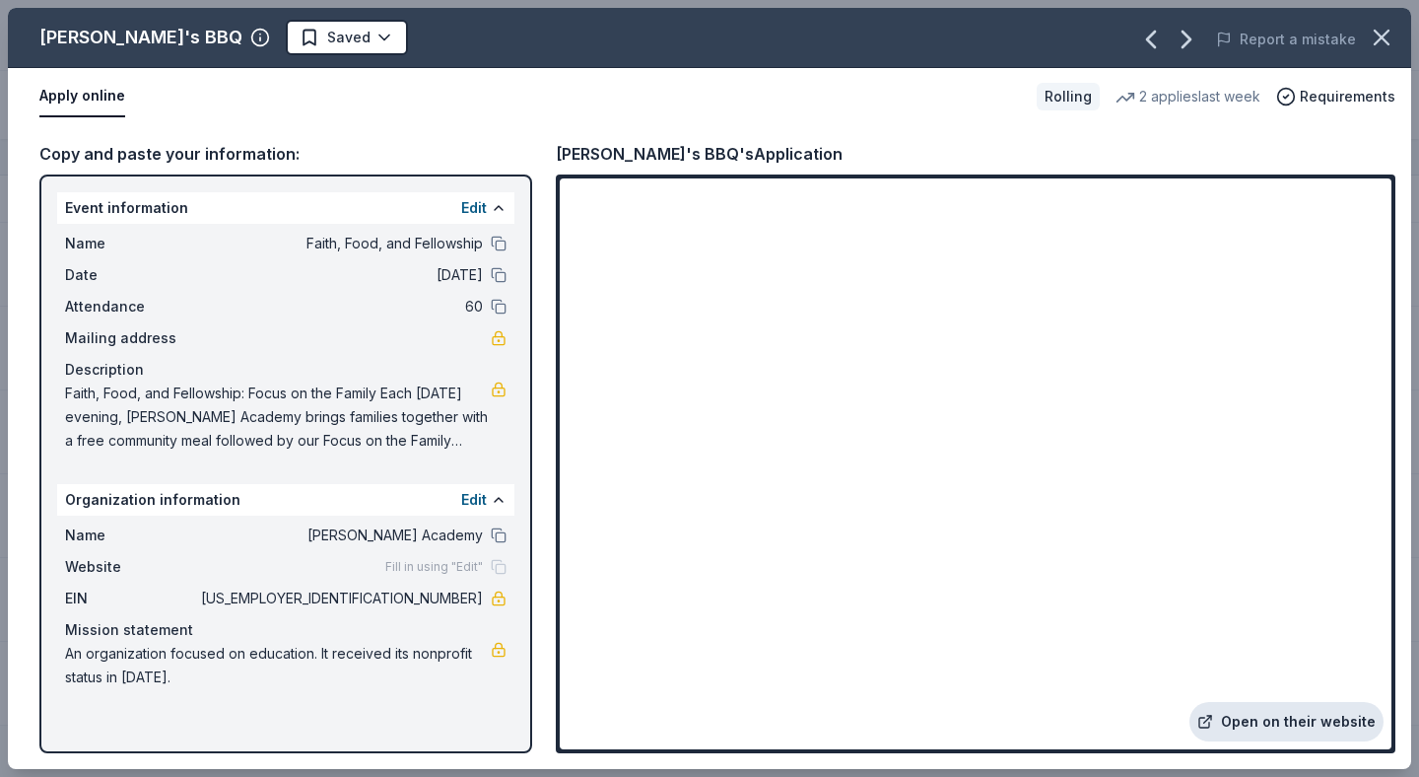
click at [1213, 717] on icon at bounding box center [1205, 722] width 16 height 16
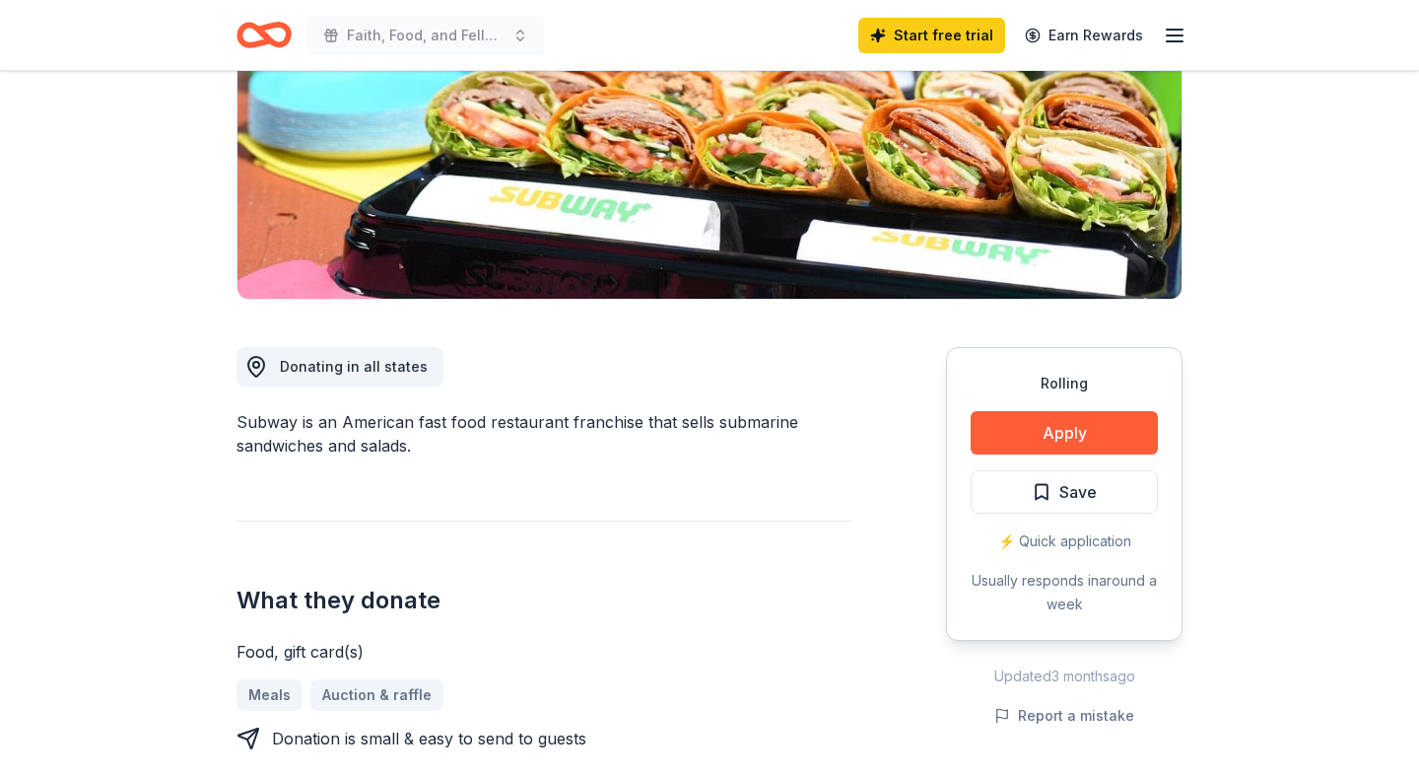
scroll to position [302, 0]
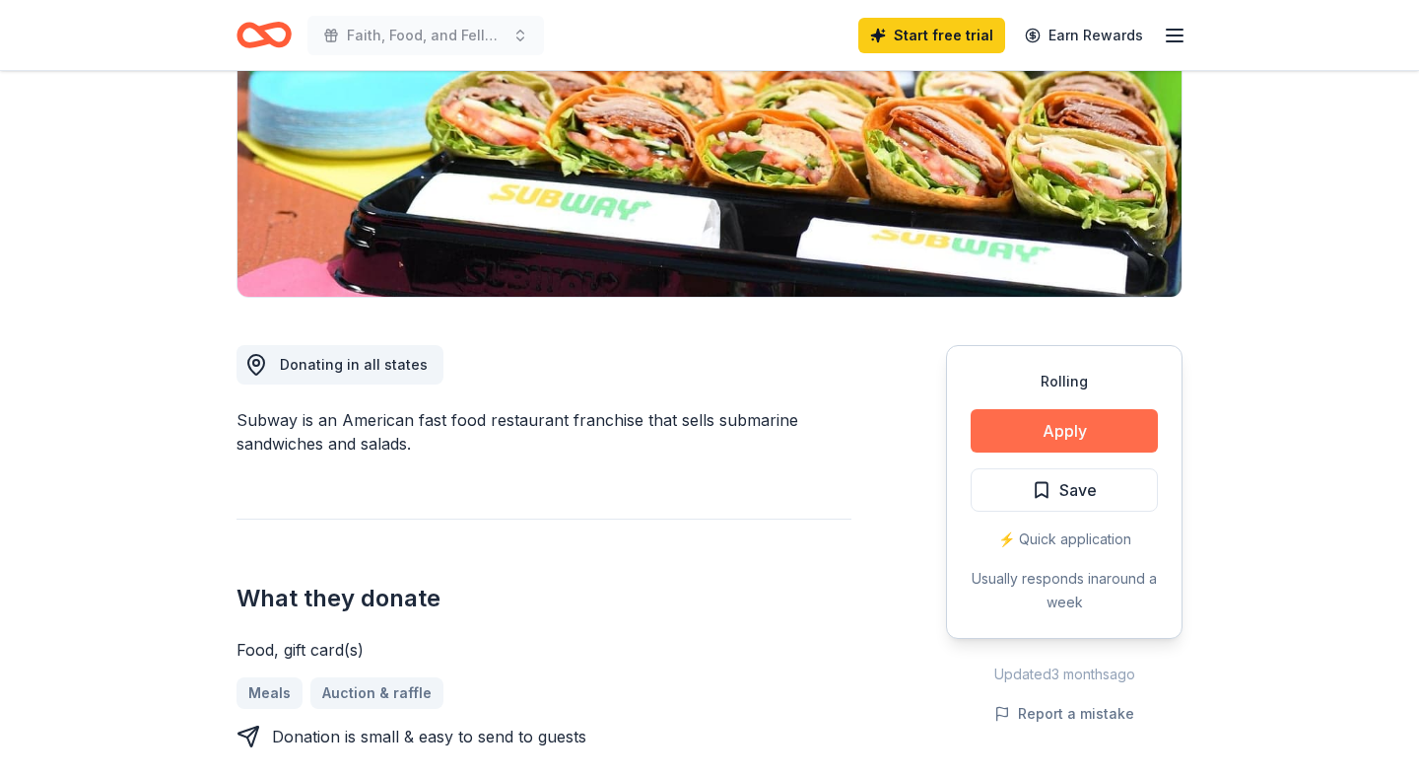
click at [1067, 426] on button "Apply" at bounding box center [1064, 430] width 187 height 43
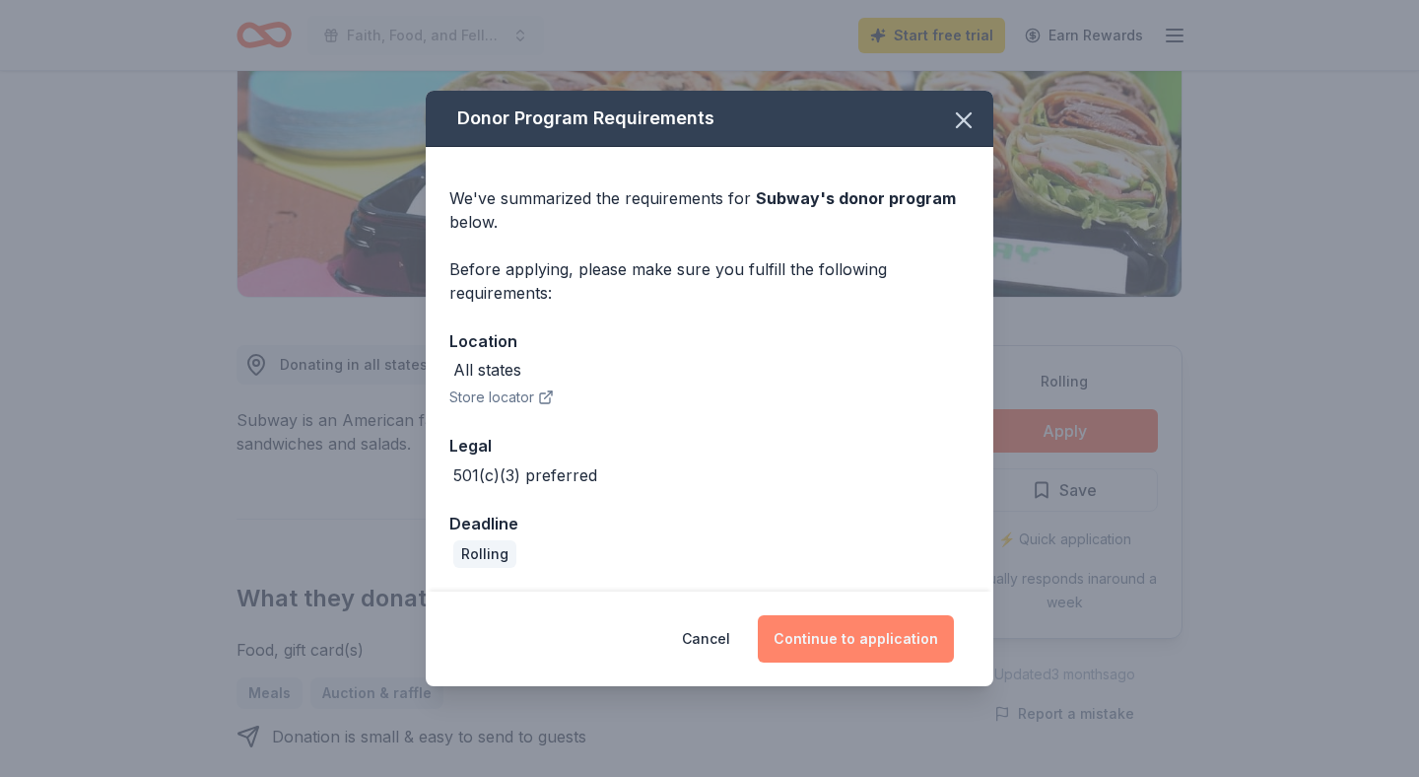
click at [879, 640] on button "Continue to application" at bounding box center [856, 638] width 196 height 47
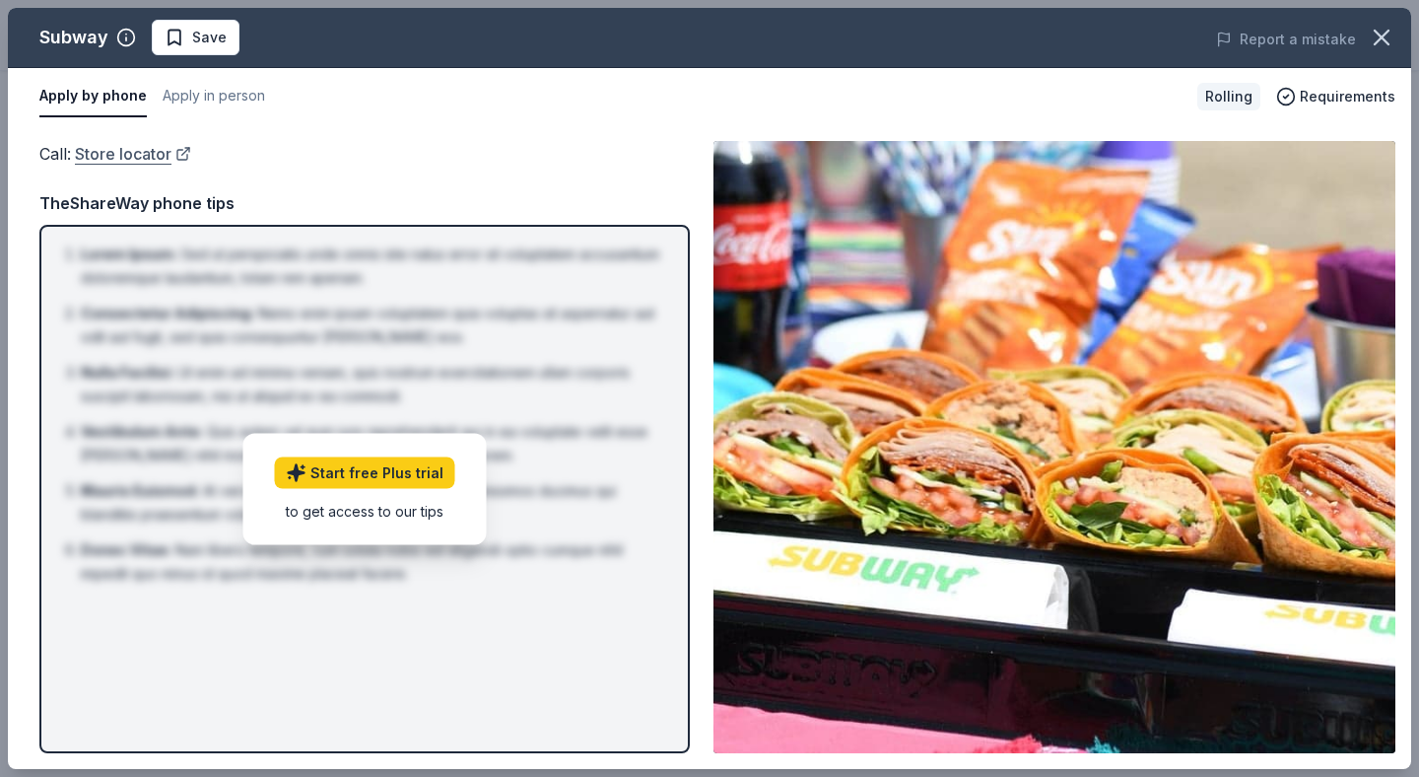
click at [130, 155] on link "Store locator" at bounding box center [133, 154] width 116 height 26
click at [209, 37] on span "Save" at bounding box center [209, 38] width 34 height 24
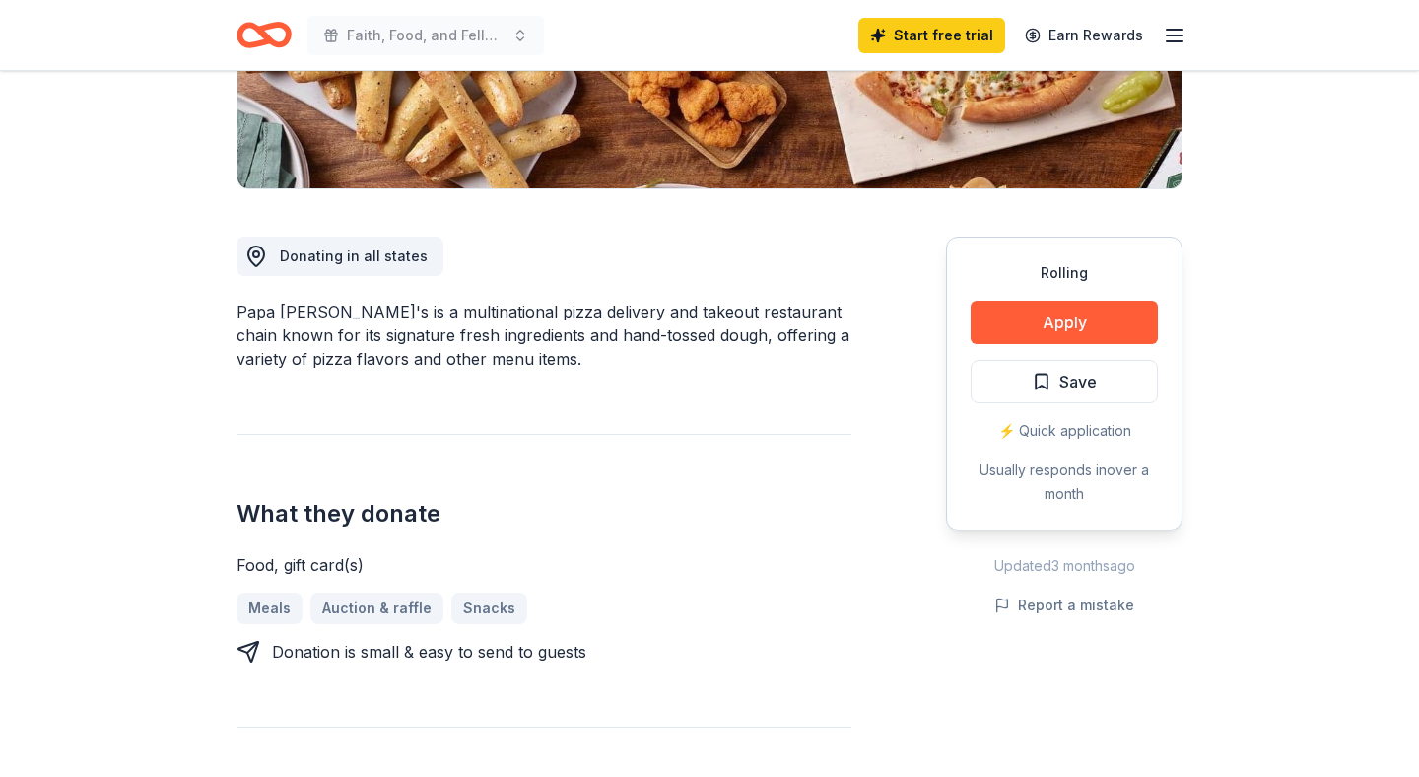
scroll to position [415, 0]
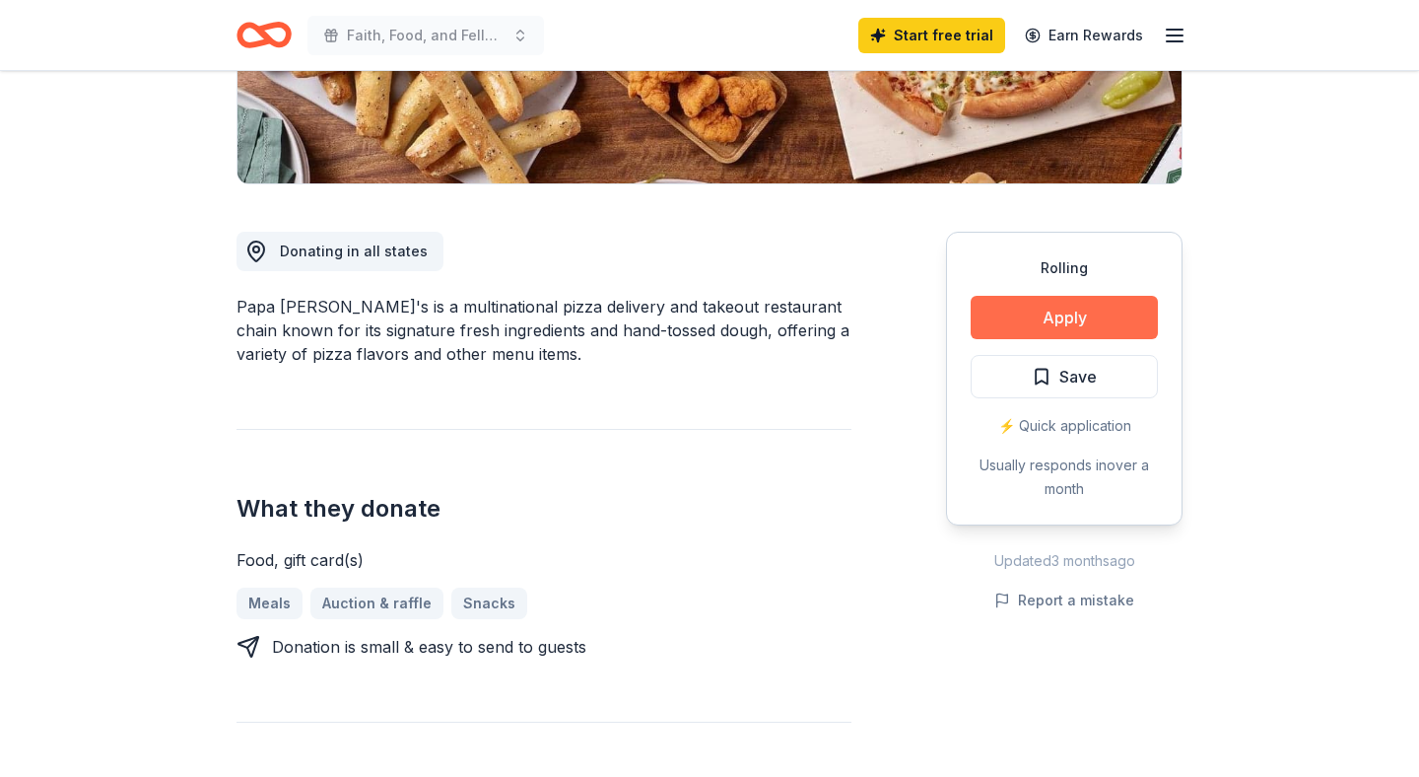
click at [1088, 316] on button "Apply" at bounding box center [1064, 317] width 187 height 43
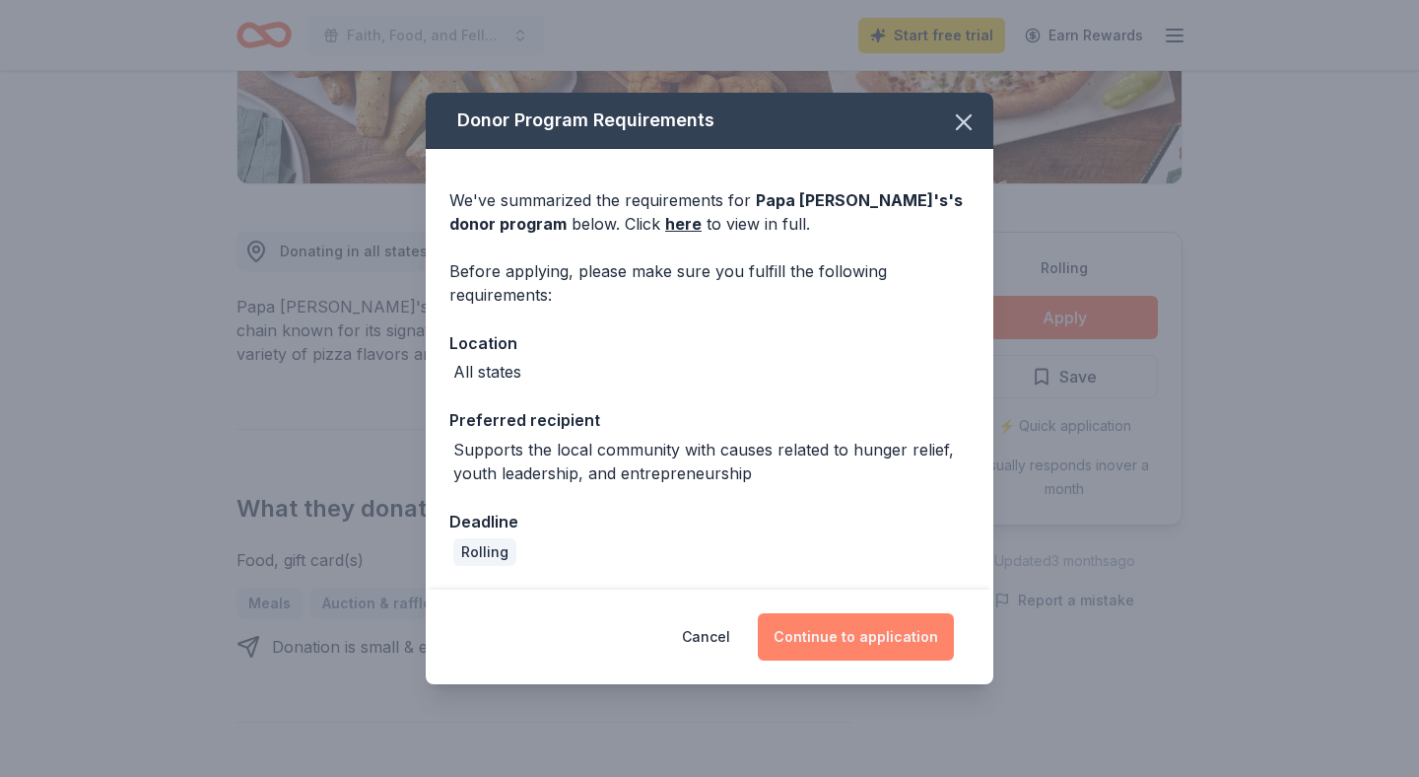
click at [892, 631] on button "Continue to application" at bounding box center [856, 636] width 196 height 47
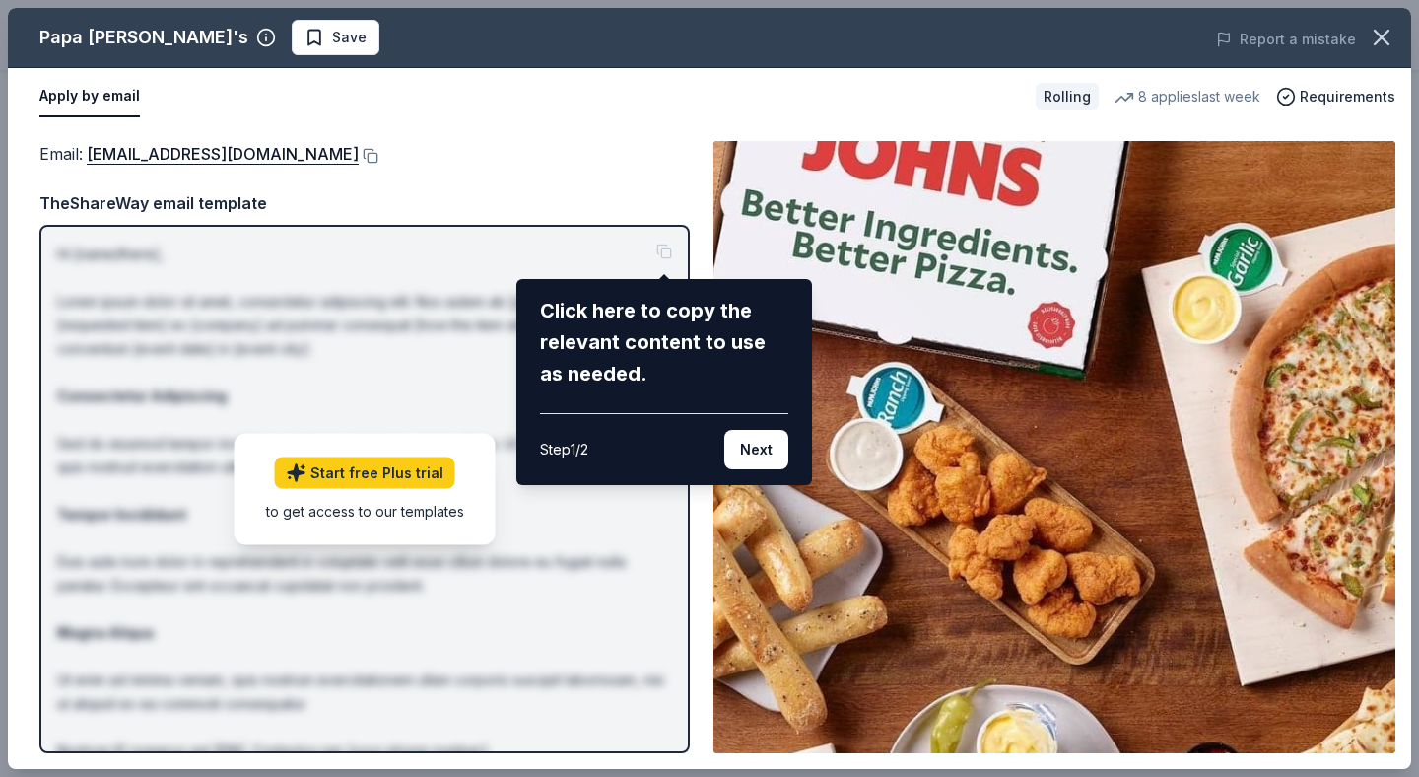
click at [663, 254] on div "Papa [PERSON_NAME]'s Save Report a mistake Apply by email Rolling 8 applies las…" at bounding box center [709, 388] width 1403 height 761
click at [758, 445] on button "Next" at bounding box center [756, 449] width 64 height 39
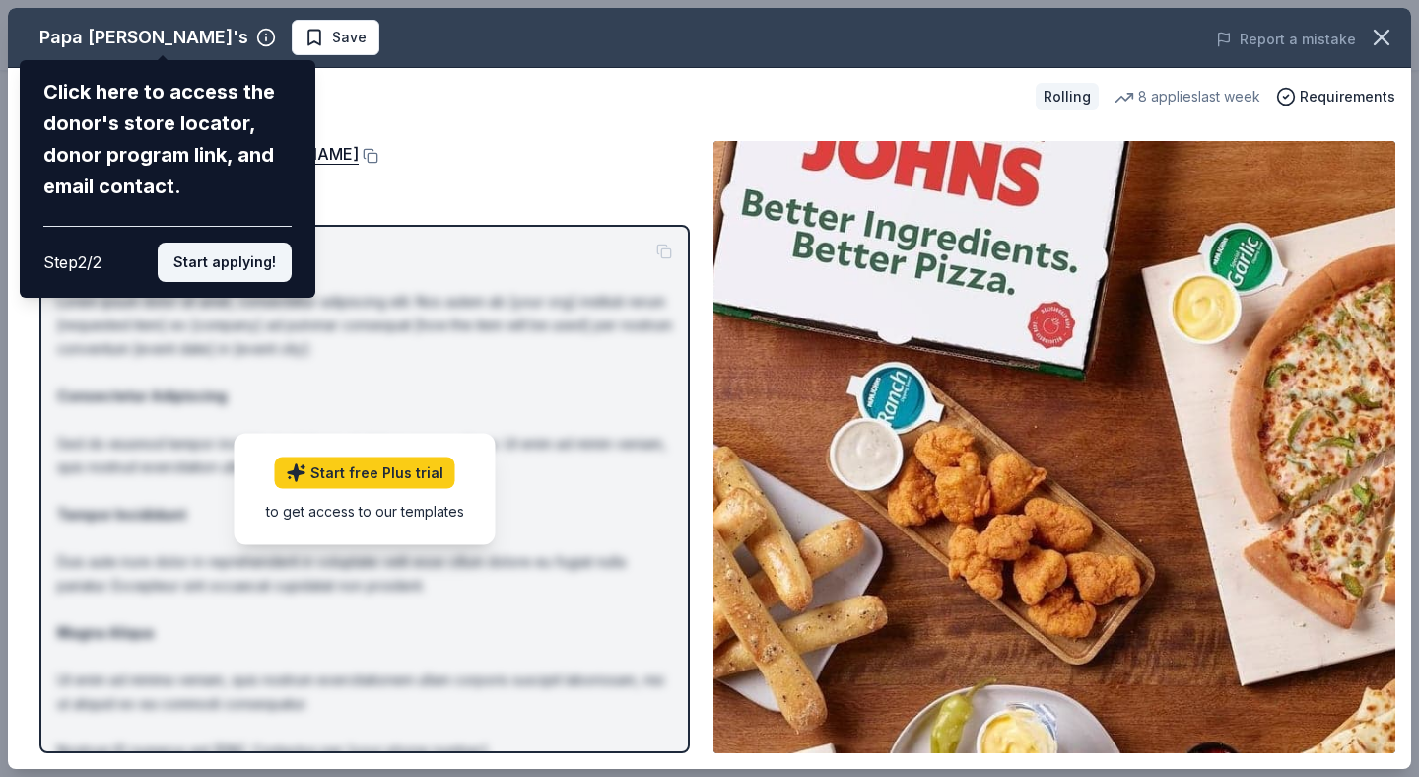
click at [258, 263] on button "Start applying!" at bounding box center [225, 261] width 134 height 39
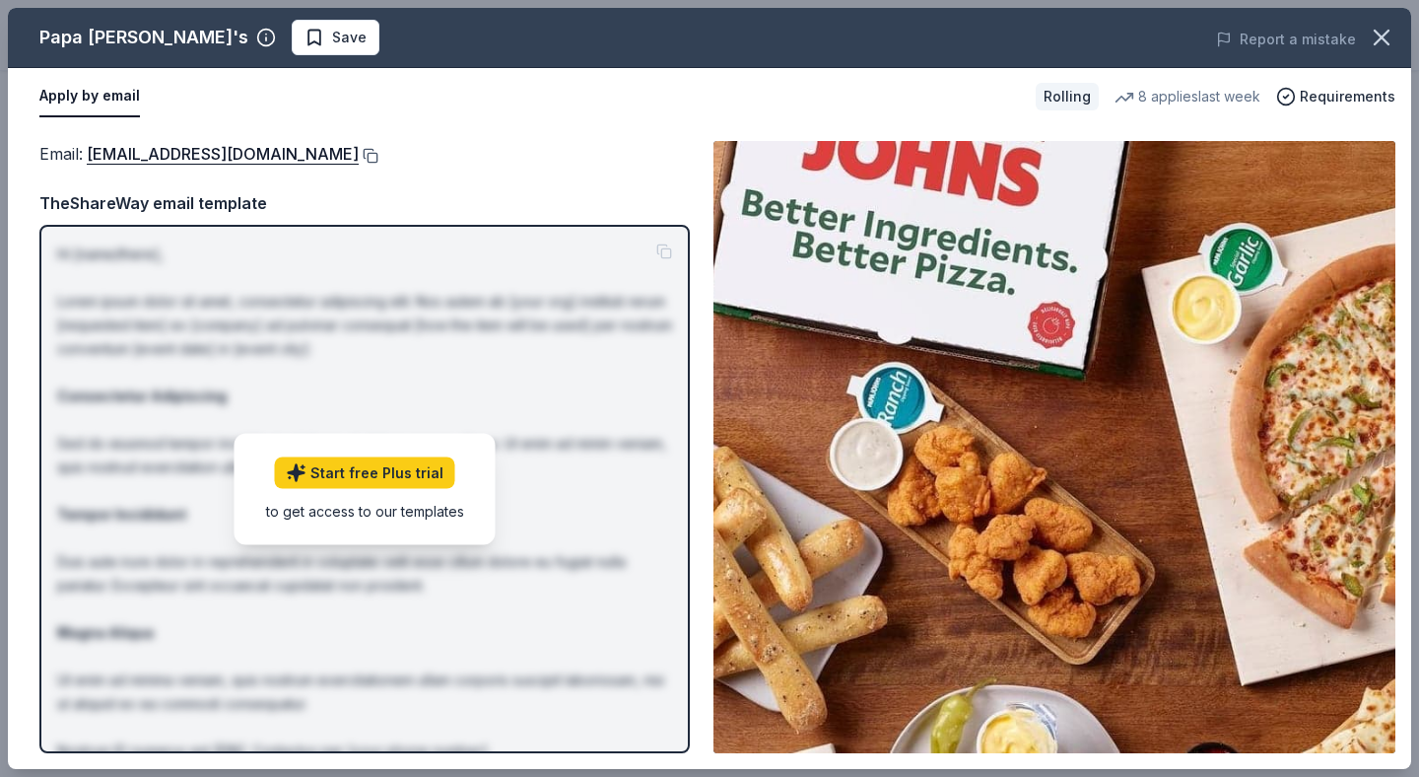
click at [359, 155] on button at bounding box center [369, 156] width 20 height 16
click at [305, 35] on span "Save" at bounding box center [336, 38] width 62 height 24
click at [95, 95] on button "Apply by email" at bounding box center [89, 96] width 101 height 41
click at [91, 102] on button "Apply by email" at bounding box center [89, 96] width 101 height 41
click at [144, 149] on link "foundation@papajohns.com" at bounding box center [223, 154] width 272 height 26
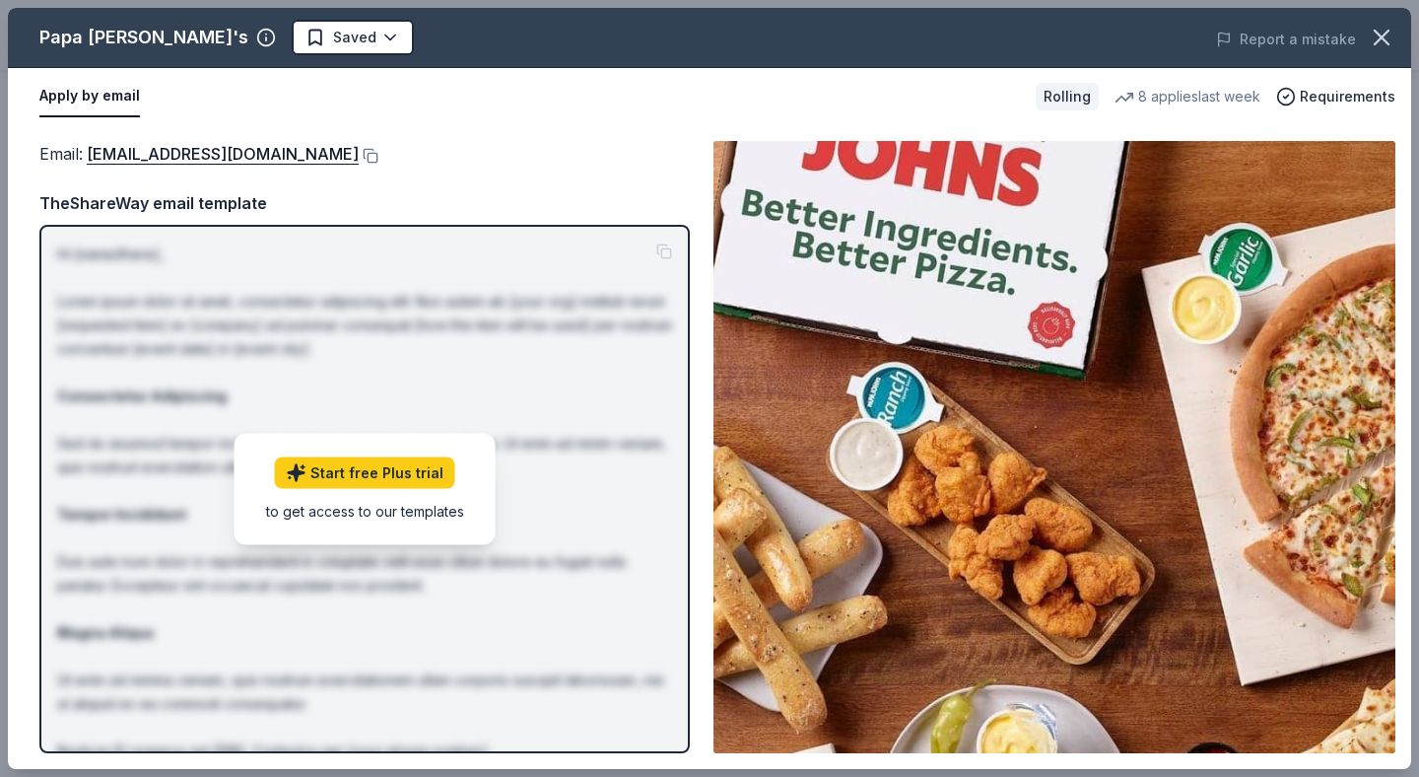
click at [99, 98] on button "Apply by email" at bounding box center [89, 96] width 101 height 41
click at [95, 94] on button "Apply by email" at bounding box center [89, 96] width 101 height 41
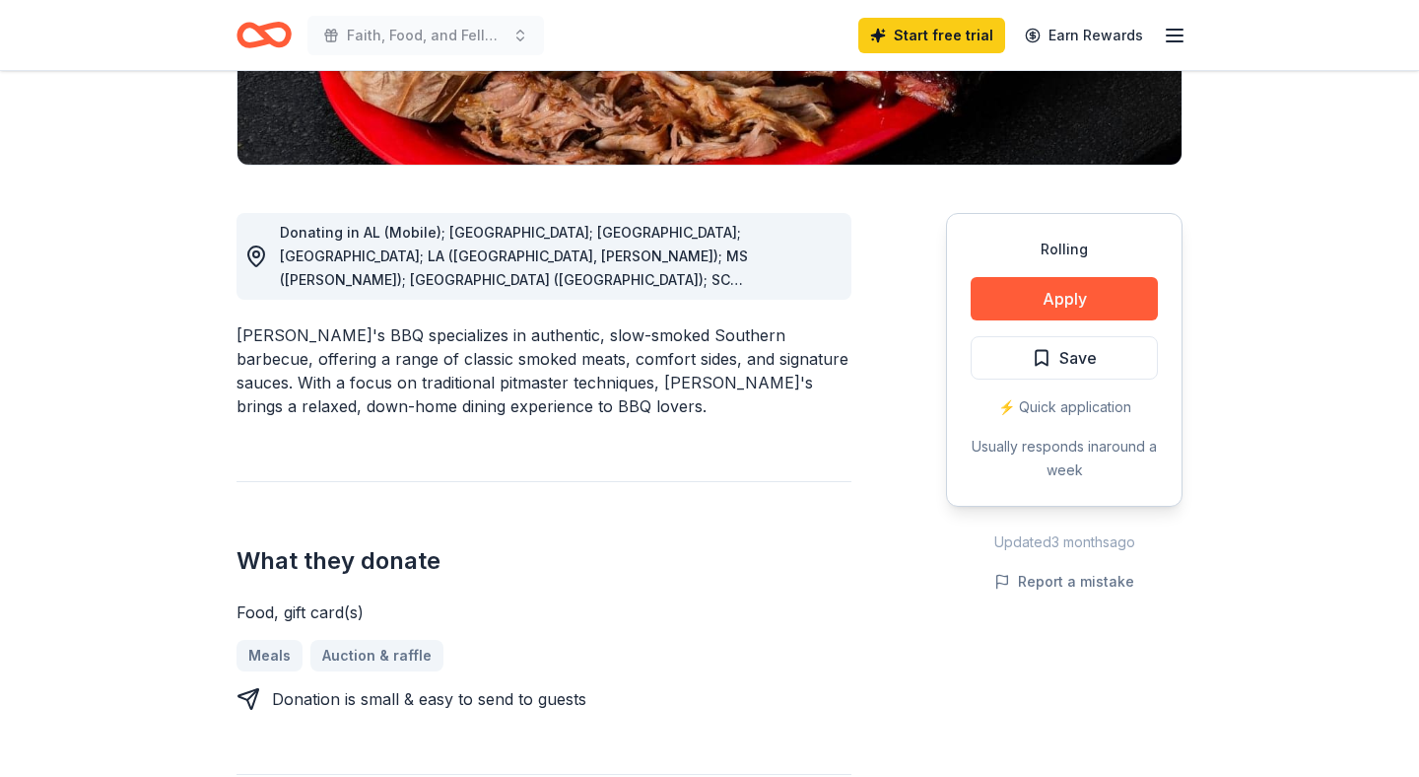
scroll to position [423, 0]
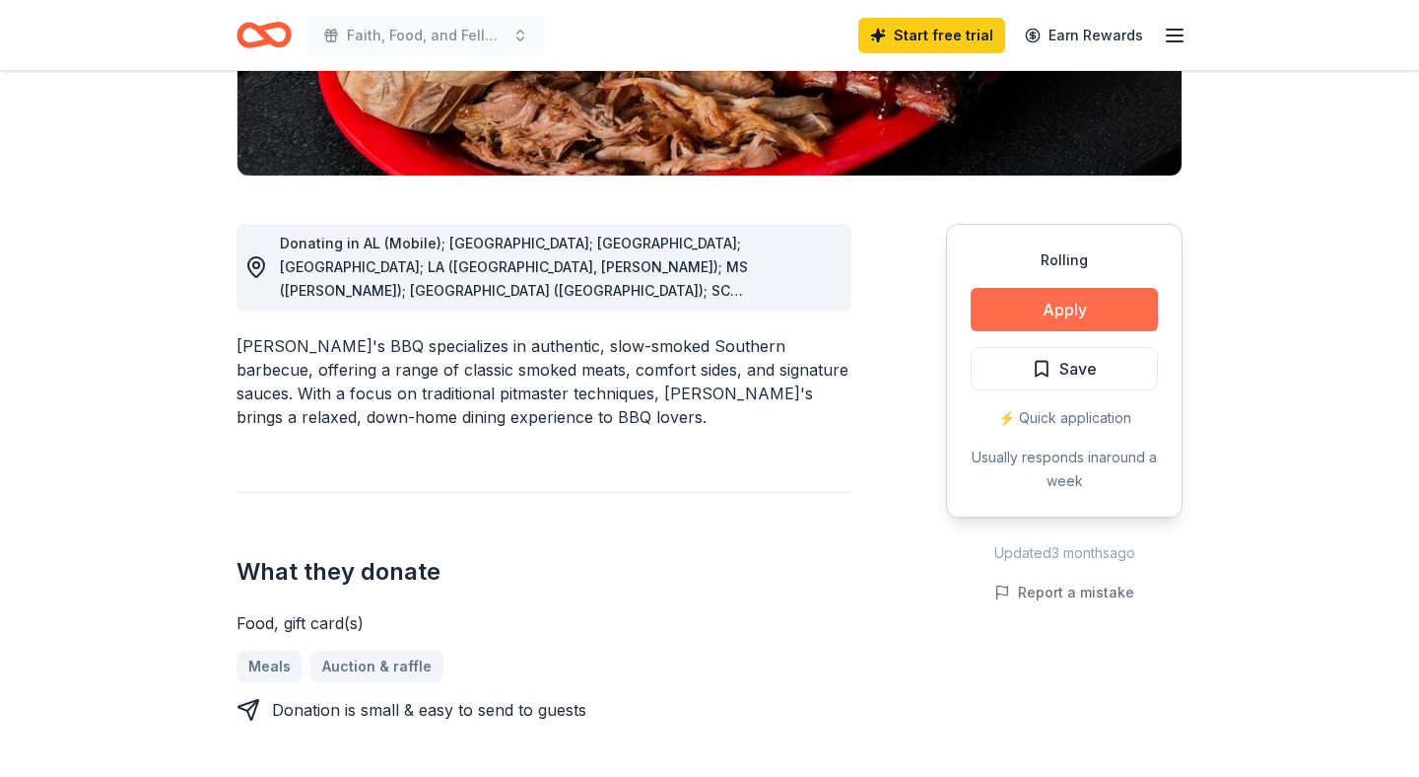
click at [1050, 310] on button "Apply" at bounding box center [1064, 309] width 187 height 43
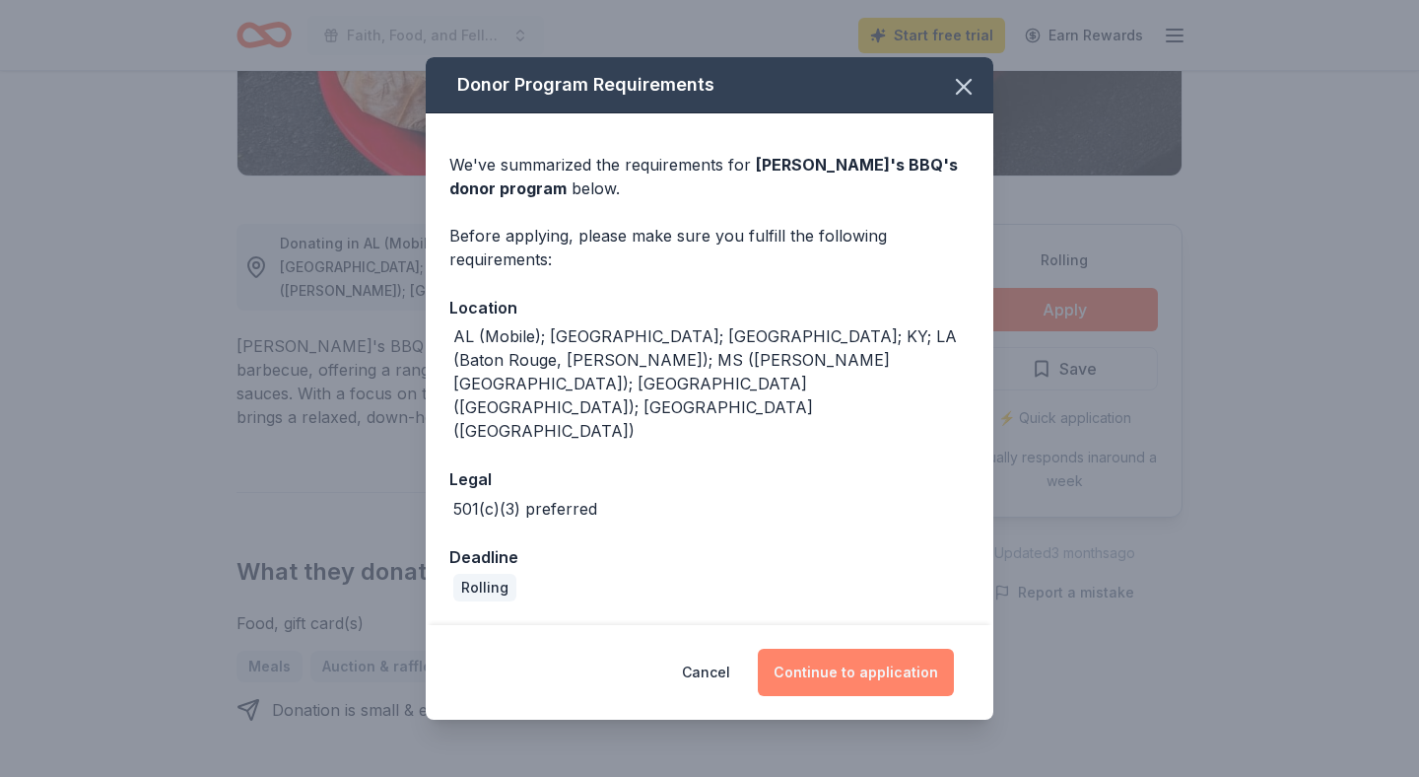
click at [864, 648] on button "Continue to application" at bounding box center [856, 671] width 196 height 47
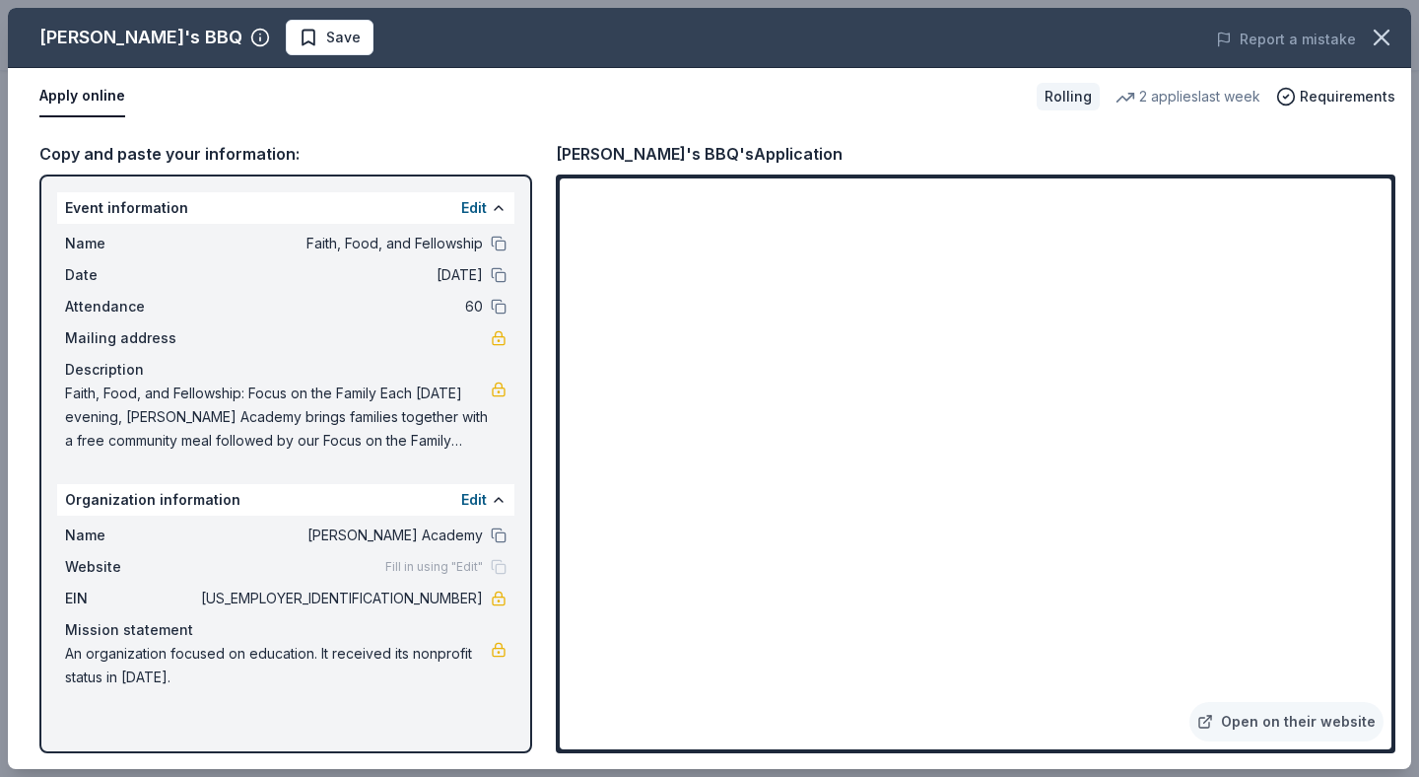
click at [90, 94] on button "Apply online" at bounding box center [82, 96] width 86 height 41
click at [91, 100] on button "Apply online" at bounding box center [82, 96] width 86 height 41
click at [299, 37] on span "Save" at bounding box center [330, 38] width 62 height 24
click at [103, 98] on button "Apply online" at bounding box center [82, 96] width 86 height 41
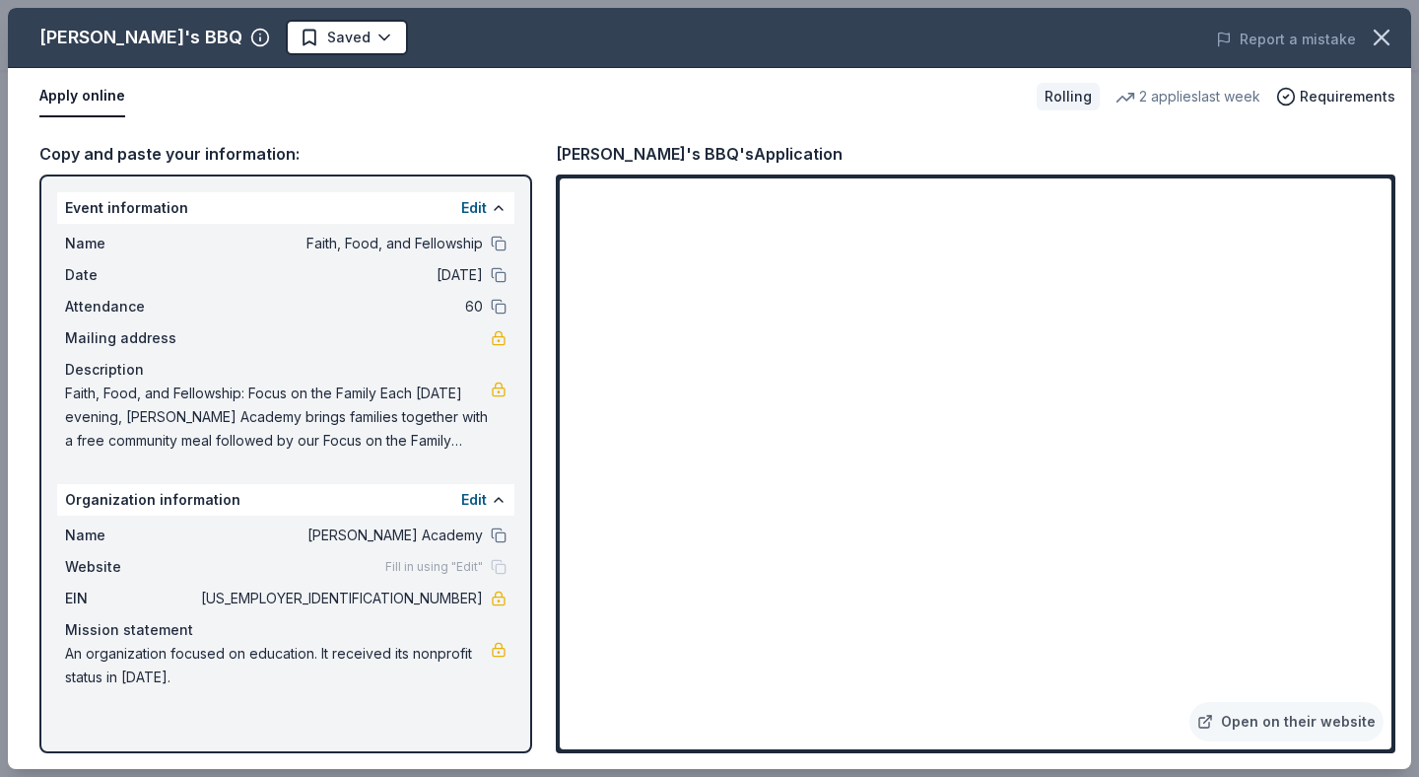
click at [232, 249] on span "Faith, Food, and Fellowship" at bounding box center [340, 244] width 286 height 24
click at [171, 155] on div "Copy and paste your information:" at bounding box center [285, 154] width 493 height 26
click at [105, 99] on button "Apply online" at bounding box center [82, 96] width 86 height 41
click at [106, 100] on button "Apply online" at bounding box center [82, 96] width 86 height 41
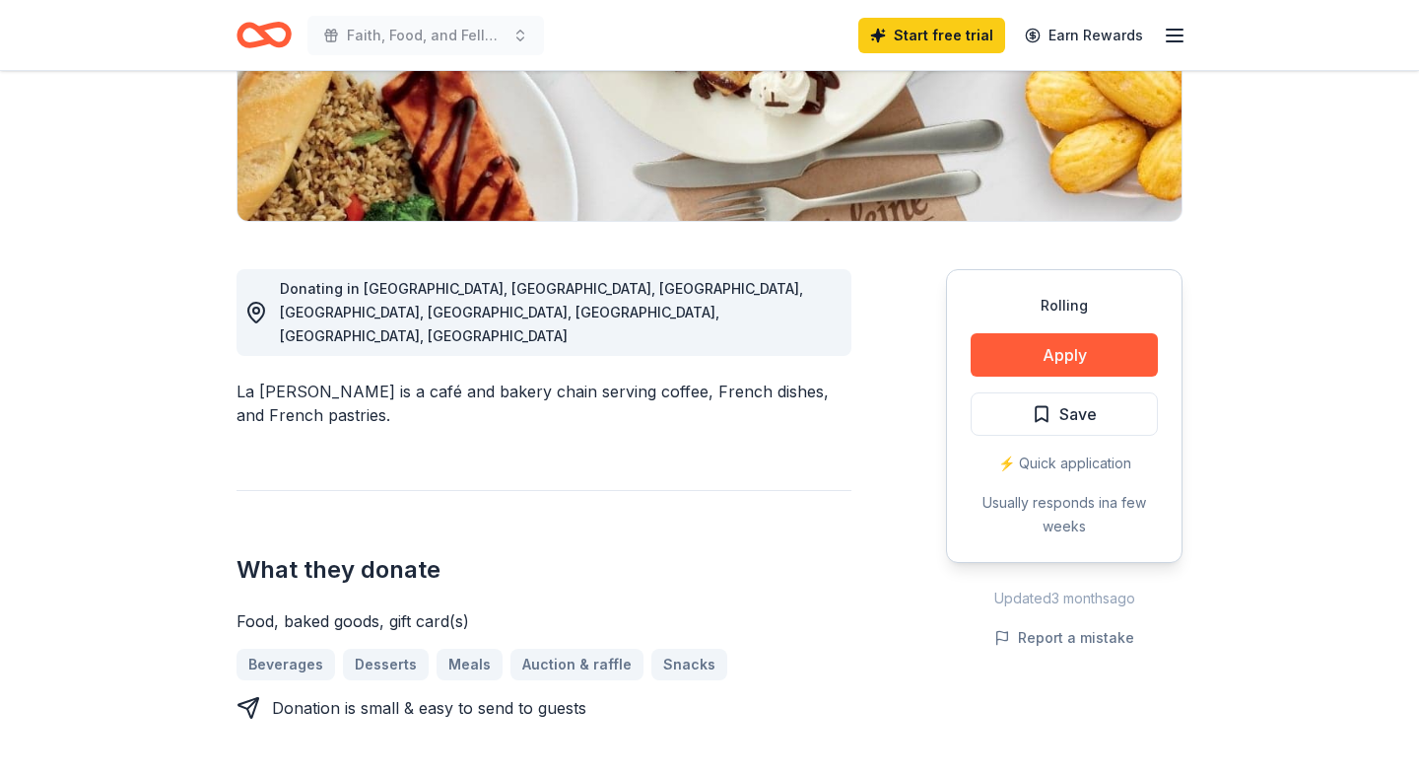
scroll to position [401, 0]
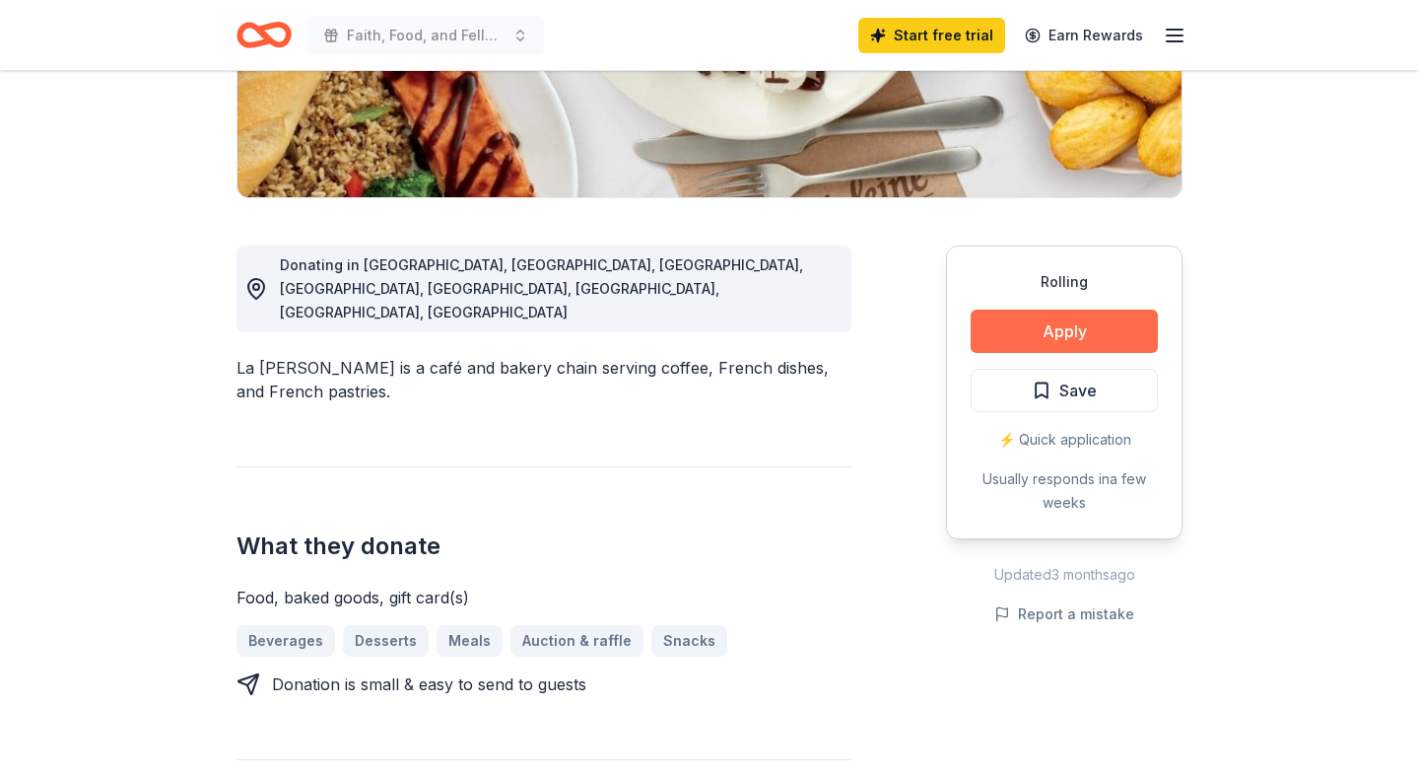
click at [1082, 324] on button "Apply" at bounding box center [1064, 330] width 187 height 43
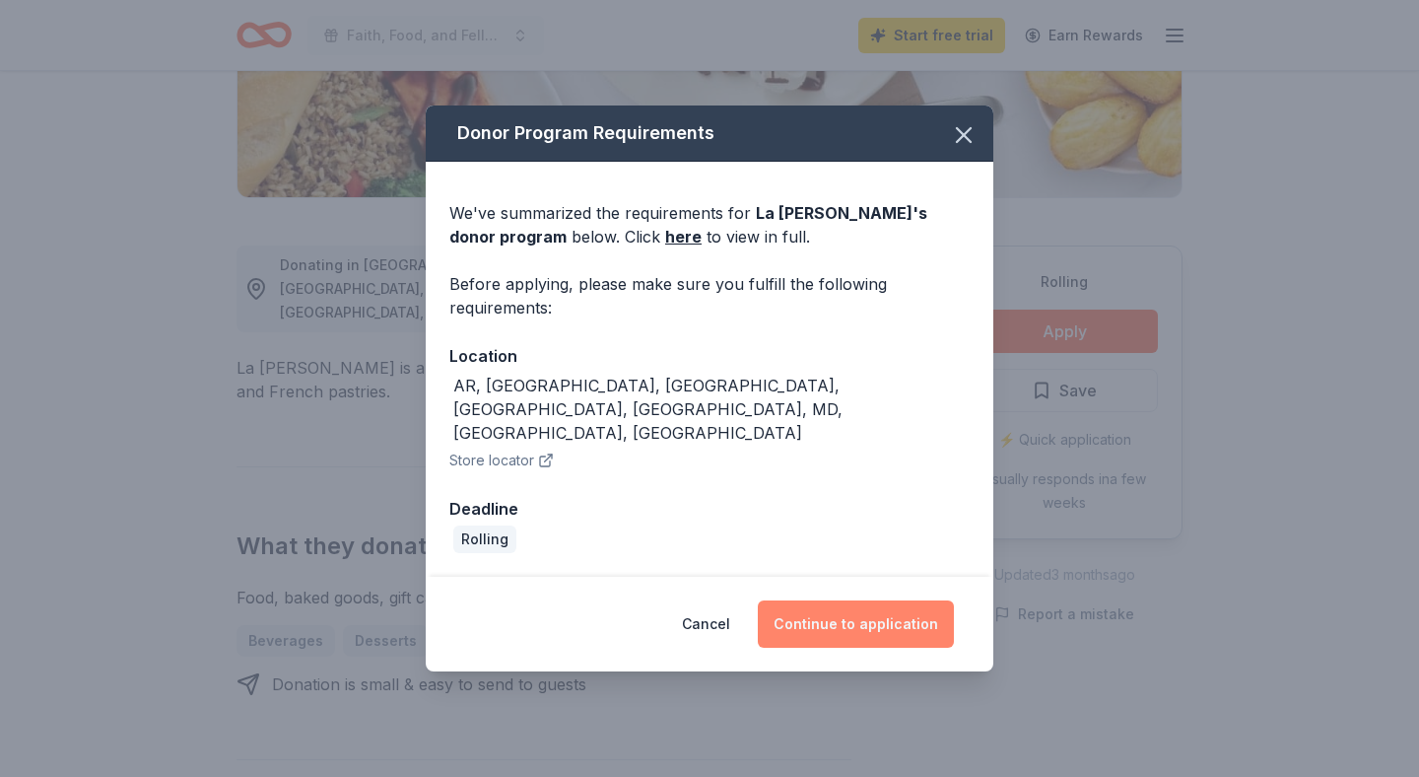
click at [880, 600] on button "Continue to application" at bounding box center [856, 623] width 196 height 47
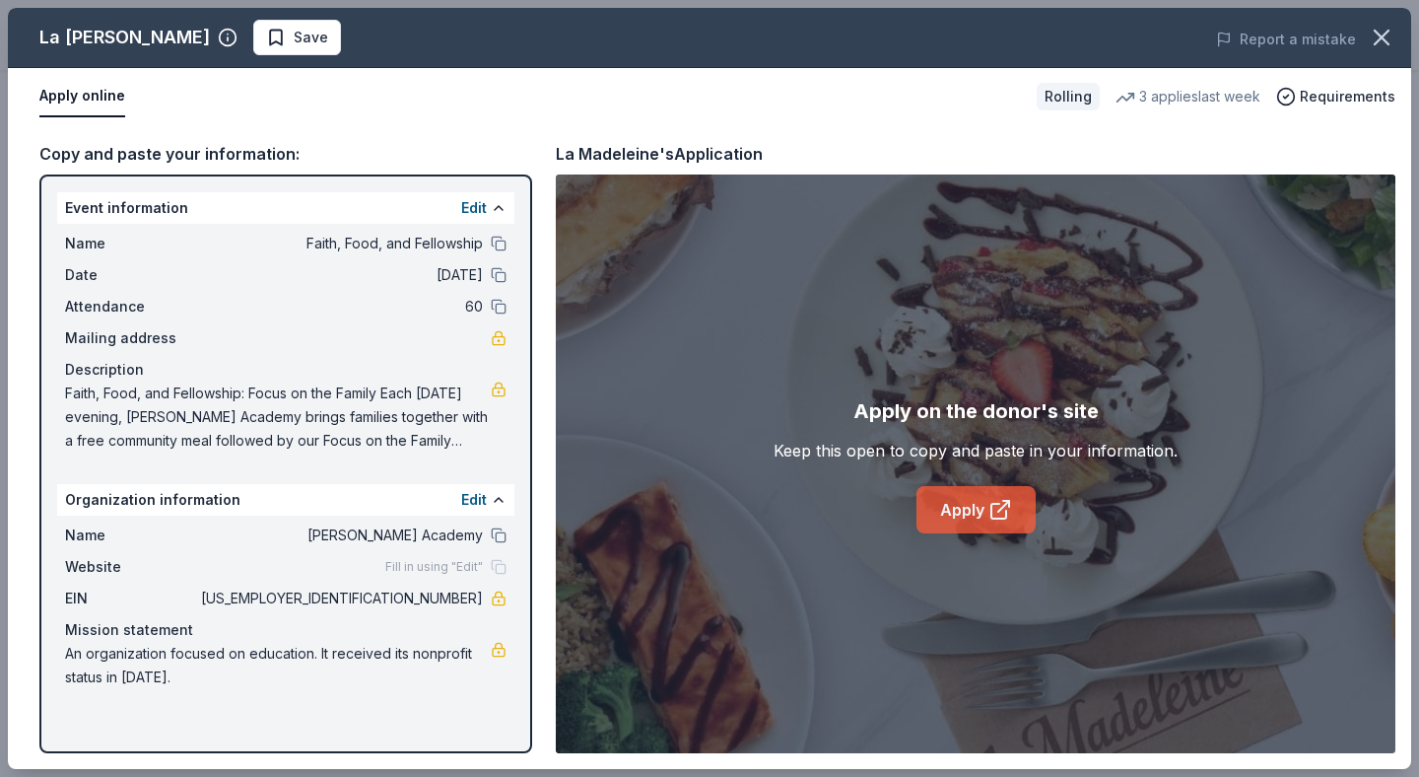
click at [996, 507] on icon at bounding box center [1000, 510] width 24 height 24
click at [498, 245] on button at bounding box center [499, 244] width 16 height 16
click at [266, 33] on span "Save" at bounding box center [297, 38] width 62 height 24
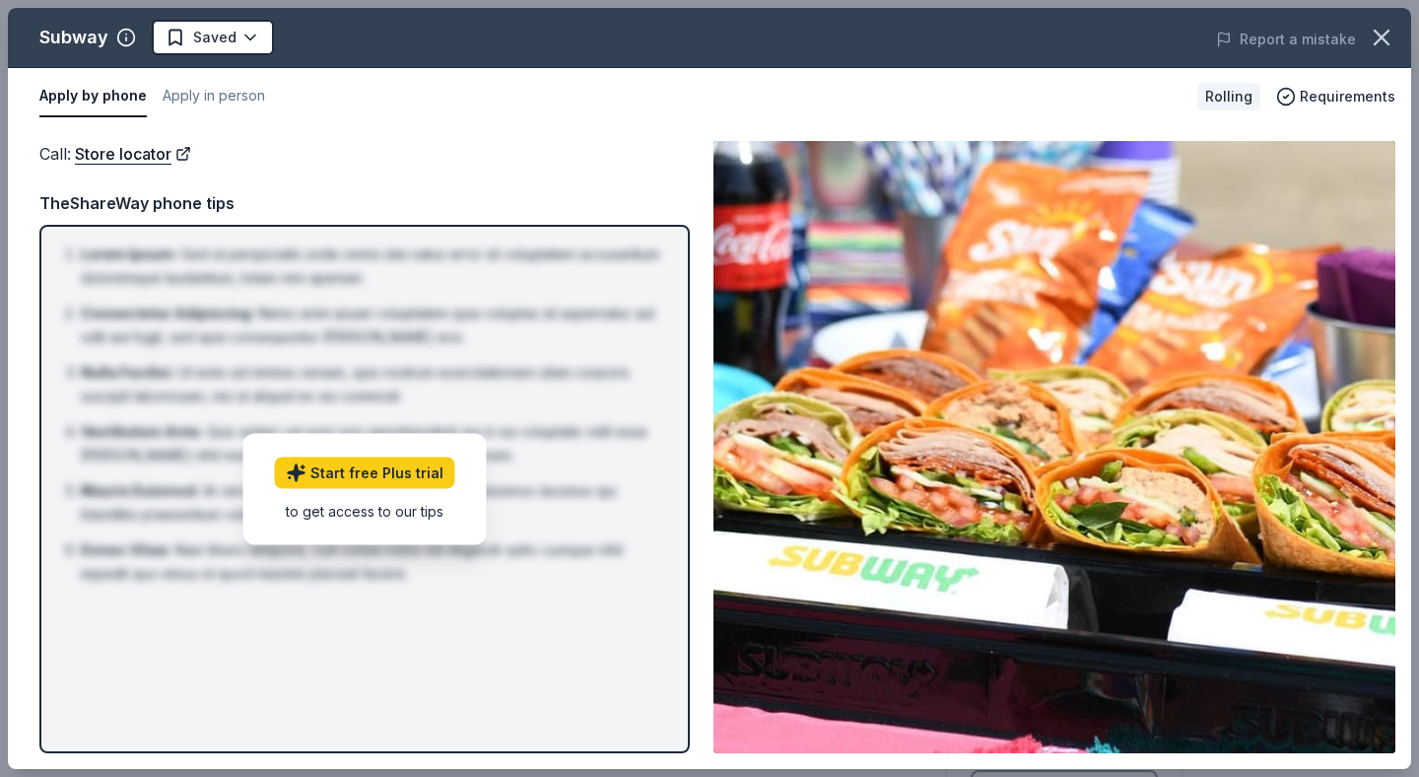
scroll to position [441, 0]
